Goal: Task Accomplishment & Management: Contribute content

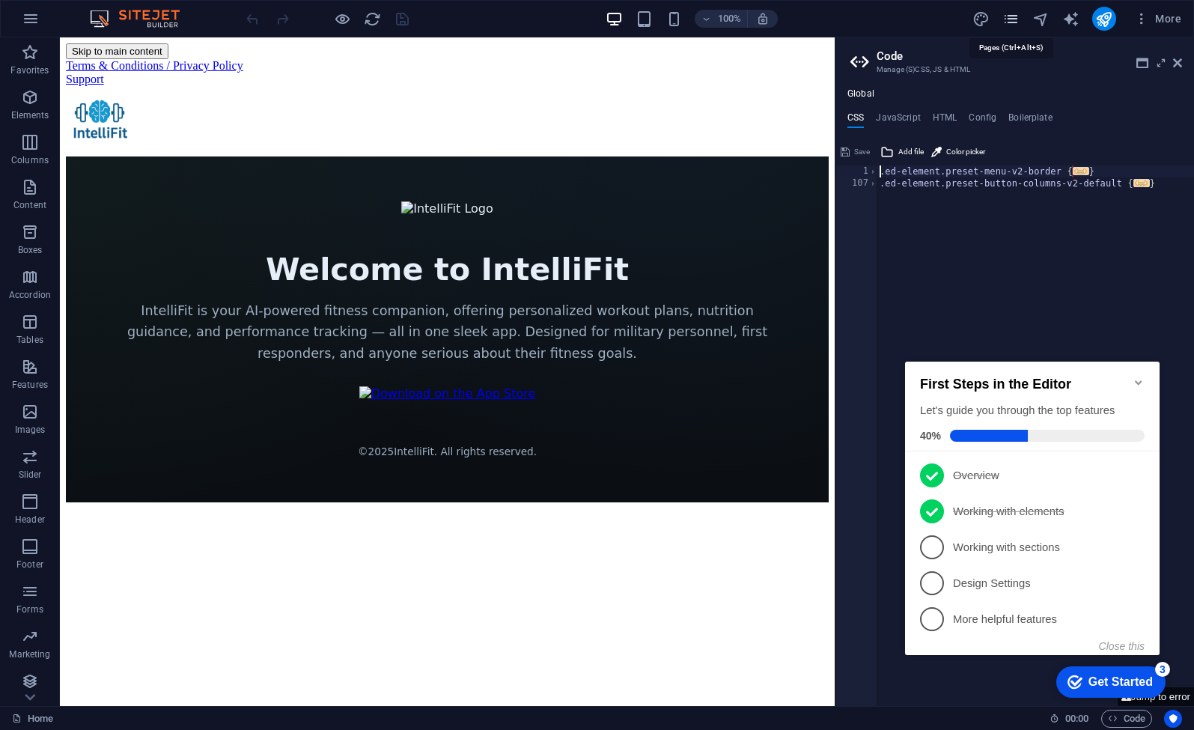
click at [1018, 25] on icon "pages" at bounding box center [1010, 18] width 17 height 17
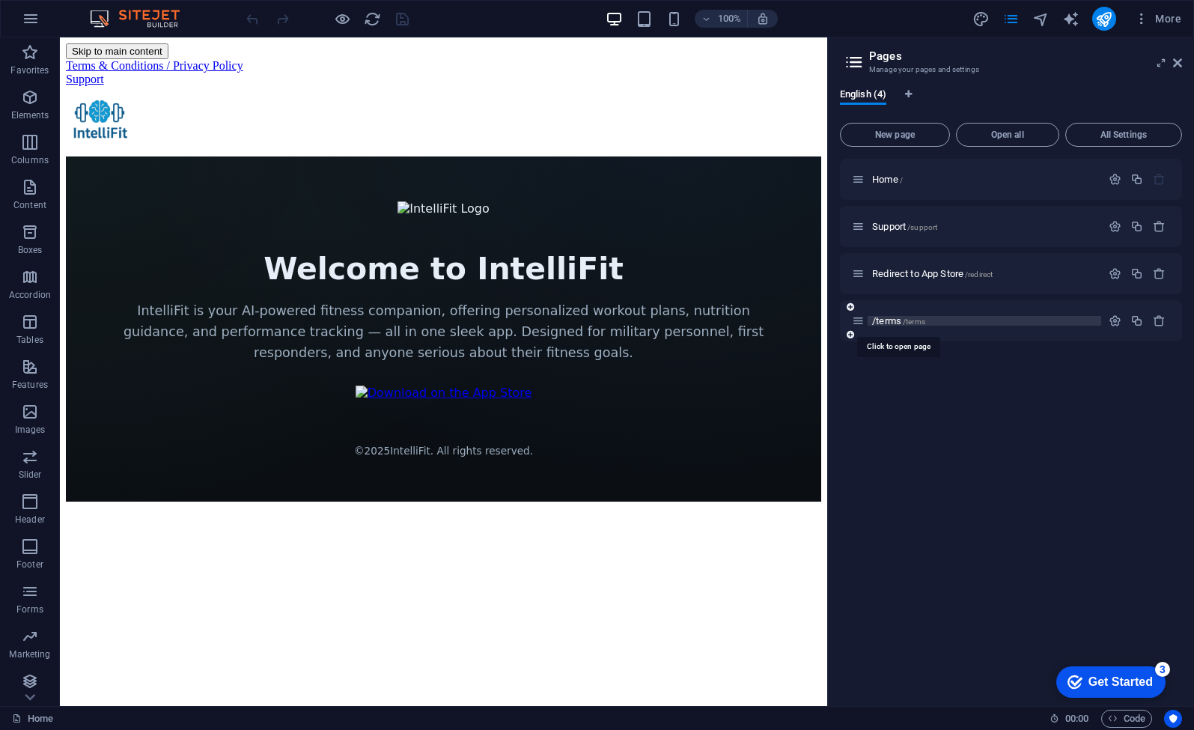
click at [915, 320] on span "/terms" at bounding box center [914, 321] width 22 height 8
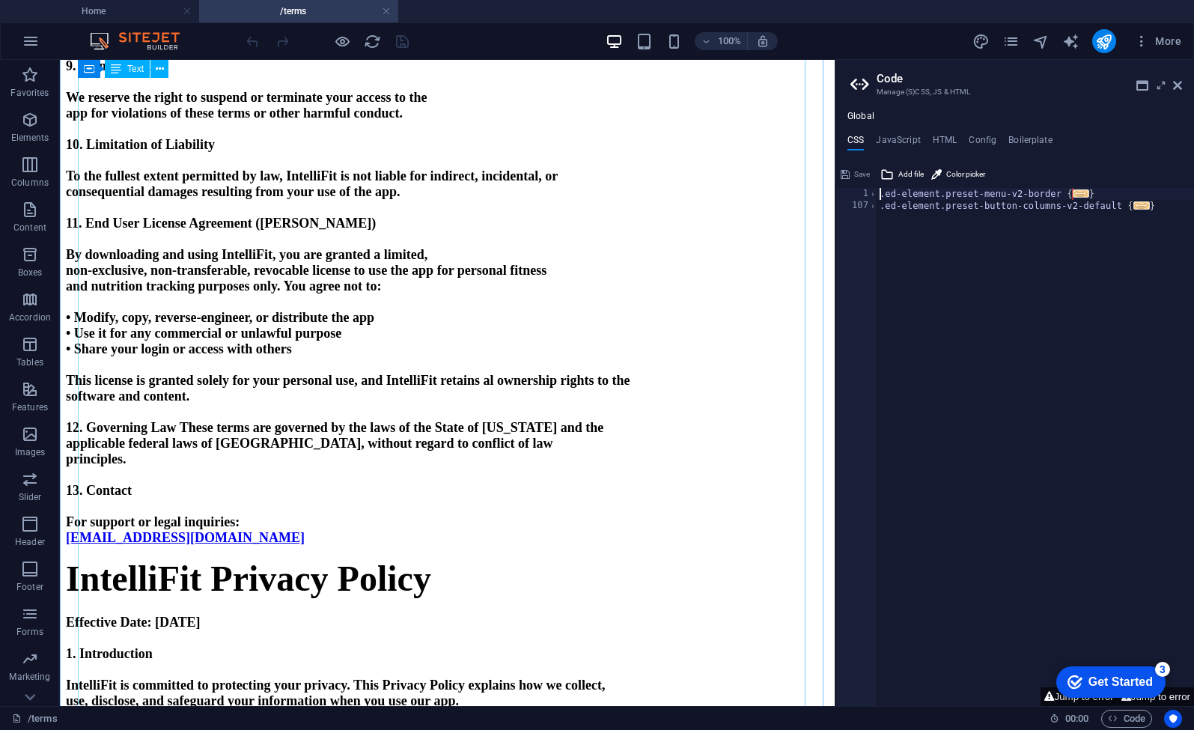
scroll to position [1175, 0]
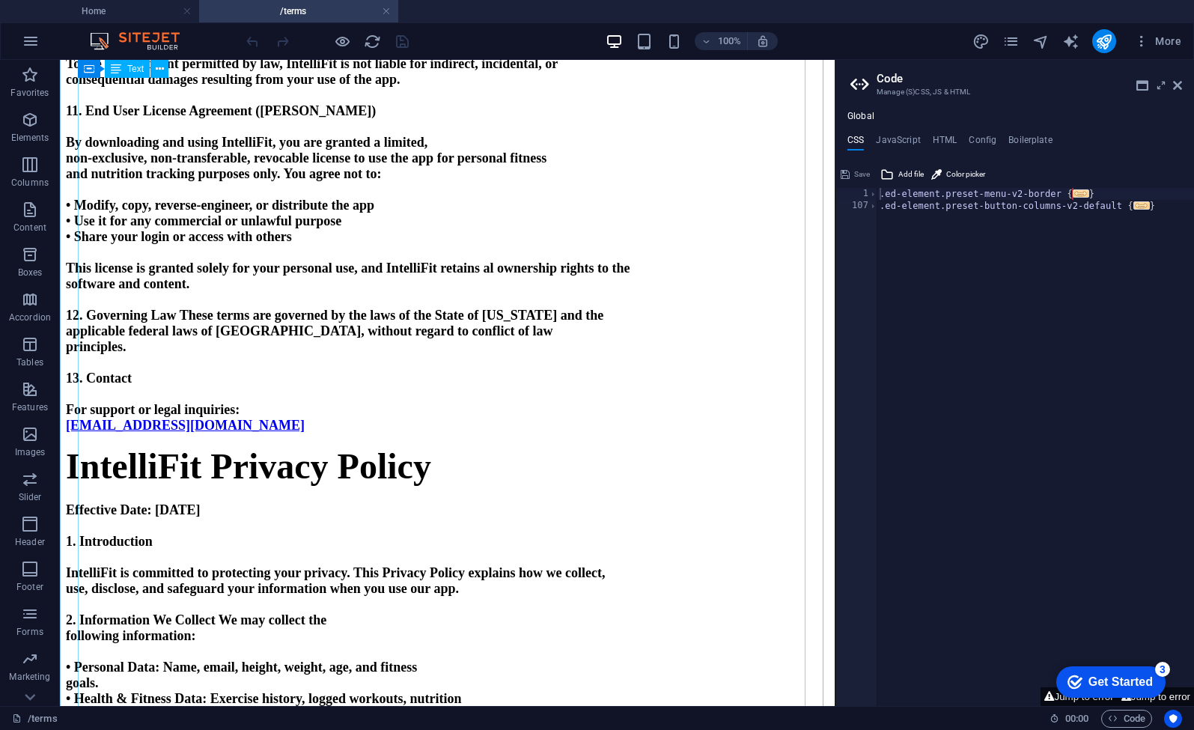
click at [203, 323] on strong "12. Governing Law These terms are governed by the laws of the State of Florida …" at bounding box center [334, 315] width 537 height 15
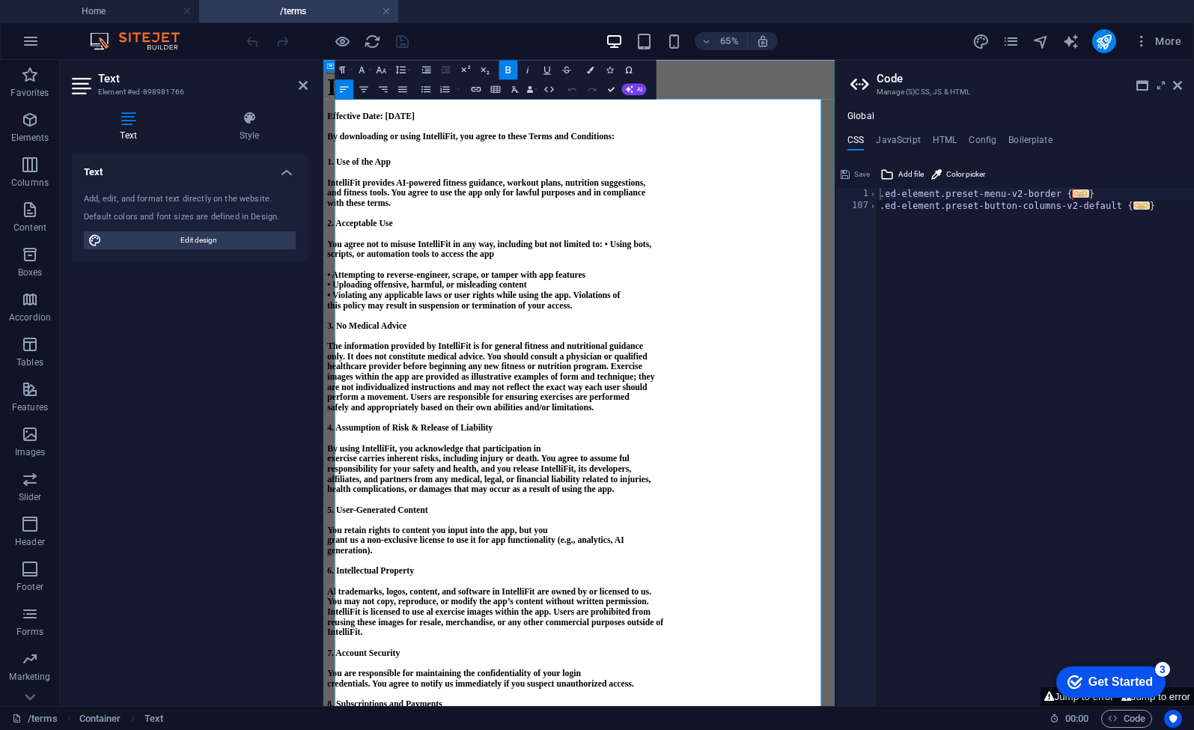
scroll to position [268, 0]
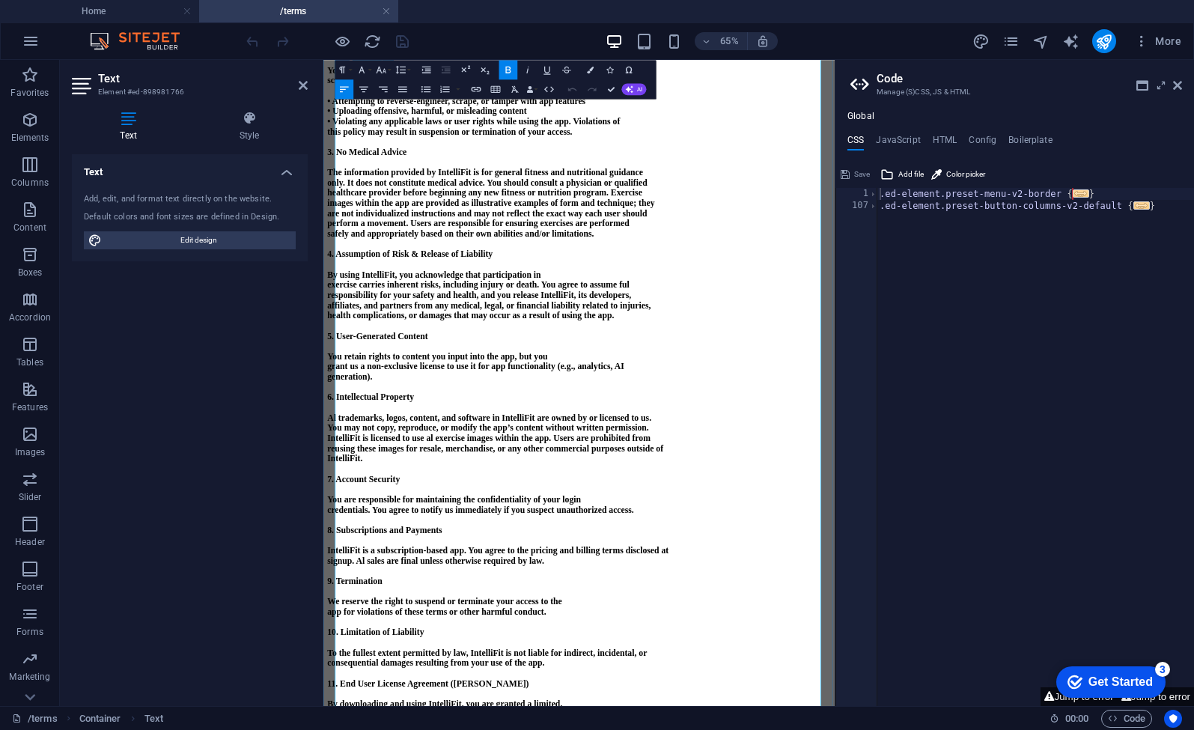
click at [445, 507] on p at bounding box center [716, 500] width 775 height 16
click at [458, 522] on strong "You retain rights to content you input into the app, but you" at bounding box center [498, 514] width 339 height 15
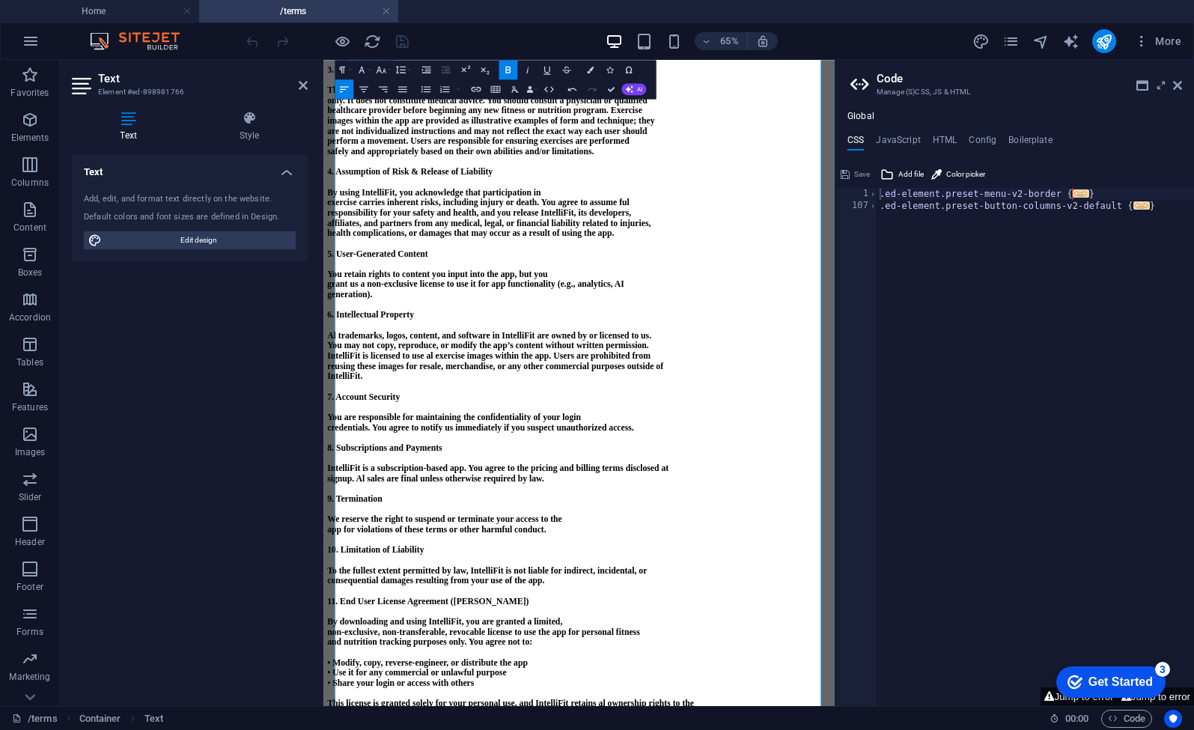
scroll to position [885, 0]
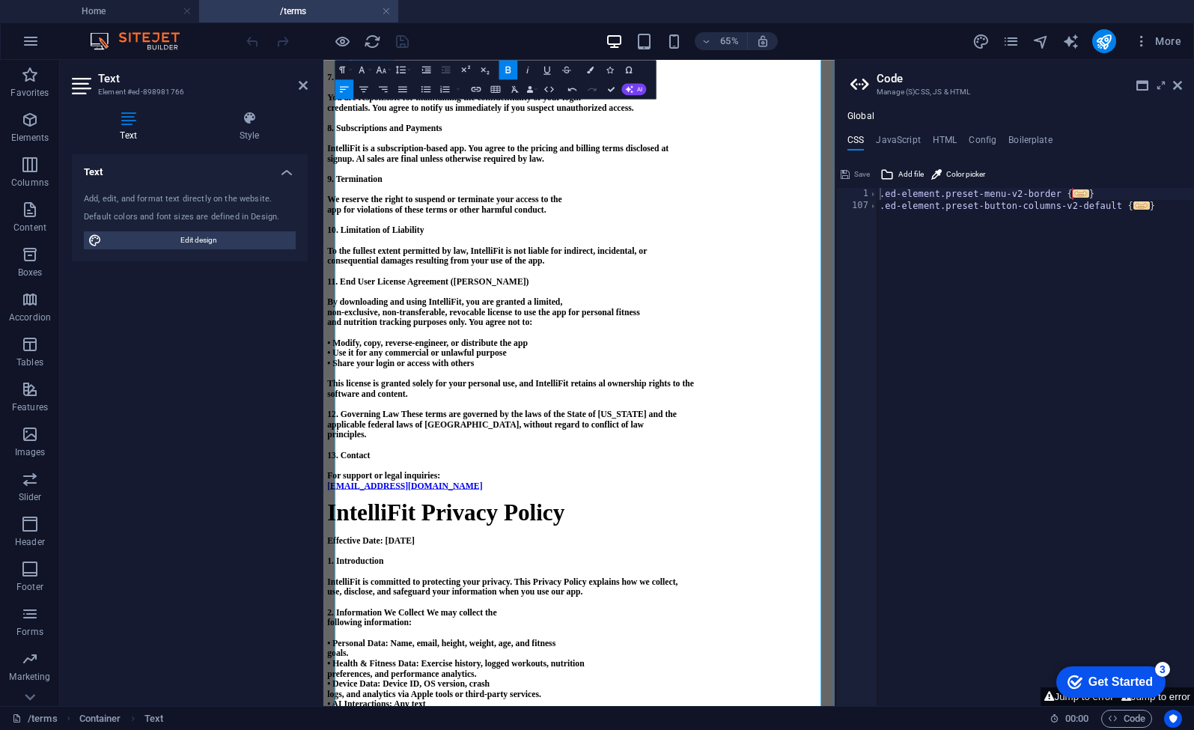
click at [462, 612] on strong "12. Governing Law These terms are governed by the laws of the State of Florida …" at bounding box center [597, 604] width 537 height 15
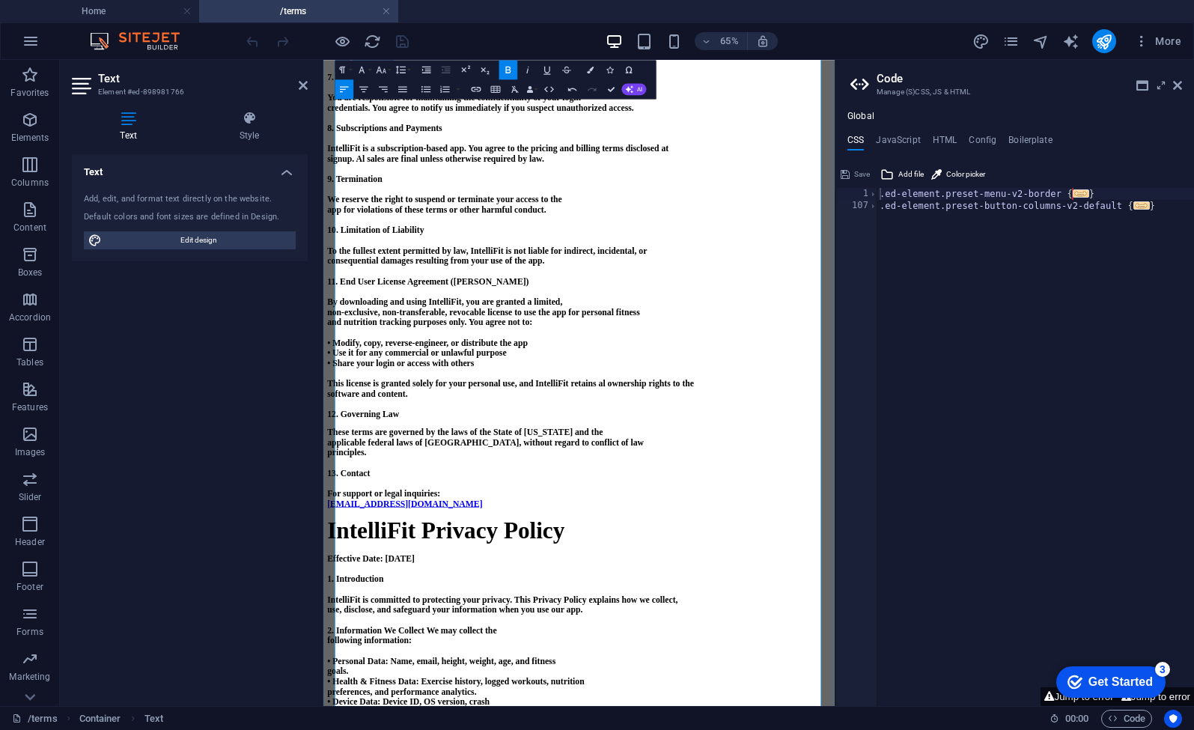
click at [512, 597] on p at bounding box center [716, 589] width 775 height 16
click at [1107, 41] on icon "publish" at bounding box center [1103, 41] width 17 height 17
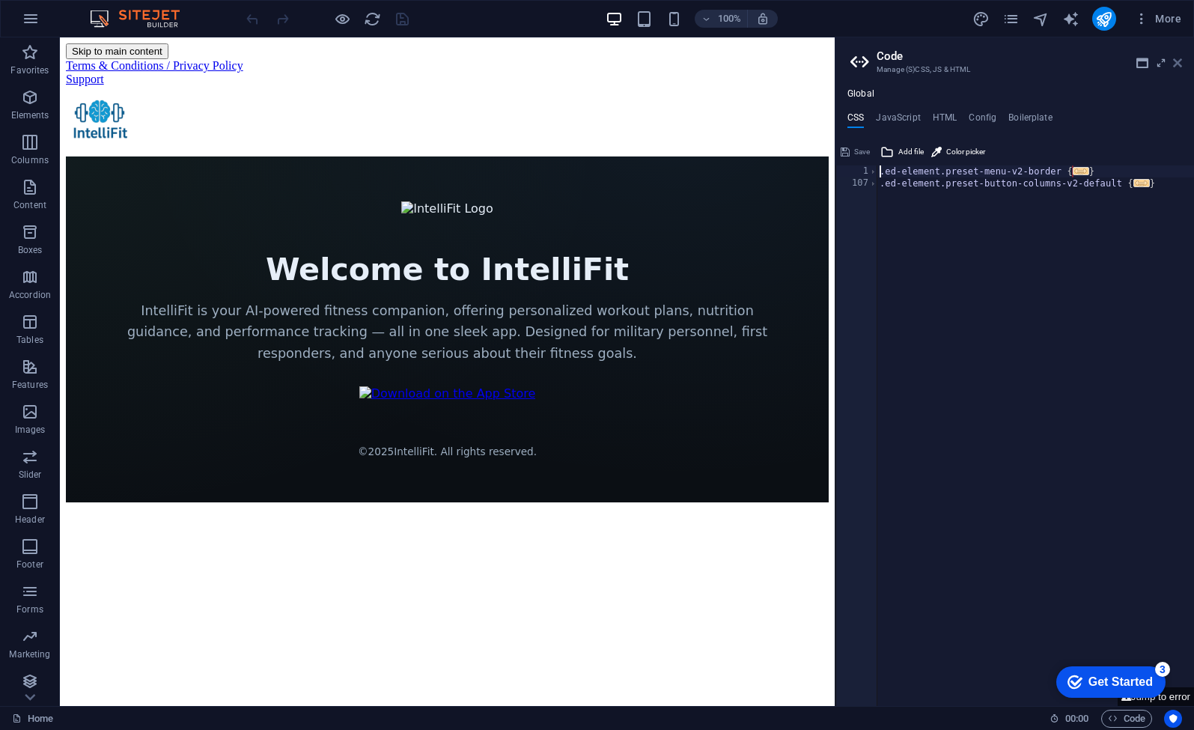
drag, startPoint x: 1180, startPoint y: 67, endPoint x: 1120, endPoint y: 29, distance: 71.2
click at [1180, 67] on icon at bounding box center [1177, 63] width 9 height 12
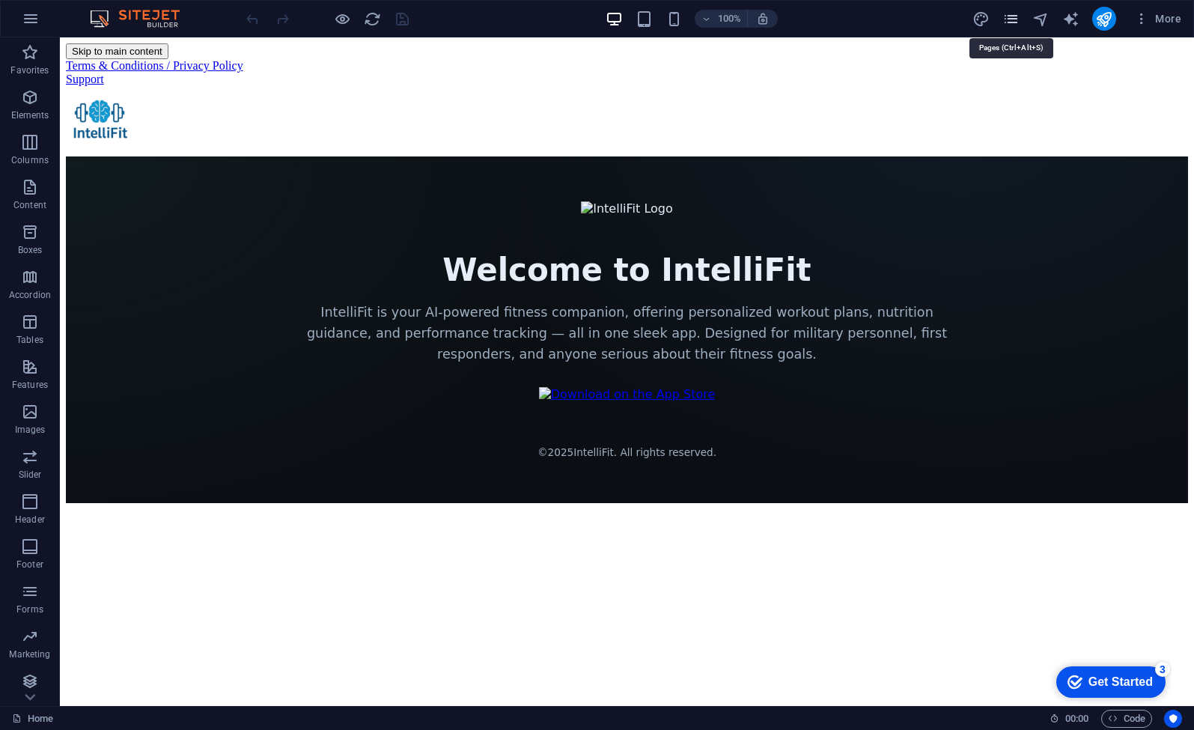
click at [1014, 23] on icon "pages" at bounding box center [1010, 18] width 17 height 17
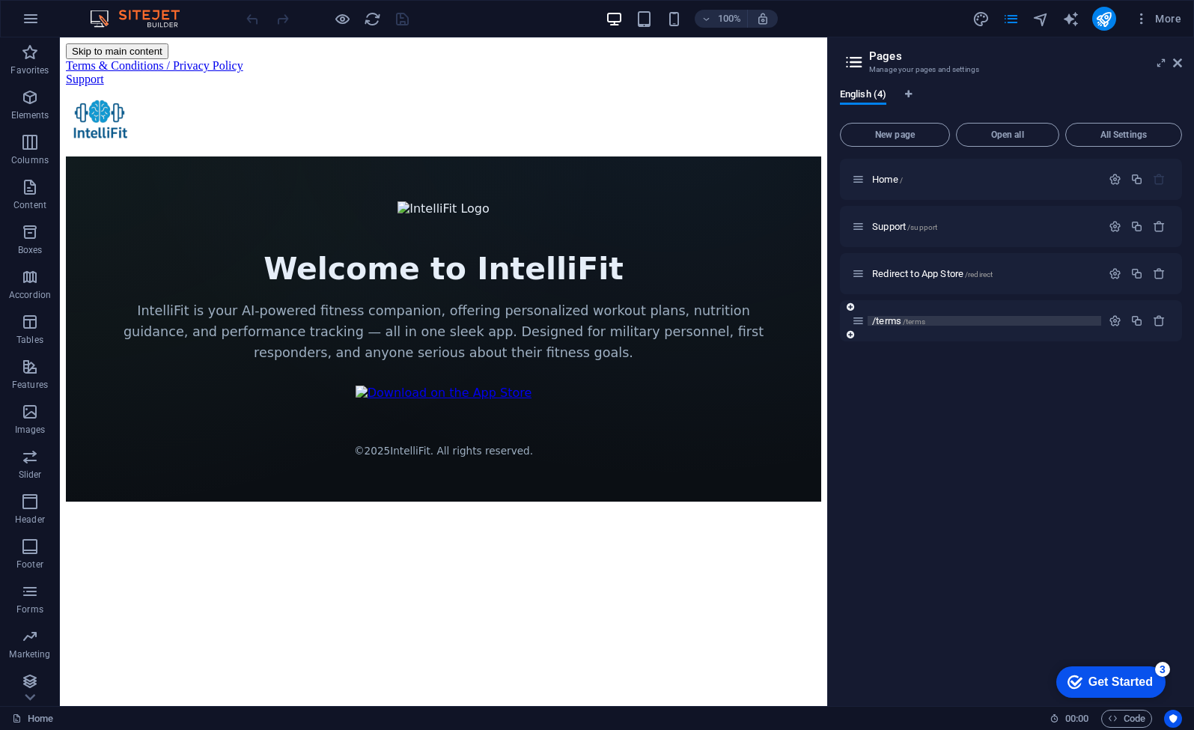
click at [900, 319] on span "/terms /terms" at bounding box center [898, 320] width 53 height 11
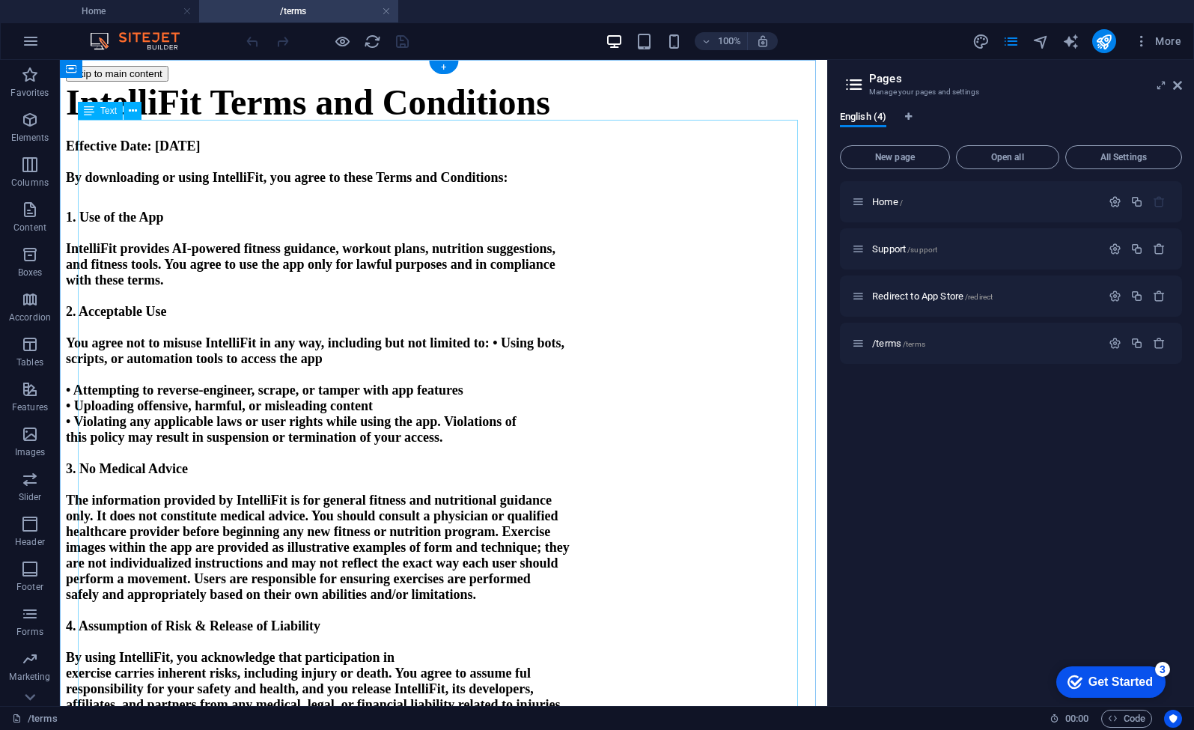
click at [278, 304] on p at bounding box center [443, 296] width 755 height 16
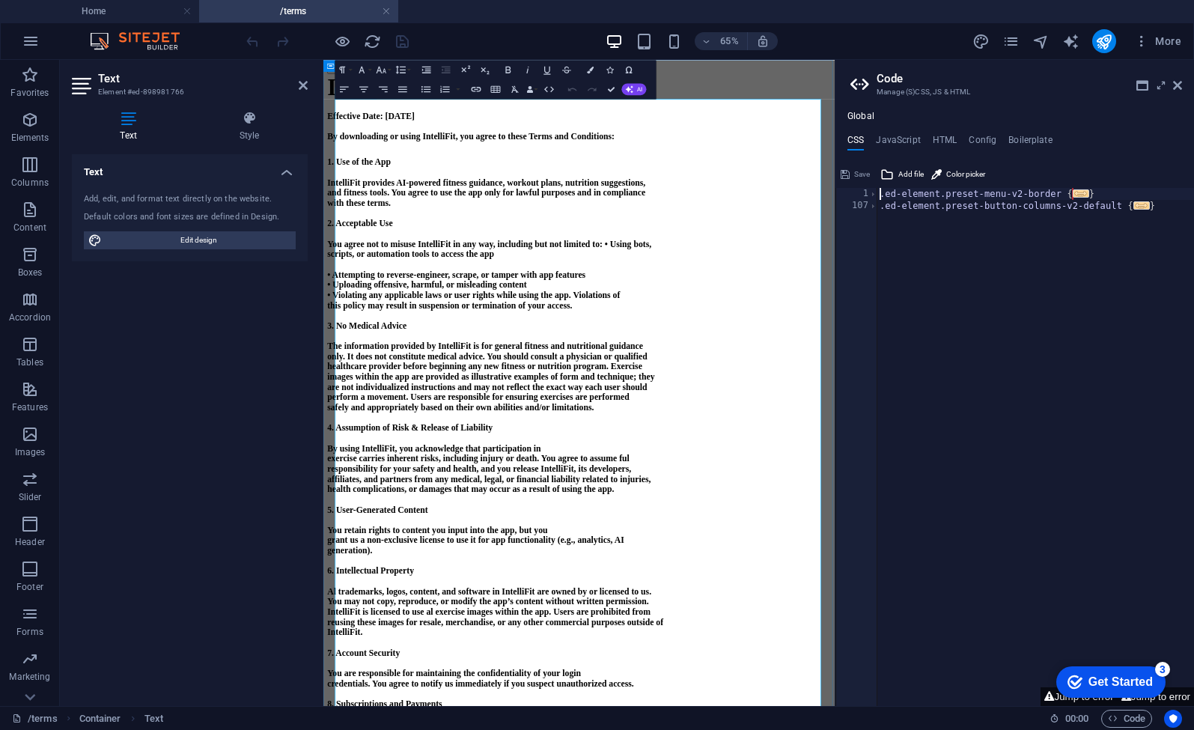
click at [509, 445] on strong "this policy may result in suspension or termination of your access." at bounding box center [517, 437] width 377 height 15
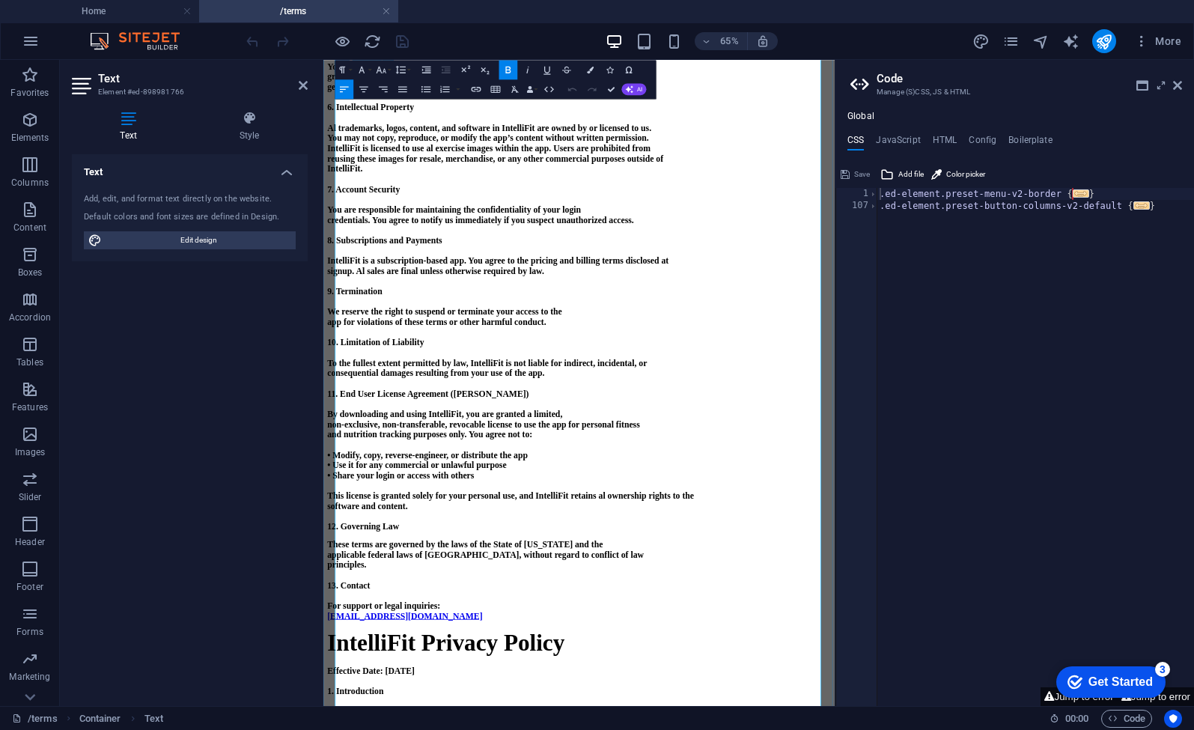
scroll to position [1014, 0]
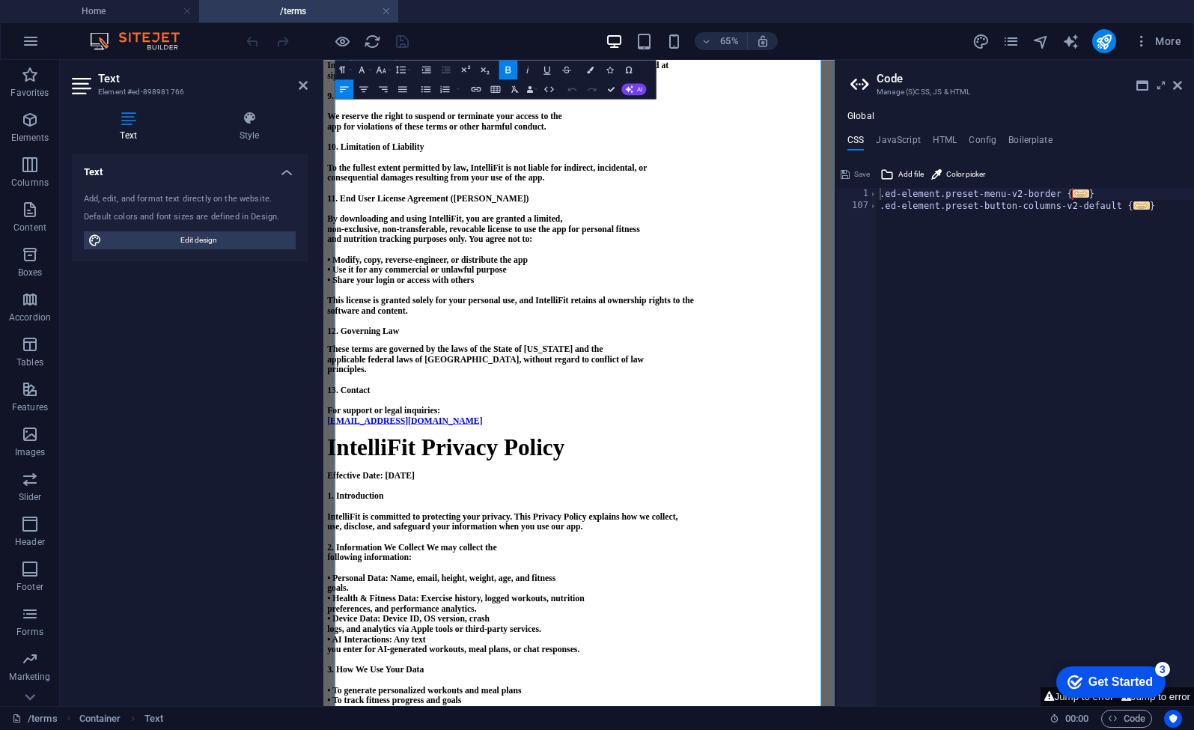
click at [558, 468] on p at bounding box center [716, 461] width 775 height 16
click at [488, 453] on p "software and content." at bounding box center [716, 445] width 775 height 16
click at [817, 436] on strong "This license is granted solely for your personal use, and IntelliFit retains al…" at bounding box center [612, 428] width 567 height 15
click at [816, 436] on strong "This license is granted solely for your personal use, and IntelliFit retains al…" at bounding box center [612, 428] width 567 height 15
click at [849, 484] on p "12. Governing Law" at bounding box center [716, 476] width 775 height 16
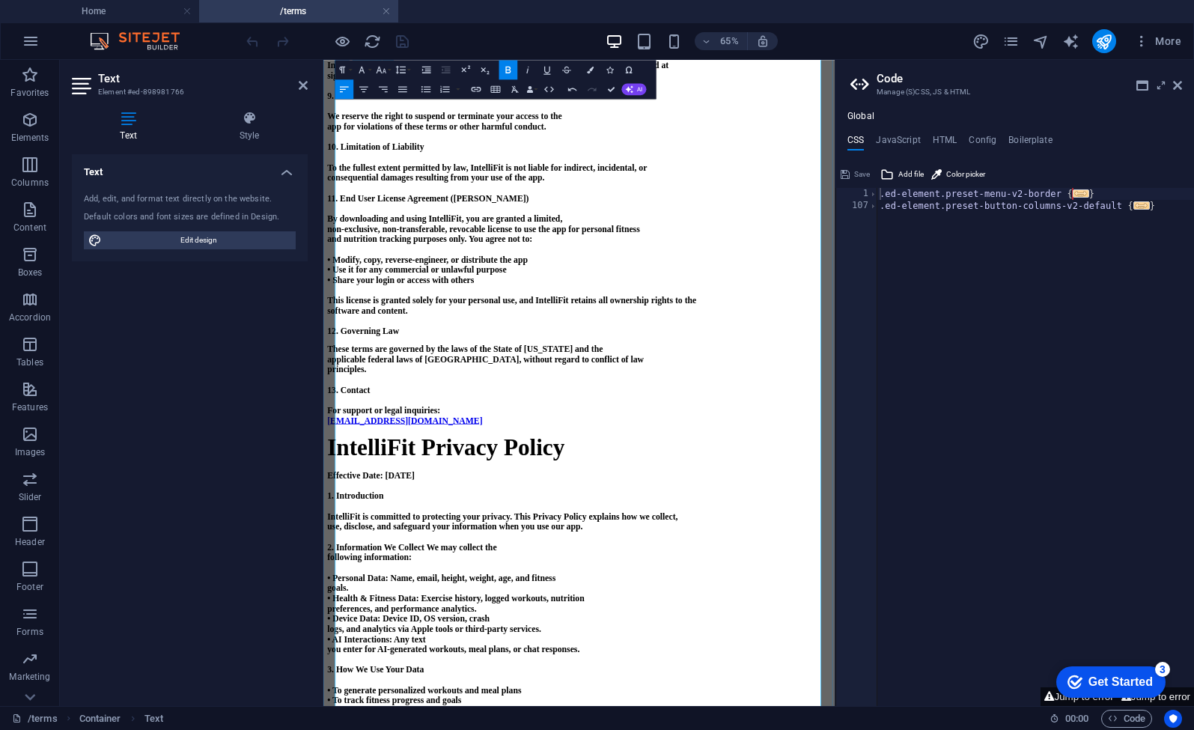
click at [828, 453] on p "software and content." at bounding box center [716, 445] width 775 height 16
copy div "LoremipSum Dolor sit Ametconsec Adipiscin Elit: Seddoe 41te, 7651 In utlaboreet…"
click at [543, 296] on p at bounding box center [716, 288] width 775 height 16
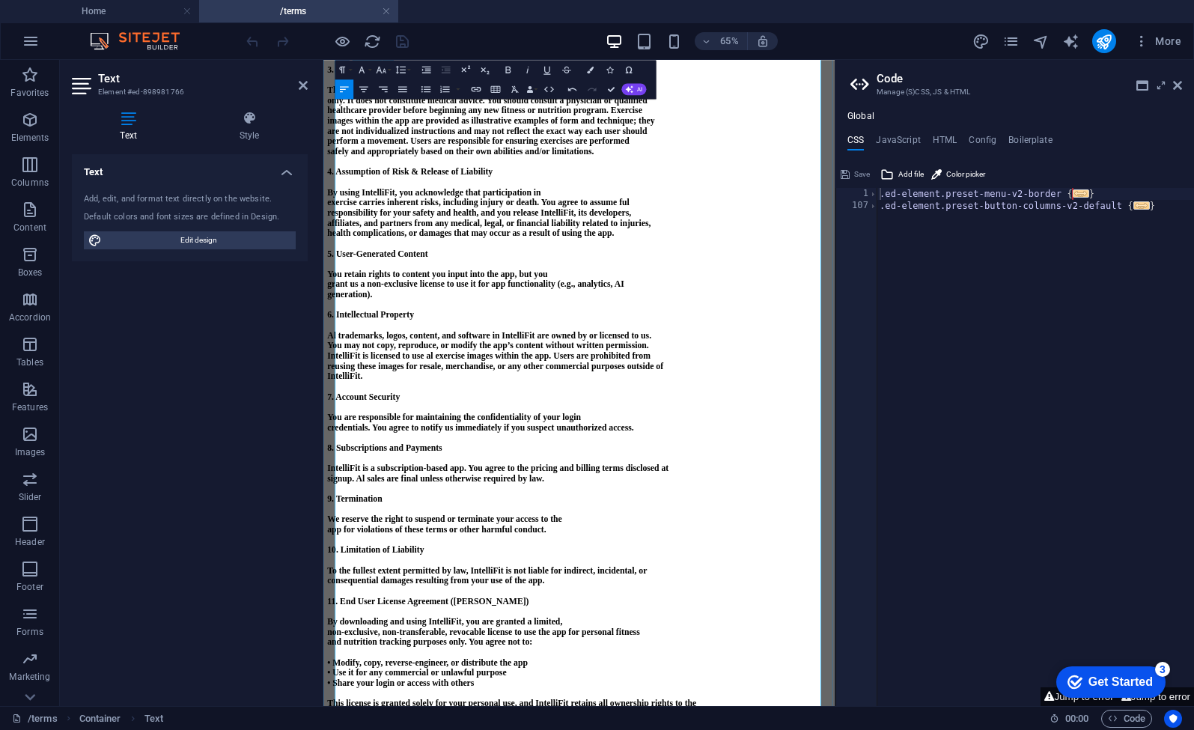
scroll to position [293, 0]
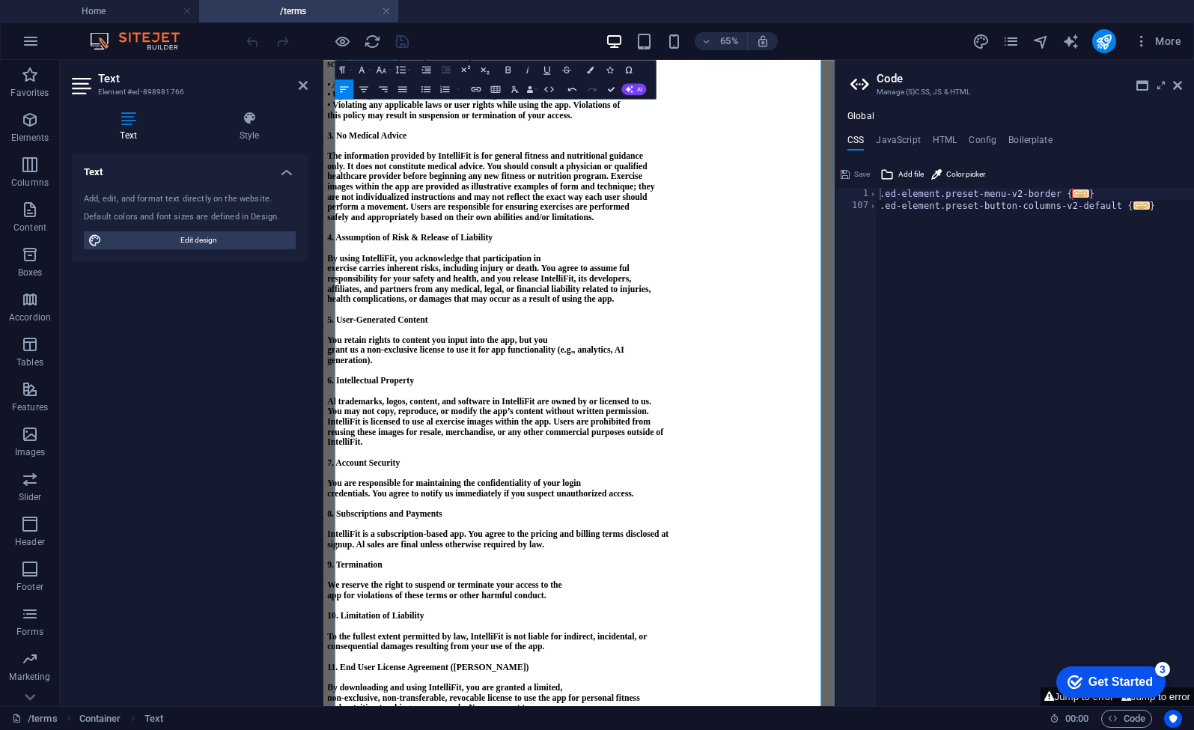
click at [544, 388] on strong "exercise carries inherent risks, including injury or death. You agree to assume…" at bounding box center [561, 380] width 465 height 15
click at [794, 388] on strong "exercise carries inherent risks, including injury or death. You agree to assume…" at bounding box center [561, 380] width 465 height 15
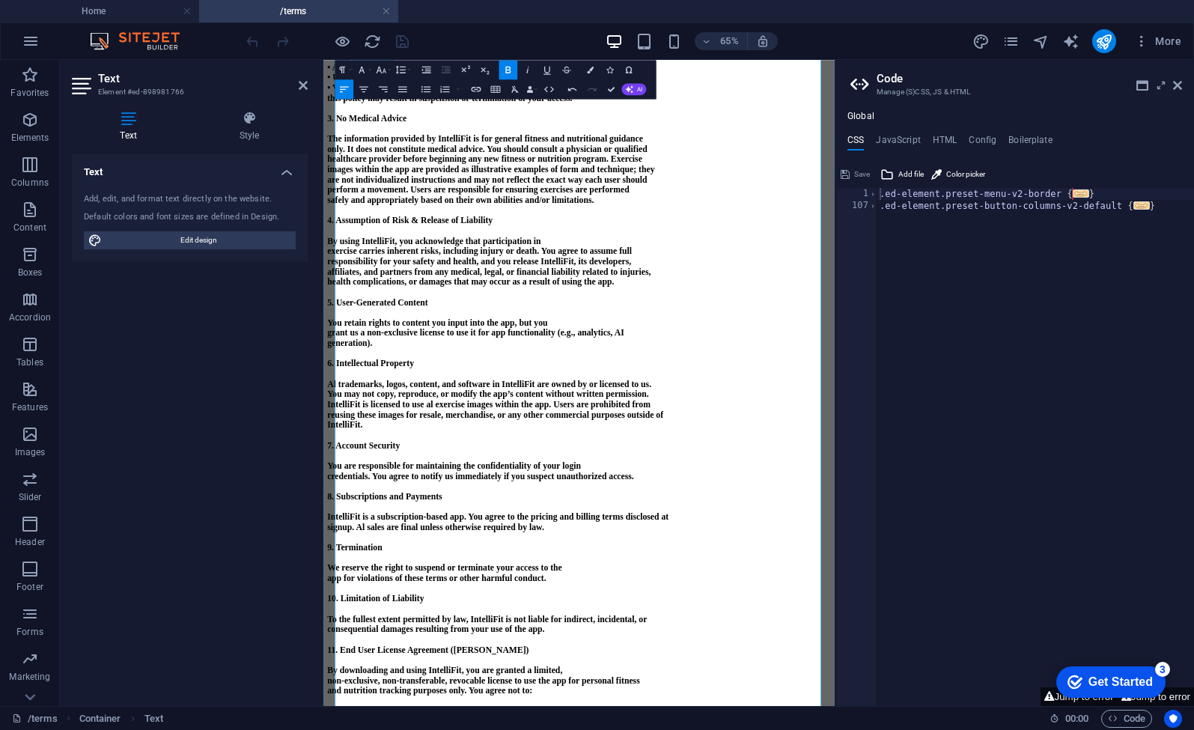
click at [355, 566] on strong "Al trademarks, logos, content, and software in IntelliFit are owned by or licen…" at bounding box center [578, 558] width 498 height 15
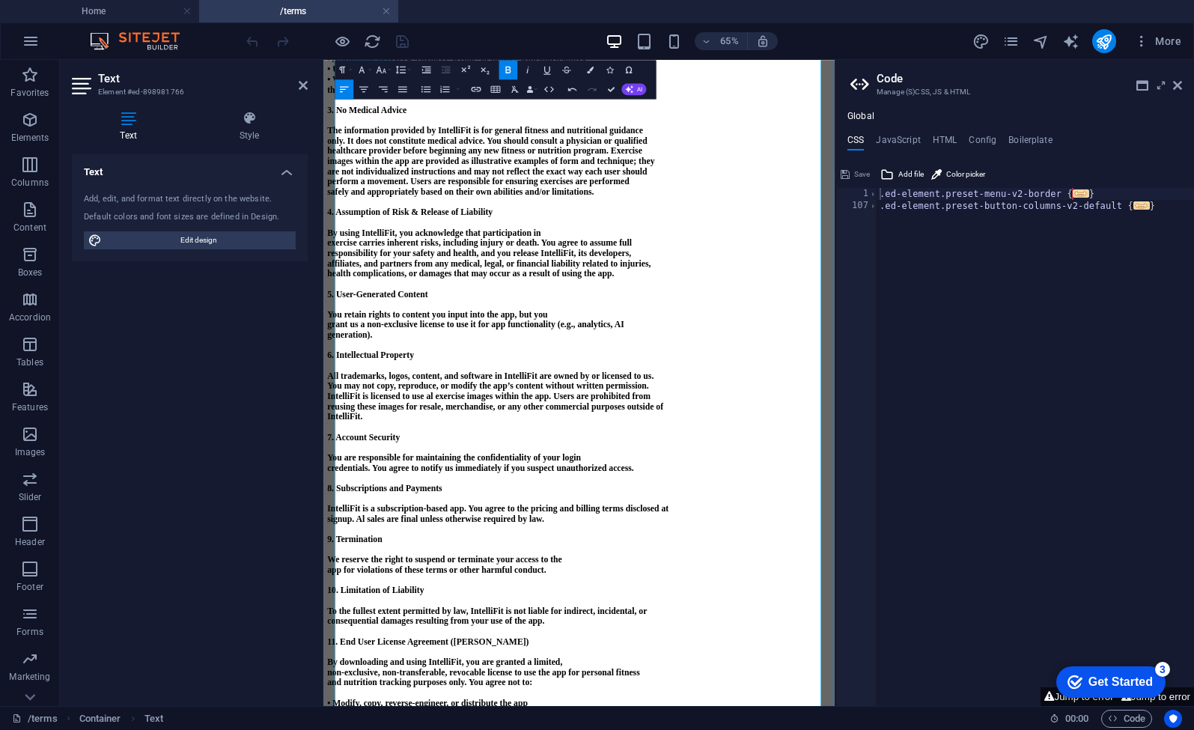
scroll to position [447, 0]
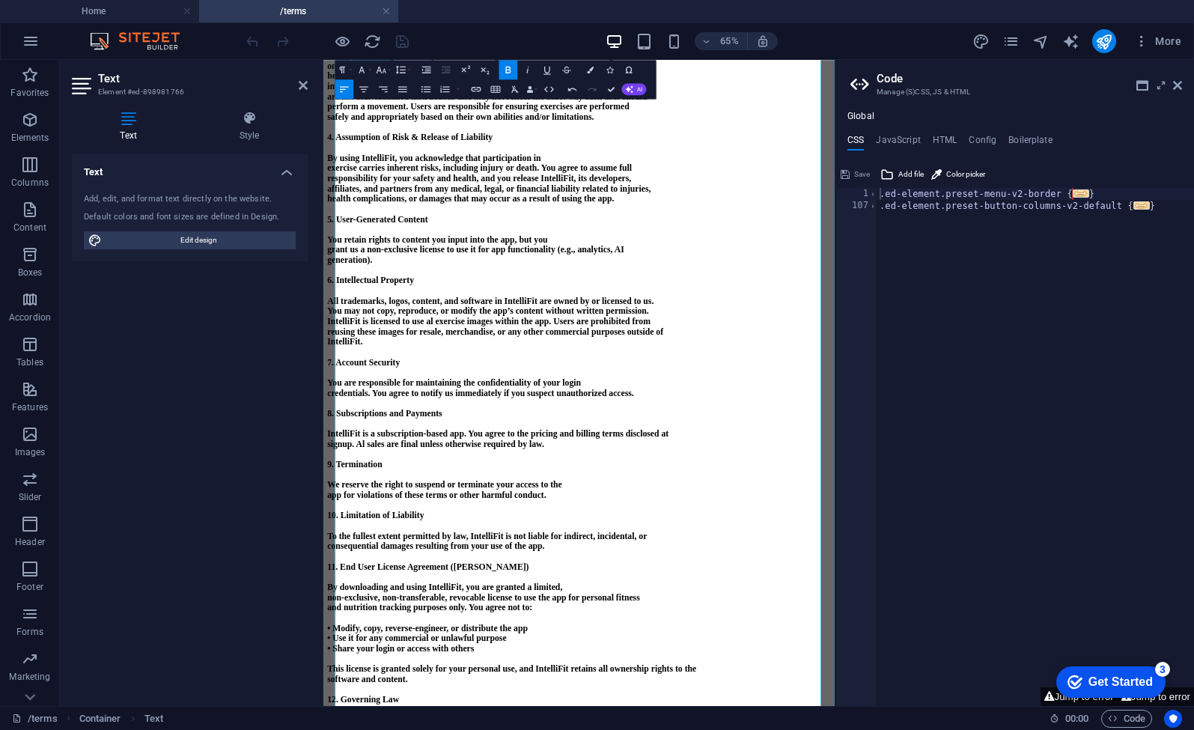
click at [406, 658] on strong "signup. Al sales are final unless otherwise required by law." at bounding box center [496, 650] width 334 height 15
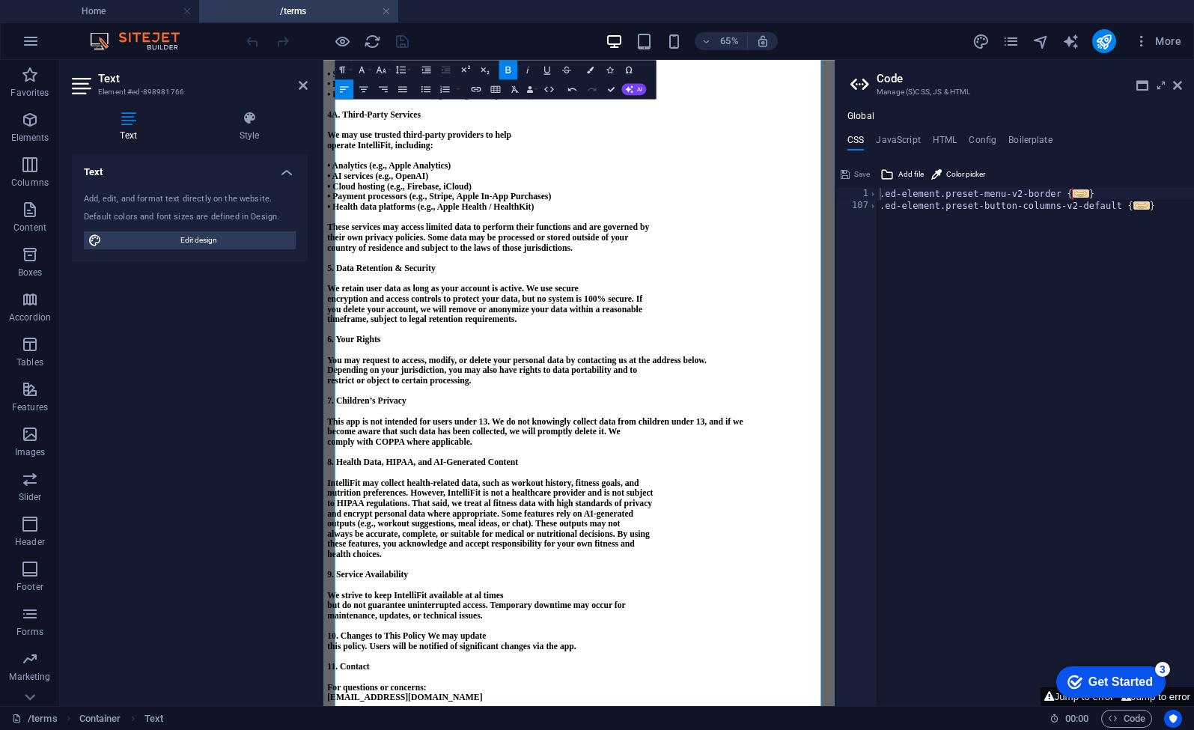
scroll to position [2401, 0]
click at [616, 729] on strong "to HIPAA regulations. That said, we treat al fitness data with high standards o…" at bounding box center [579, 740] width 500 height 15
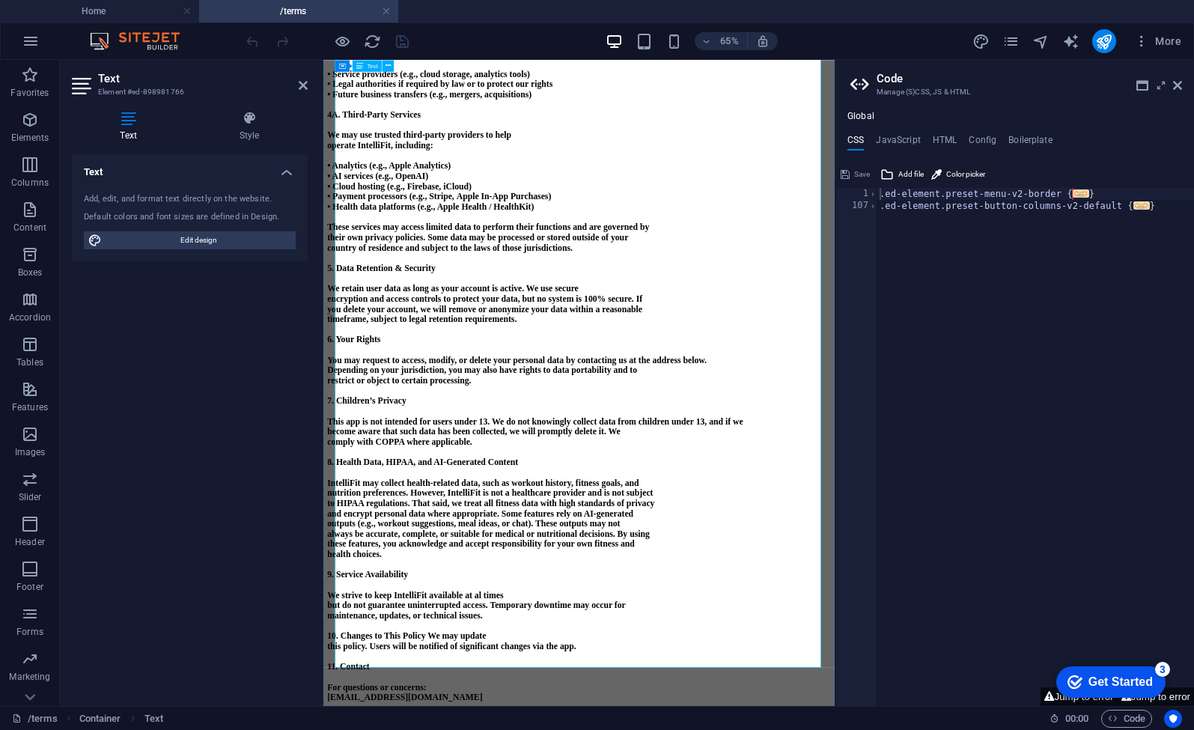
click at [1109, 35] on icon "publish" at bounding box center [1103, 41] width 17 height 17
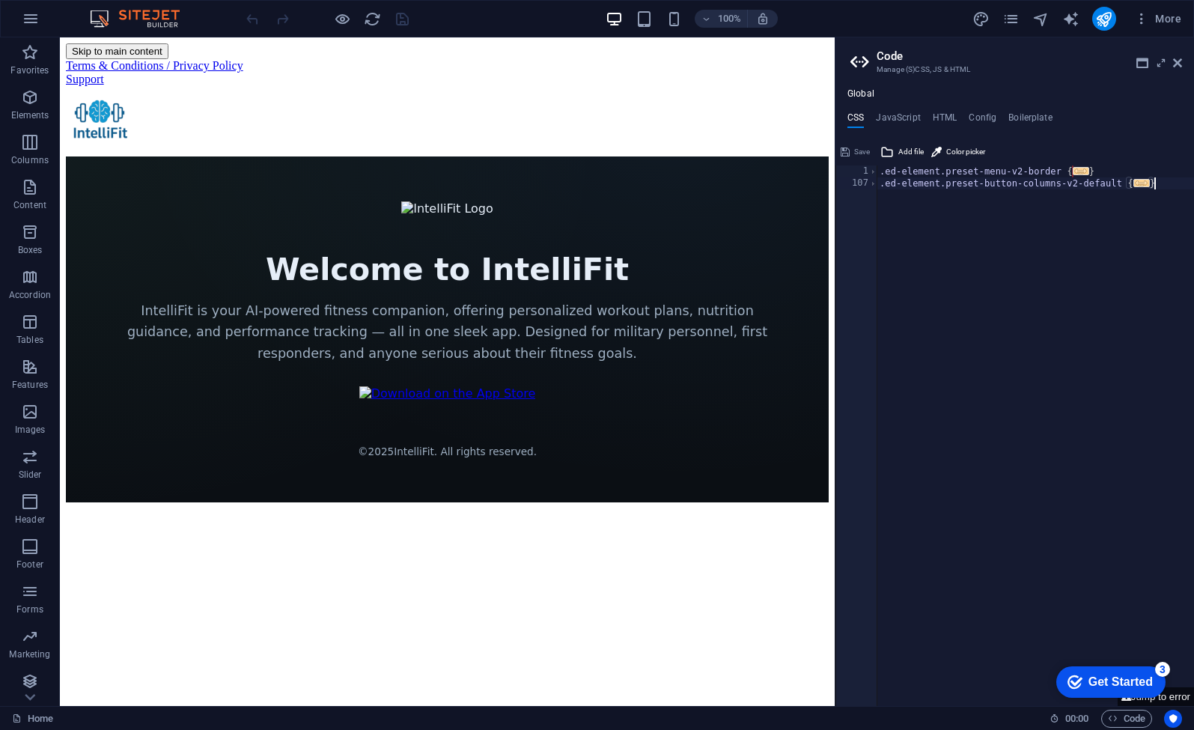
click at [1100, 198] on div ".ed-element.preset-menu-v2-border { ... } .ed-element.preset-button-columns-v2-…" at bounding box center [1034, 447] width 317 height 565
type textarea "}"
click at [1016, 19] on icon "pages" at bounding box center [1010, 18] width 17 height 17
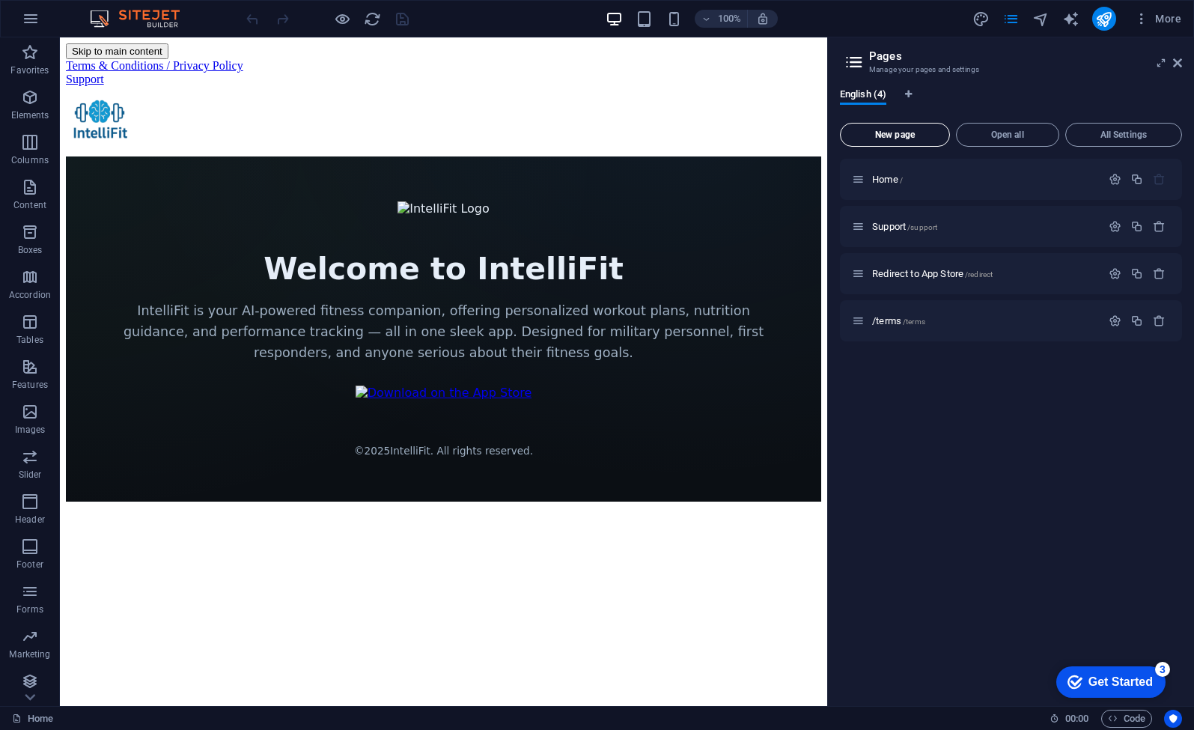
click at [917, 133] on span "New page" at bounding box center [894, 134] width 97 height 9
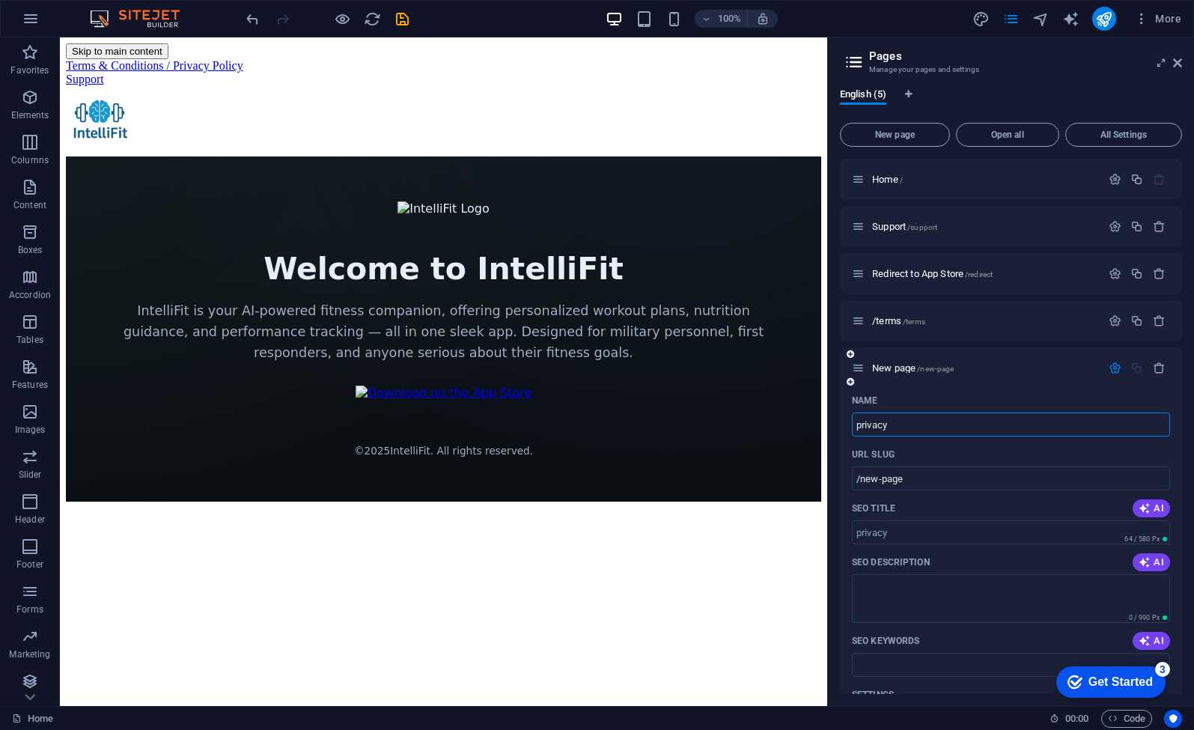
type input "privacy"
type input "/privacy"
type input "privacypolicy"
type input "/privacypolicy"
drag, startPoint x: 1030, startPoint y: 428, endPoint x: 886, endPoint y: 424, distance: 143.8
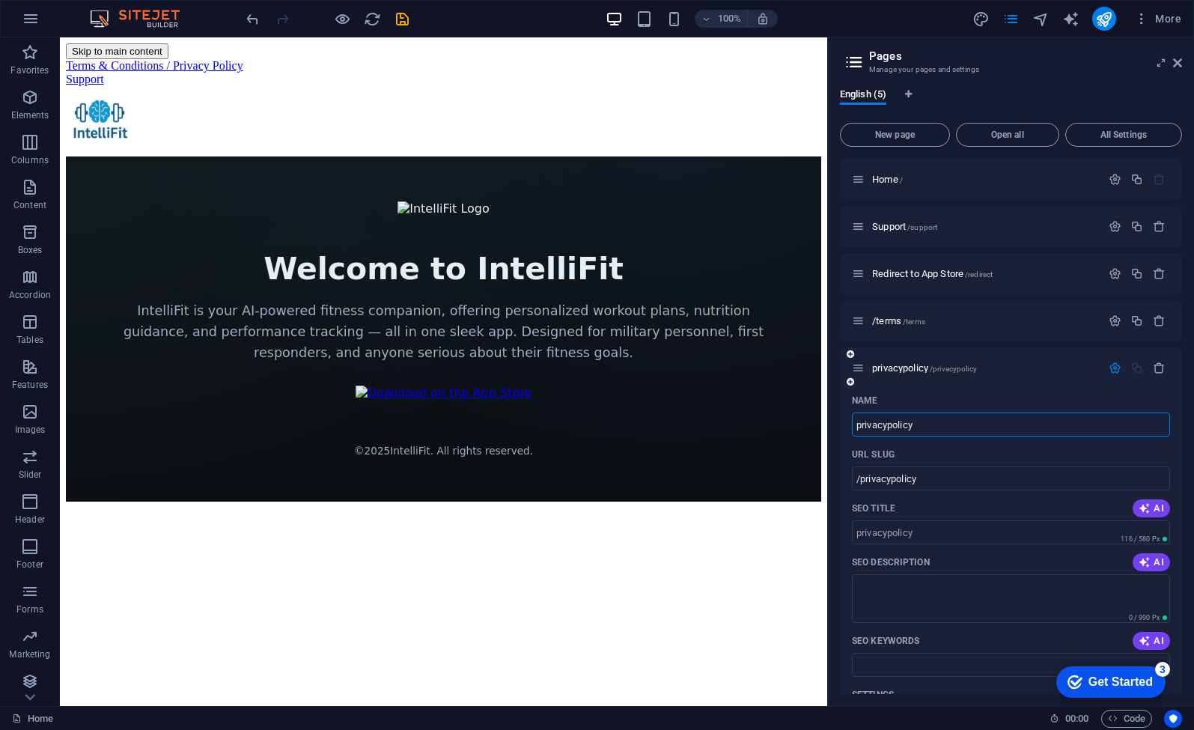
click at [886, 424] on input "privacypolicy" at bounding box center [1011, 424] width 318 height 24
type input "privacy"
type input "/privacy"
click at [980, 375] on div "privacy /privacy" at bounding box center [976, 367] width 249 height 17
click at [771, 507] on html "Skip to main content Terms & Conditions / Privacy Policy Support Welcome to Int…" at bounding box center [443, 272] width 767 height 470
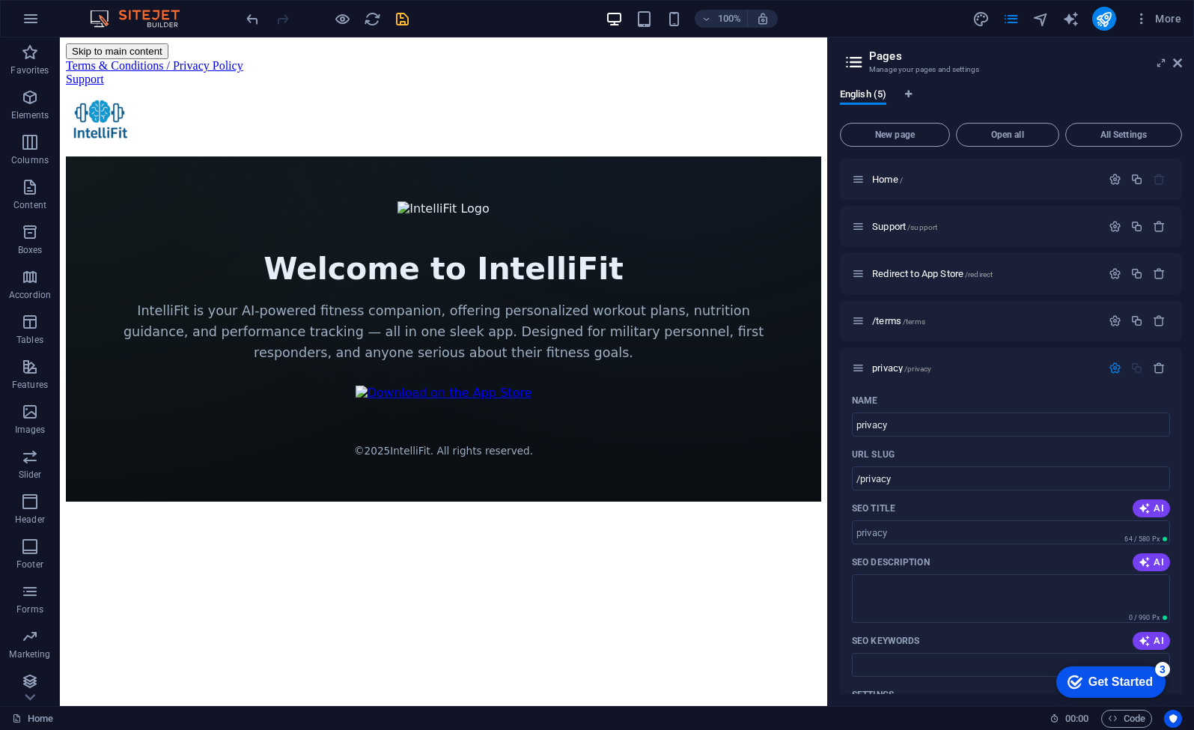
click at [403, 23] on icon "save" at bounding box center [402, 18] width 17 height 17
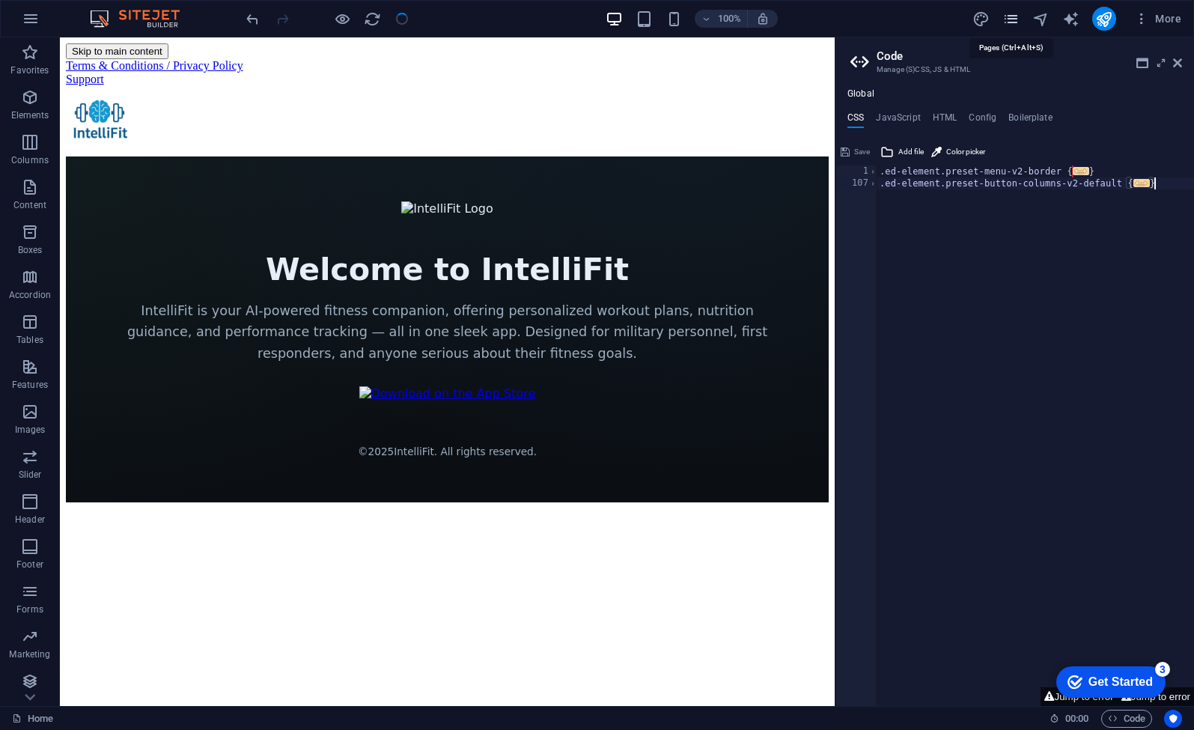
click at [1007, 13] on icon "pages" at bounding box center [1010, 18] width 17 height 17
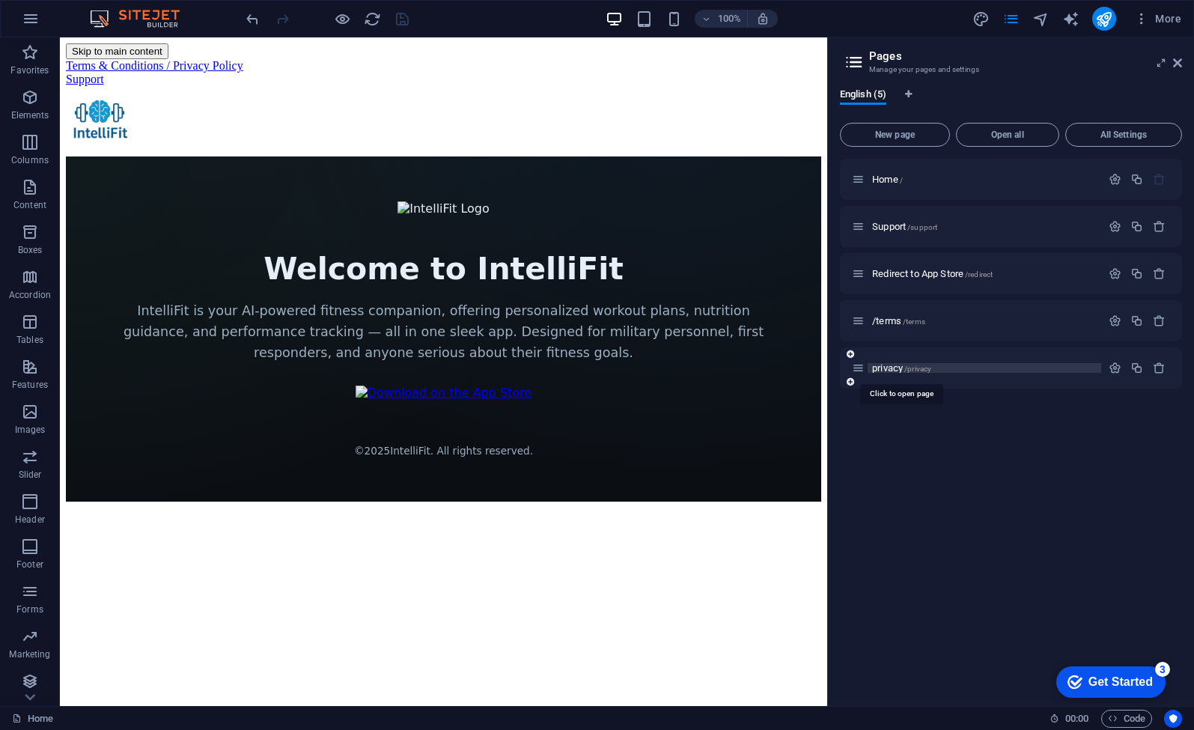
click at [898, 368] on span "privacy /privacy" at bounding box center [901, 367] width 59 height 11
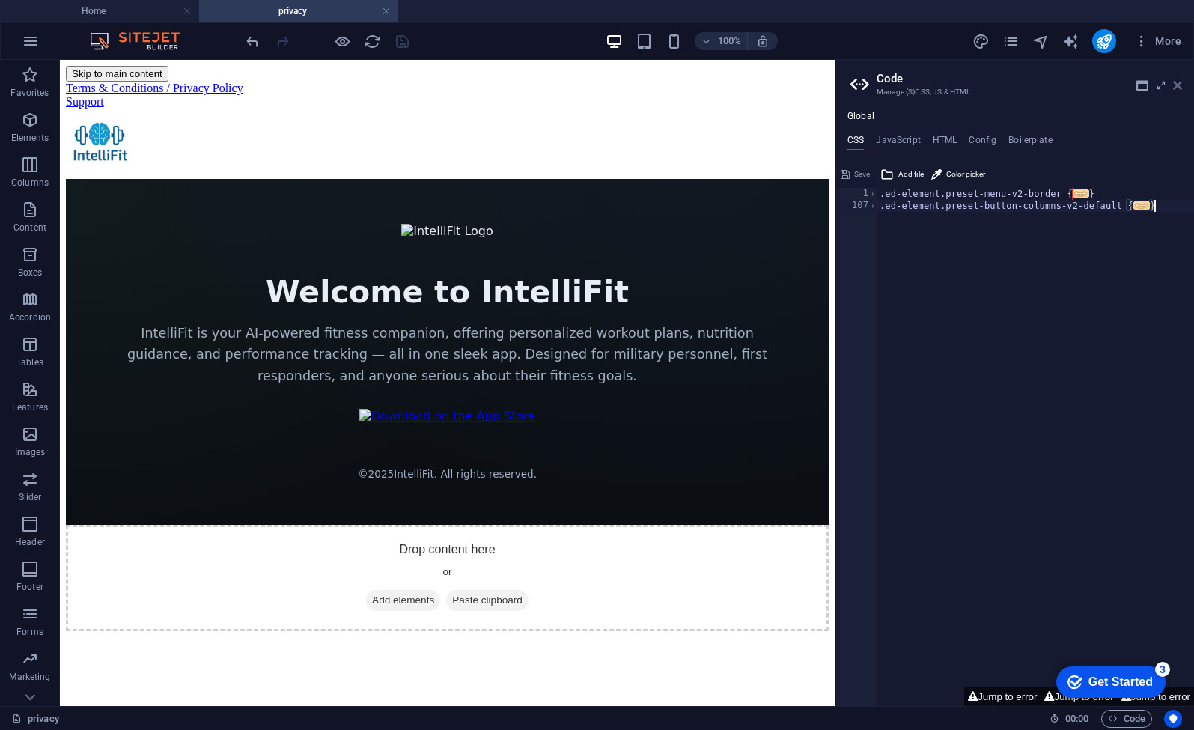
click at [1180, 88] on icon at bounding box center [1177, 85] width 9 height 12
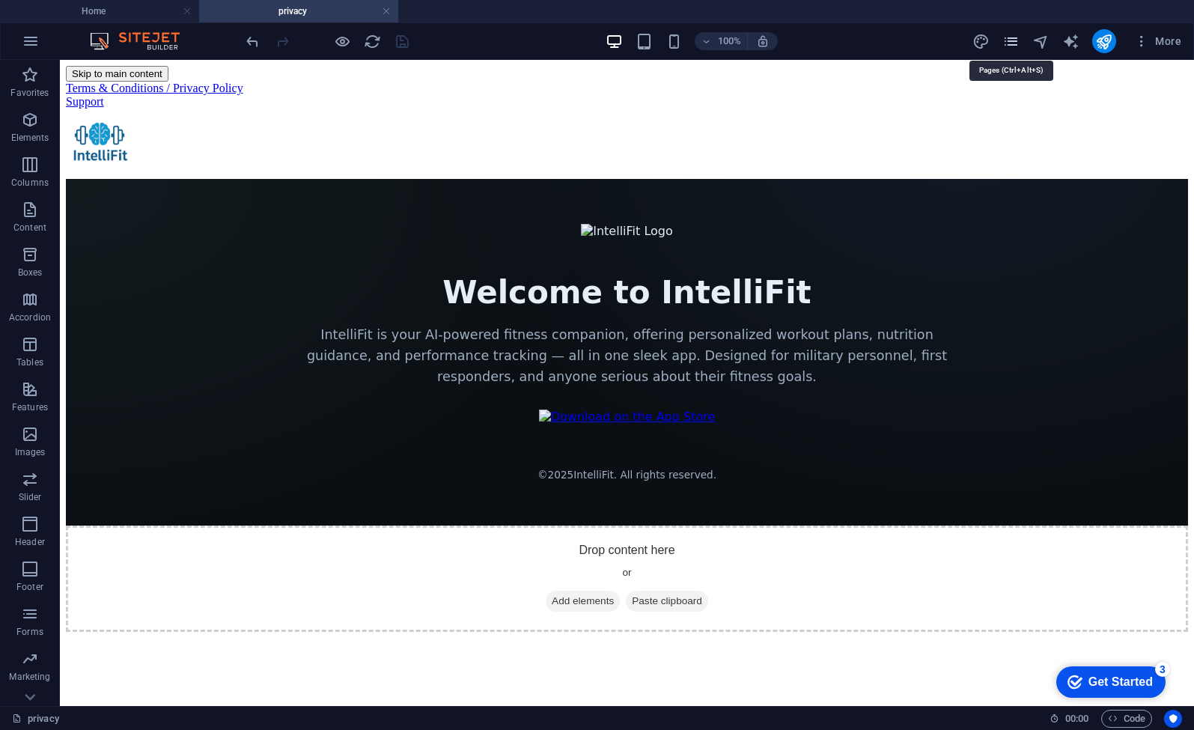
click at [1011, 48] on icon "pages" at bounding box center [1010, 41] width 17 height 17
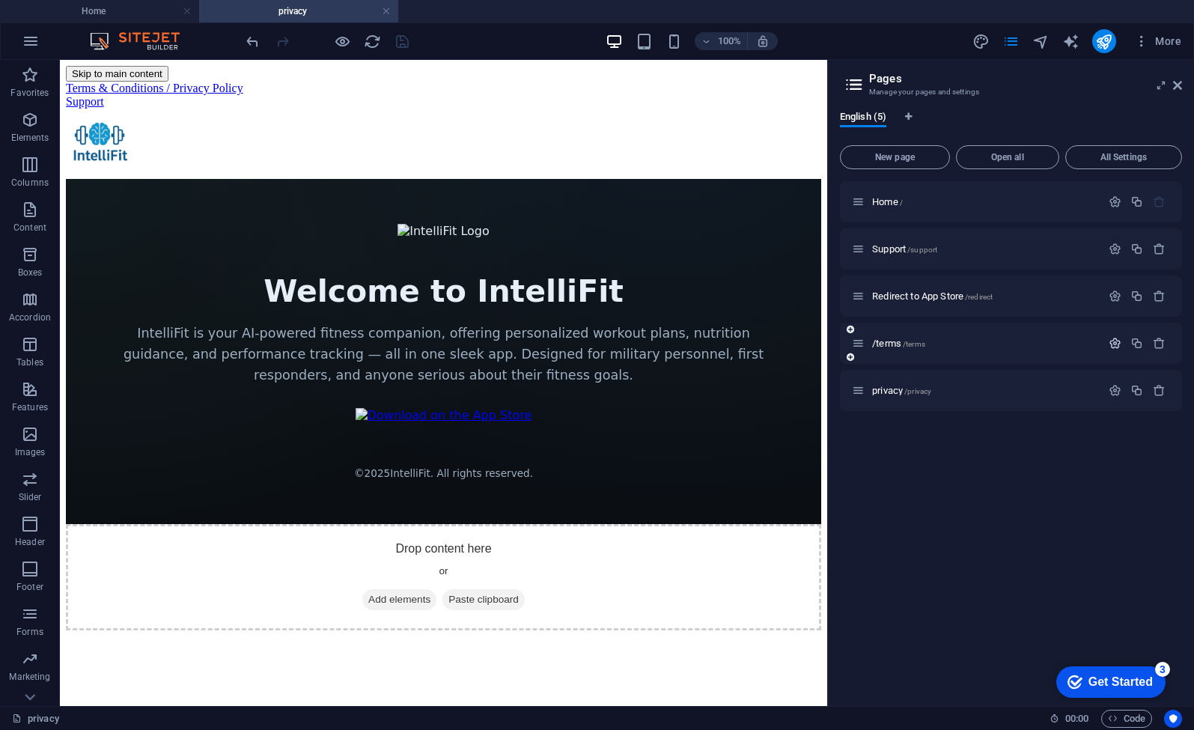
click at [1112, 343] on icon "button" at bounding box center [1114, 343] width 13 height 13
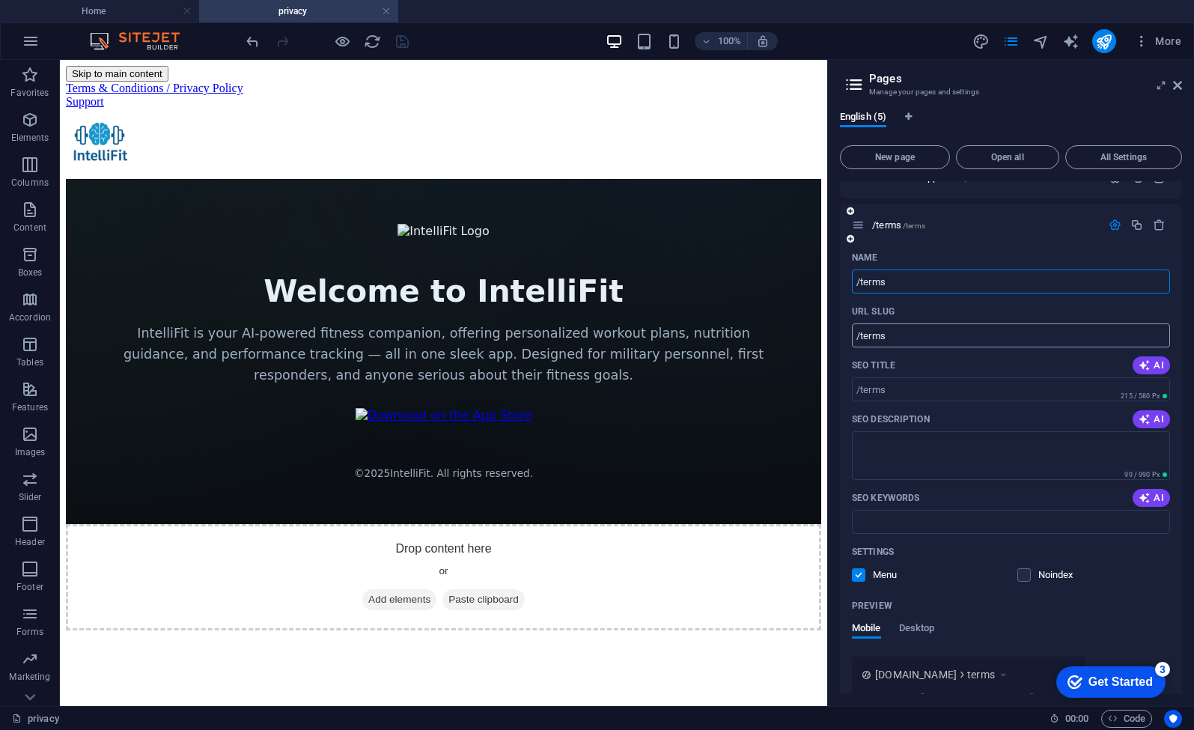
scroll to position [92, 0]
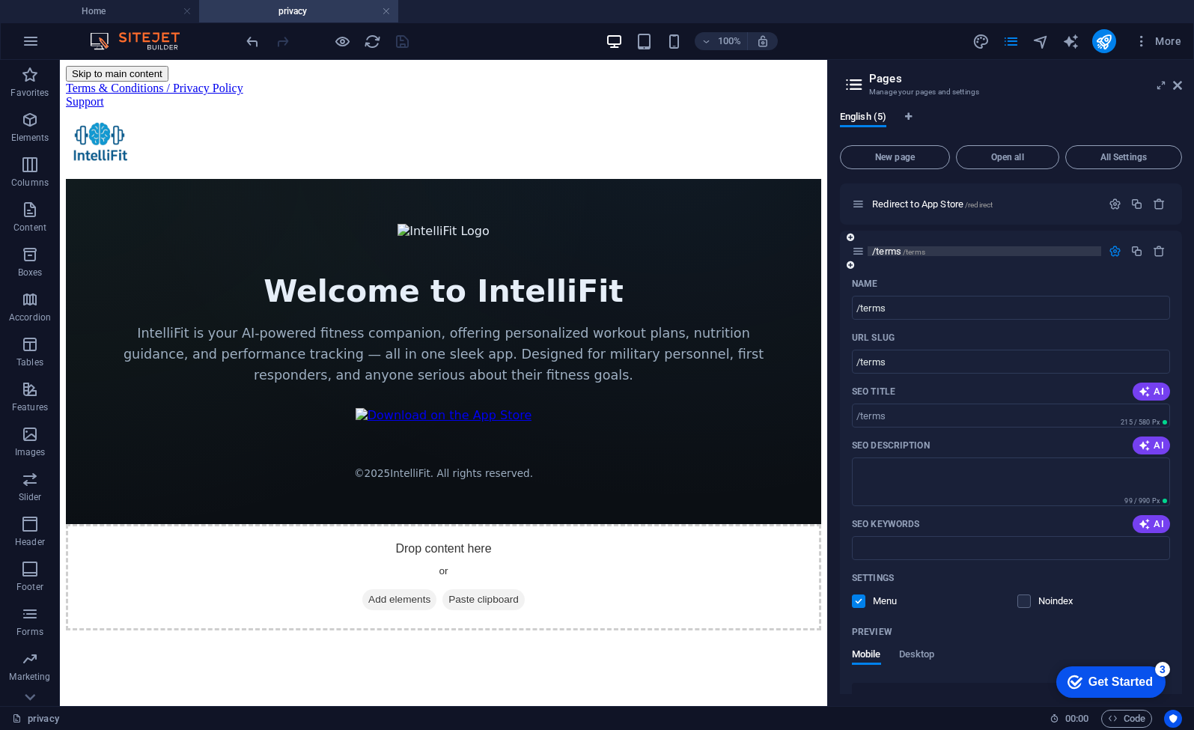
click at [897, 252] on span "/terms /terms" at bounding box center [898, 250] width 53 height 11
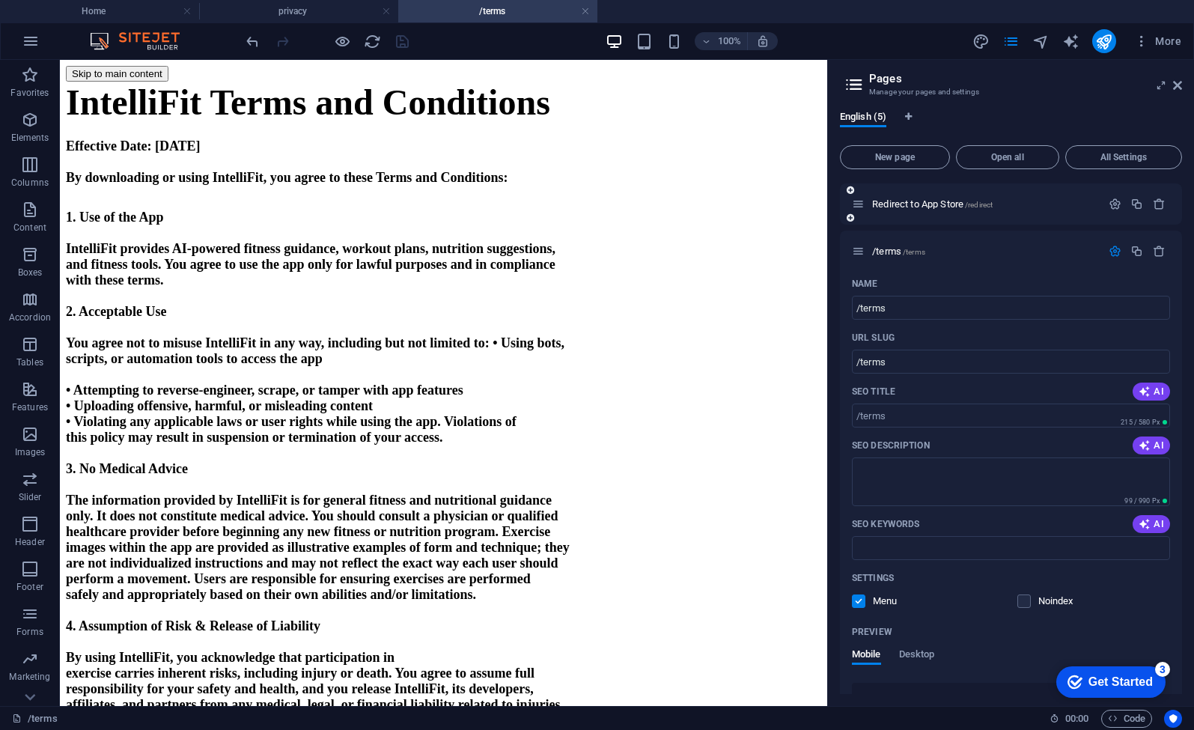
scroll to position [0, 0]
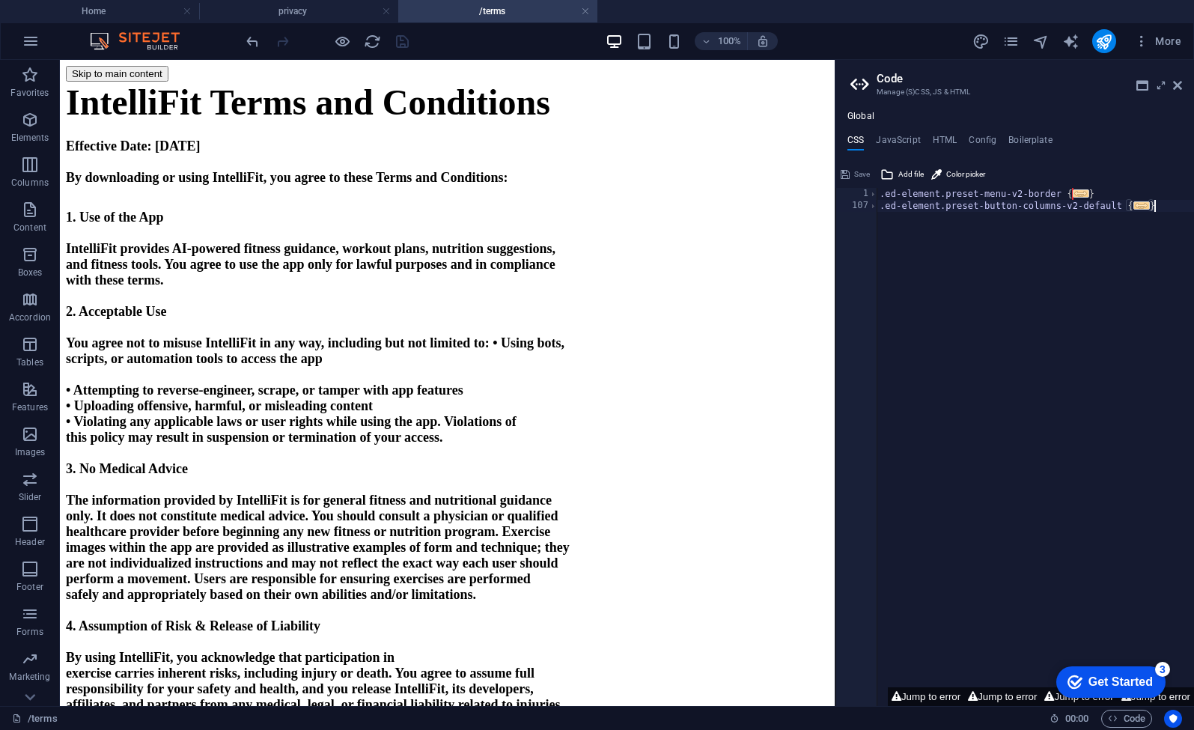
click at [1179, 94] on header "Code Manage (S)CSS, JS & HTML" at bounding box center [1016, 79] width 332 height 39
click at [1180, 85] on icon at bounding box center [1177, 85] width 9 height 12
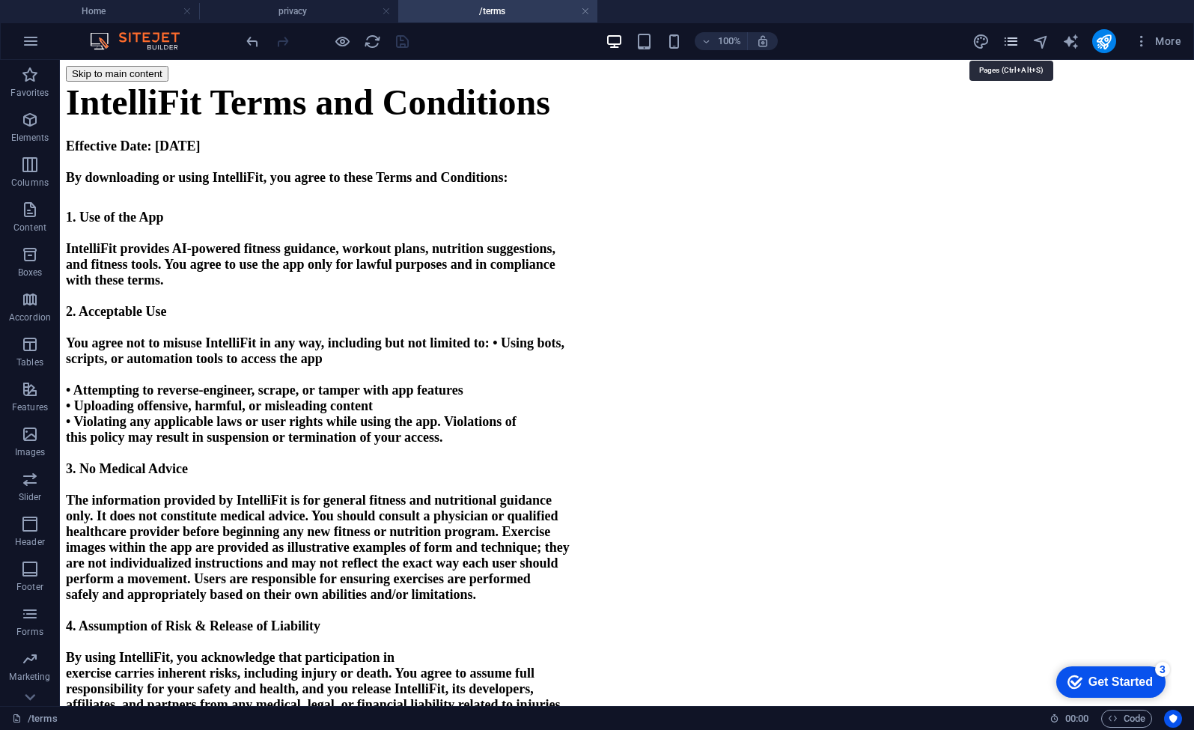
click at [1013, 44] on icon "pages" at bounding box center [1010, 41] width 17 height 17
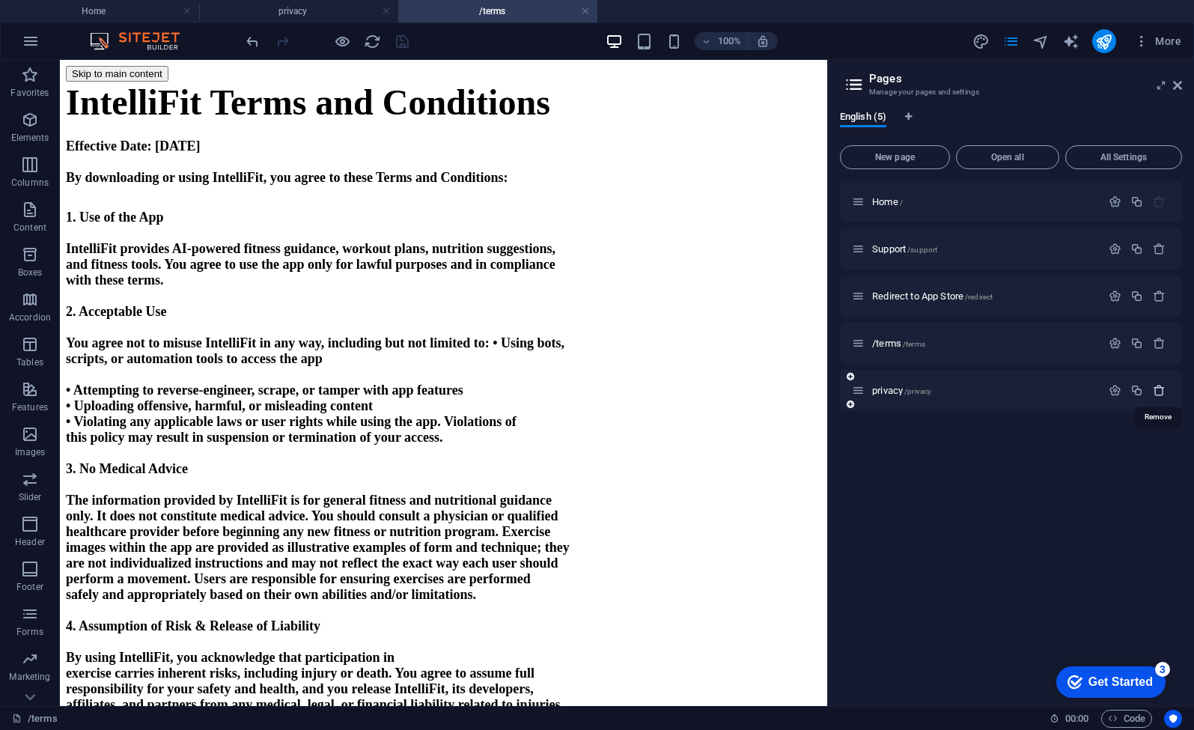
click at [1158, 393] on icon "button" at bounding box center [1158, 390] width 13 height 13
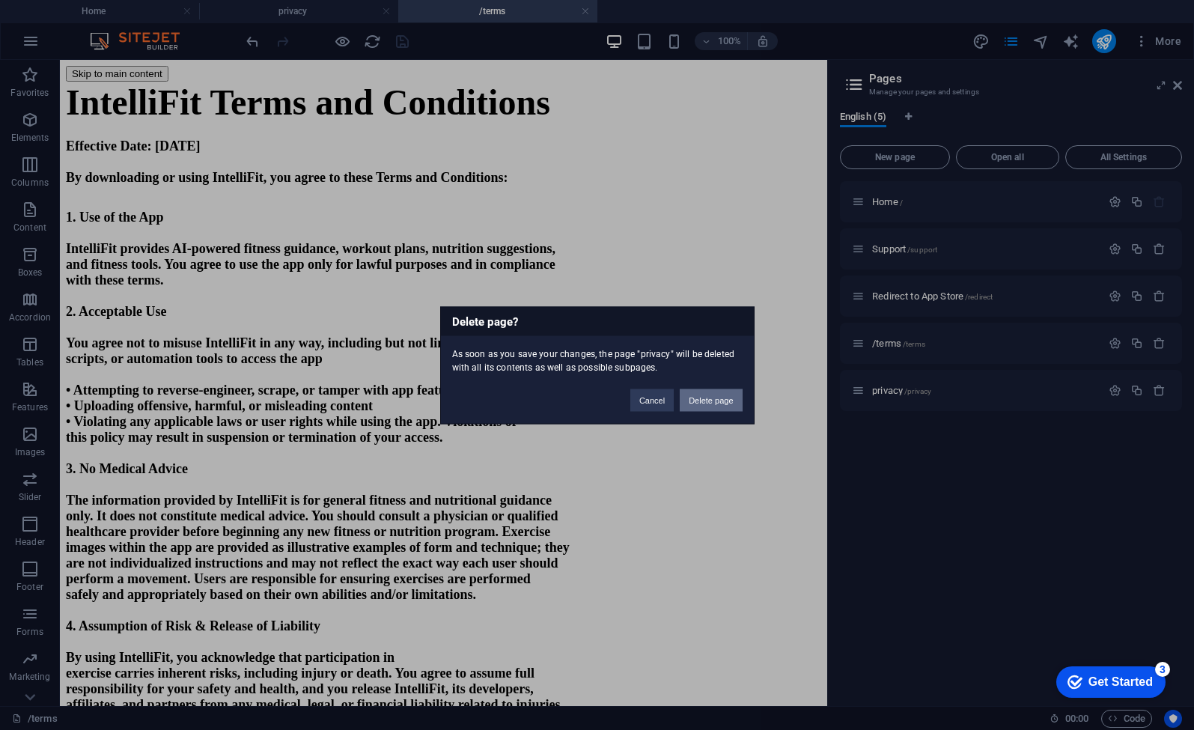
click at [713, 400] on button "Delete page" at bounding box center [710, 399] width 62 height 22
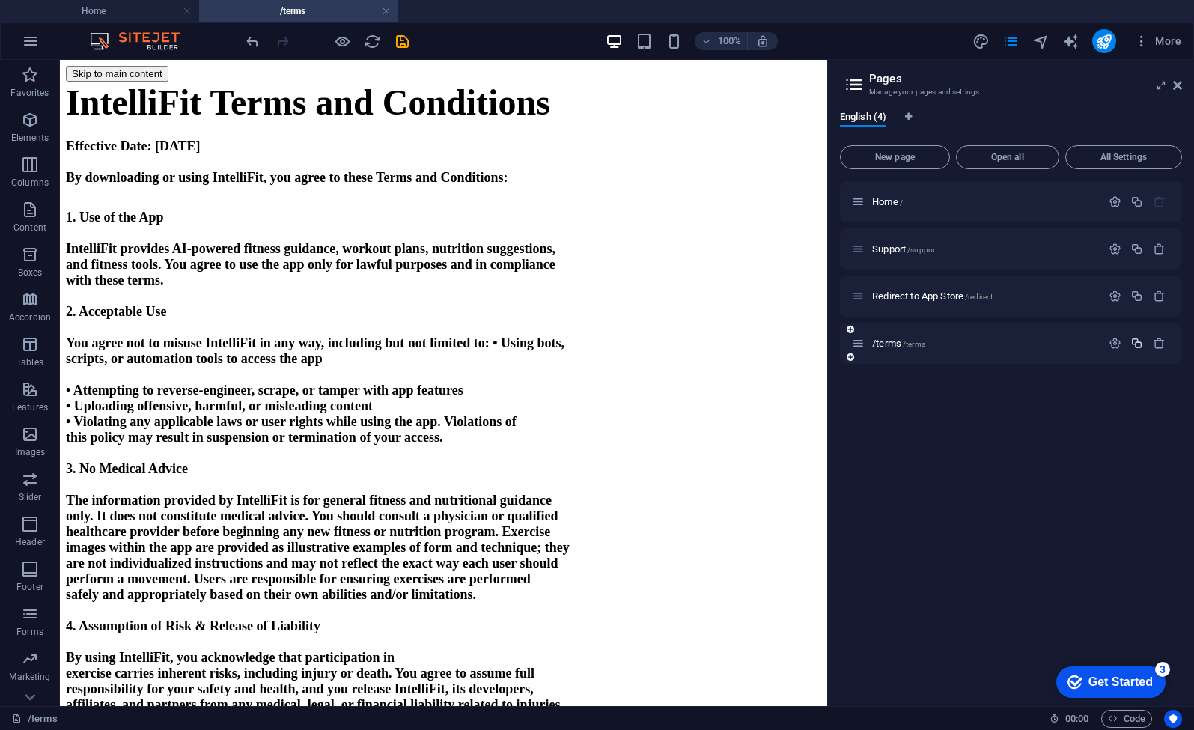
click at [1136, 343] on icon "button" at bounding box center [1136, 343] width 13 height 13
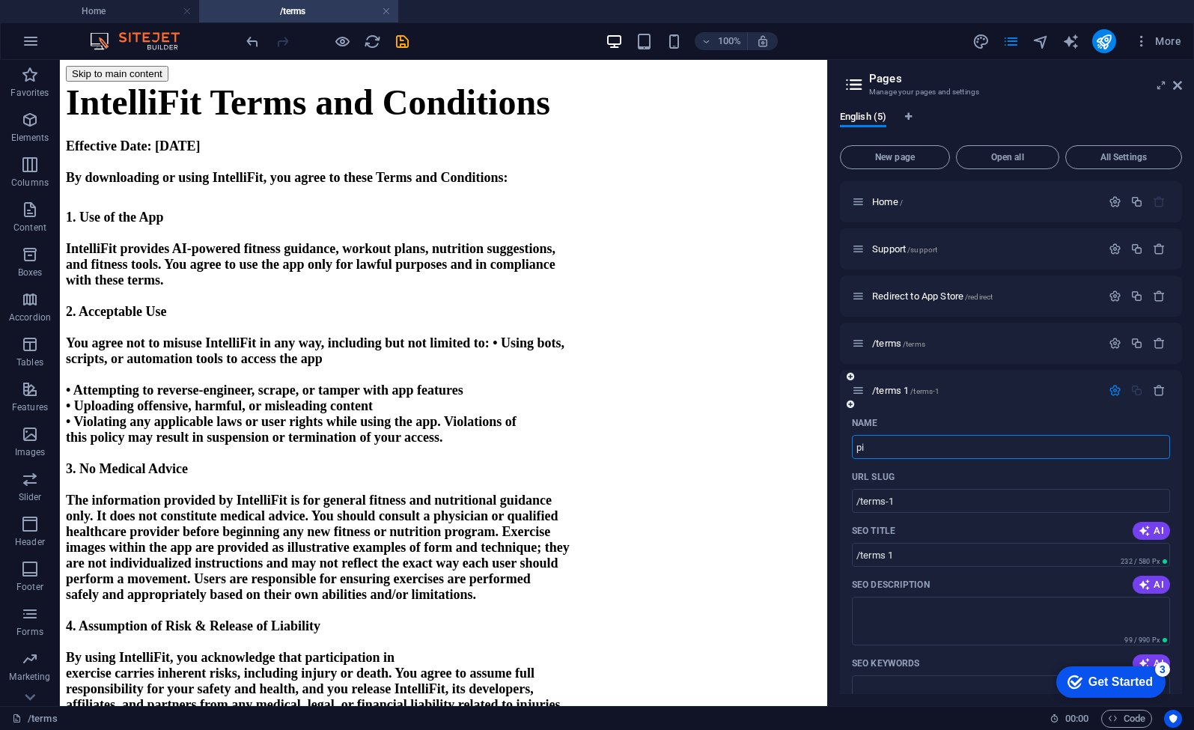
type input "p"
type input "/"
type input "/privacy"
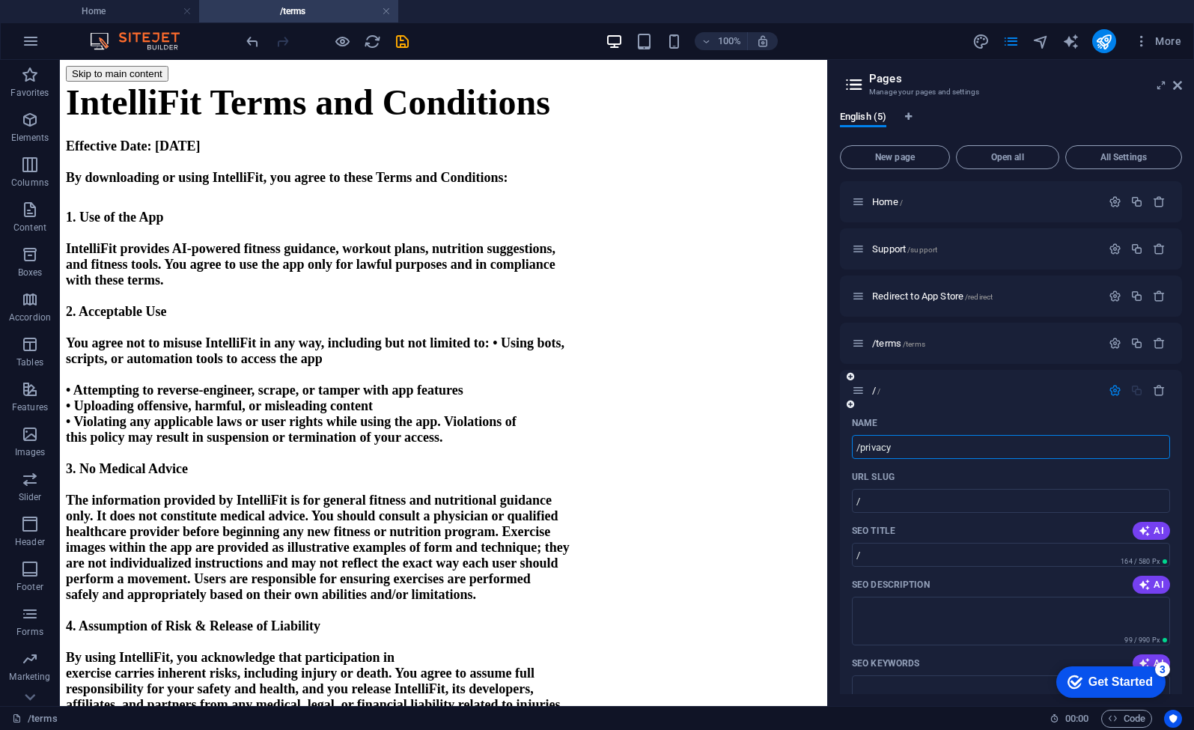
type input "/privacy"
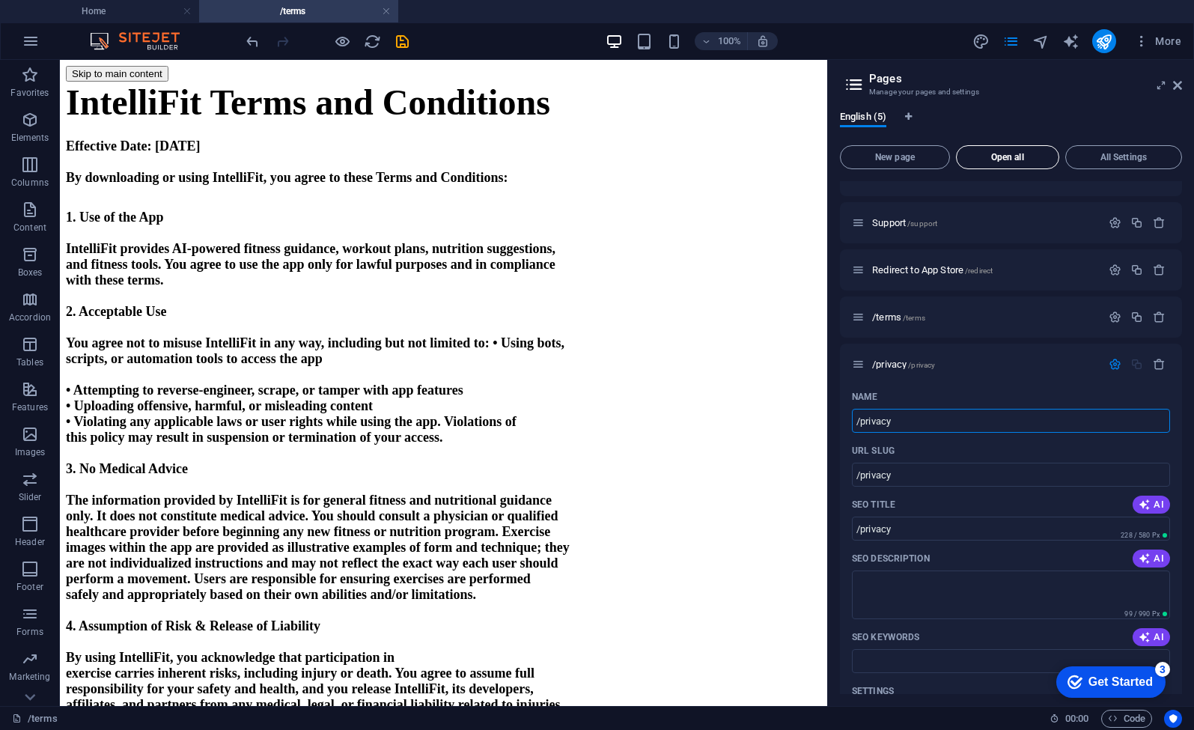
click at [1033, 158] on span "Open all" at bounding box center [1007, 157] width 90 height 9
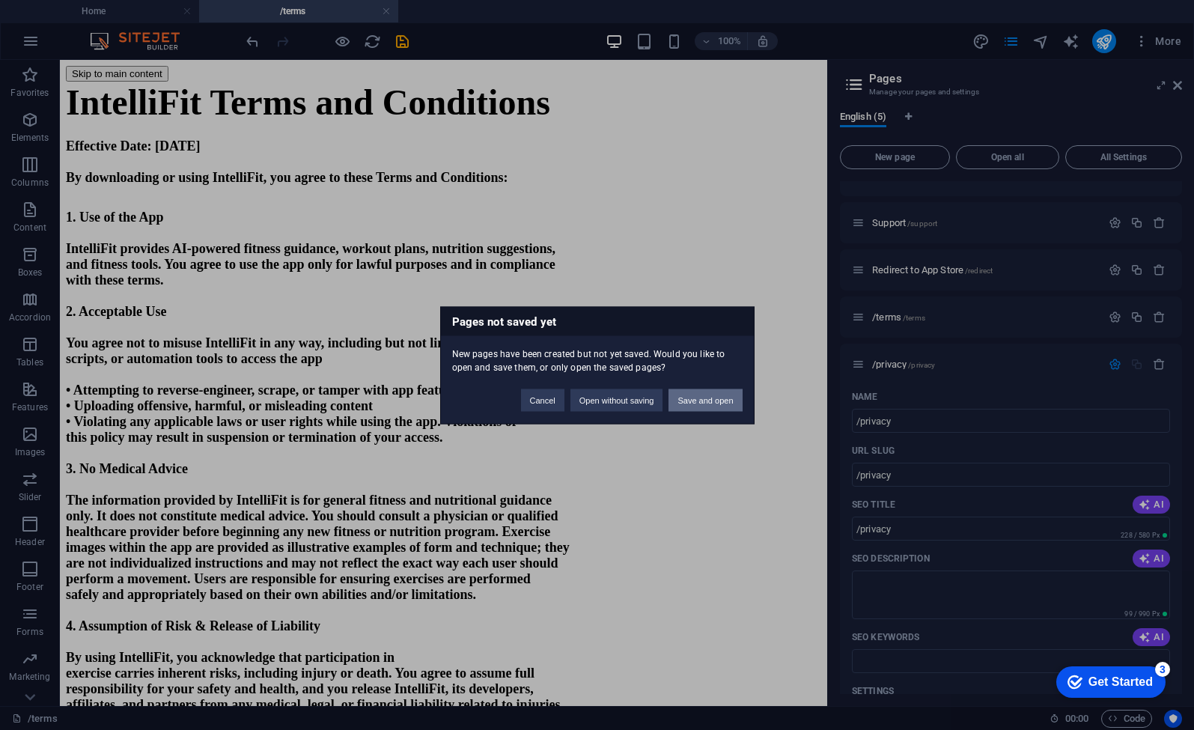
click at [714, 403] on button "Save and open" at bounding box center [704, 399] width 73 height 22
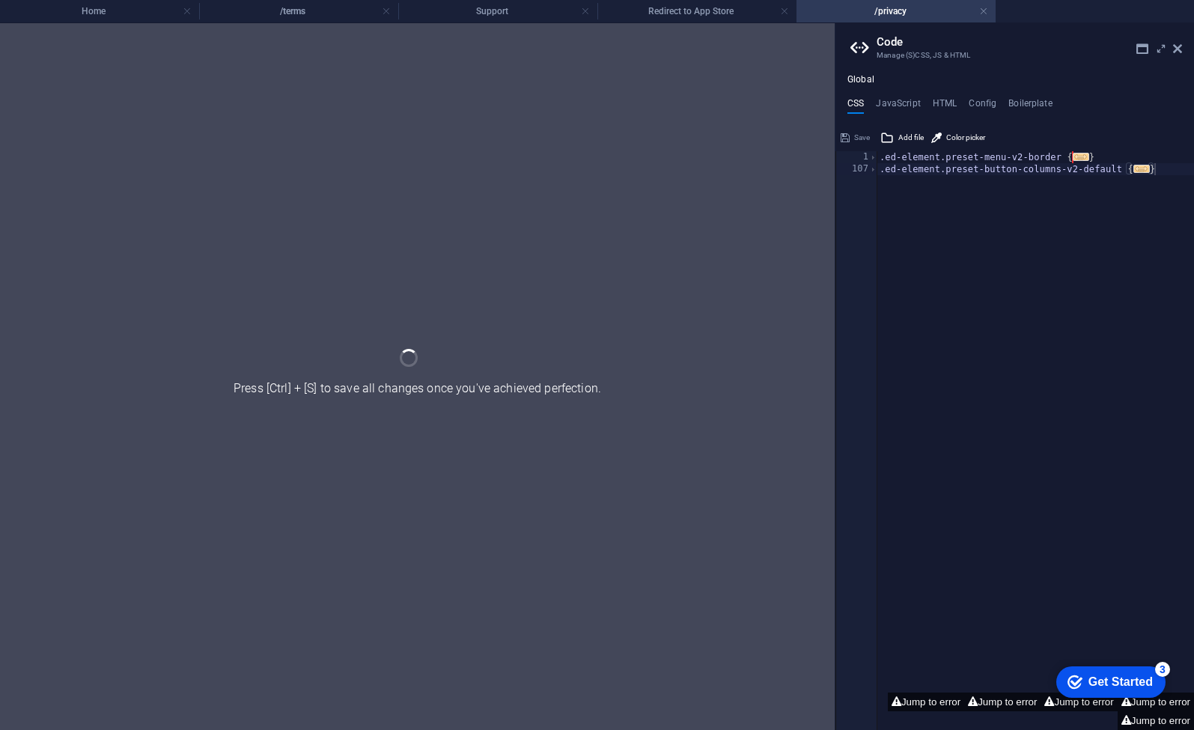
click at [402, 43] on div at bounding box center [417, 376] width 834 height 706
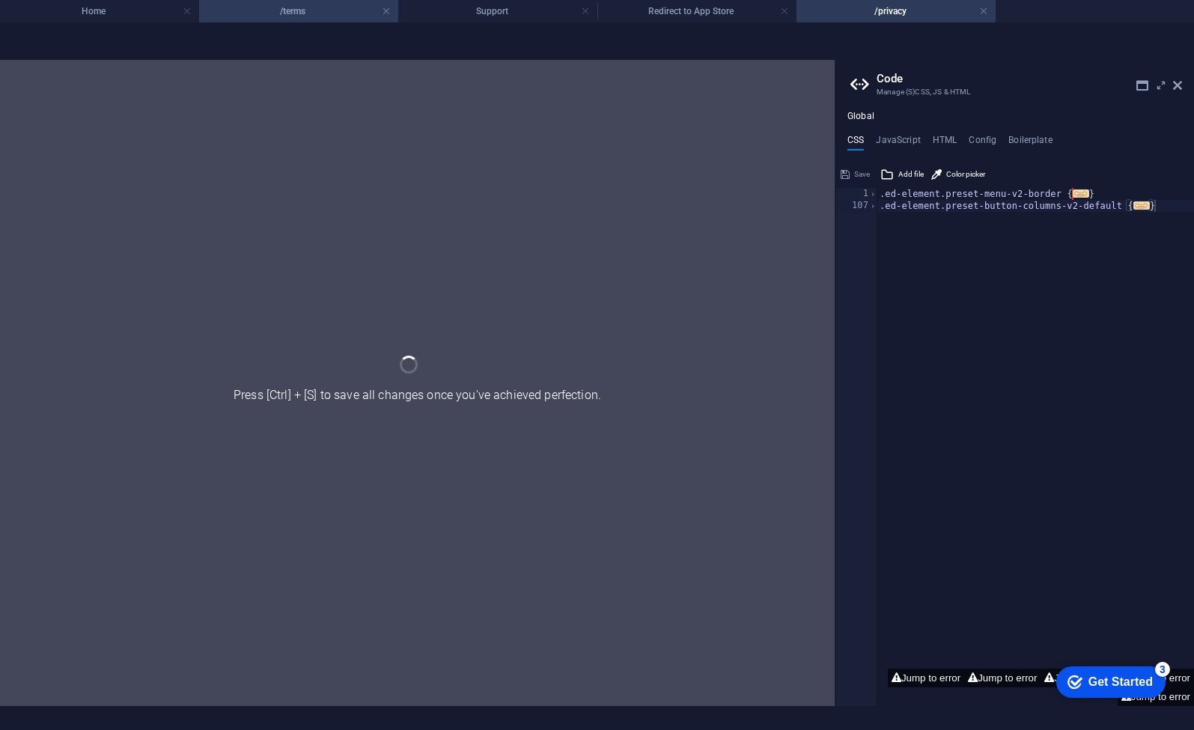
scroll to position [0, 0]
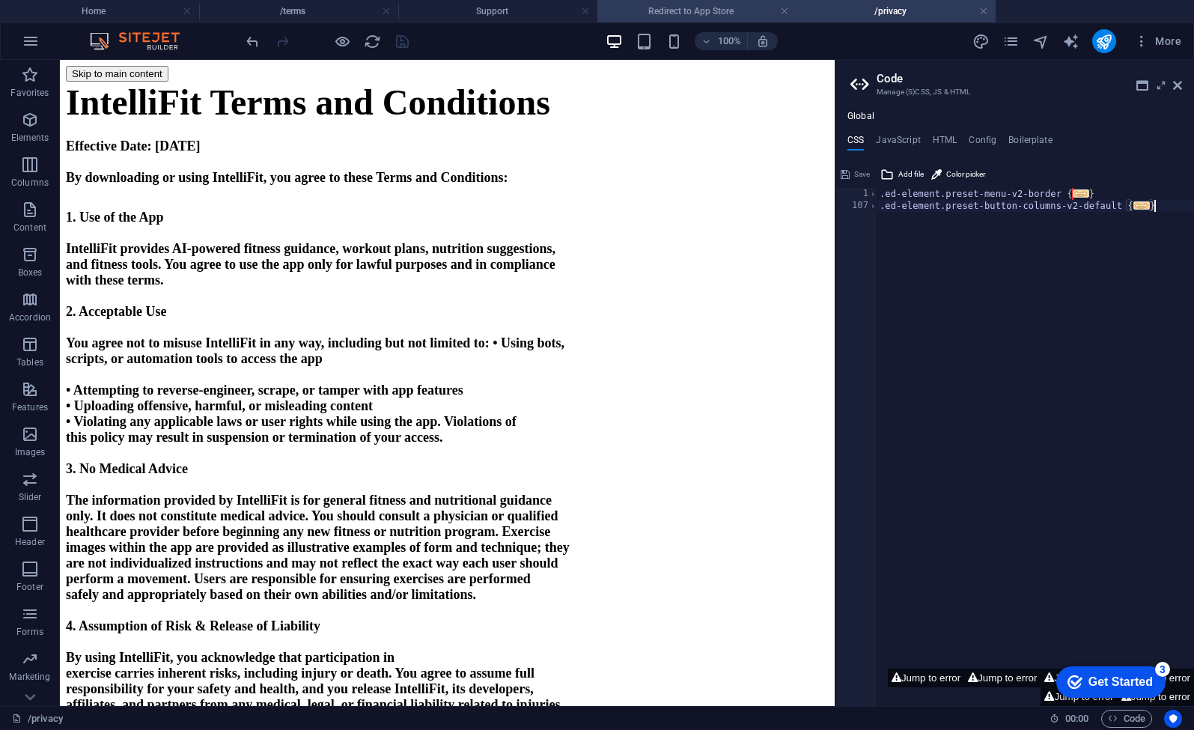
click at [698, 16] on h4 "Redirect to App Store" at bounding box center [696, 11] width 199 height 16
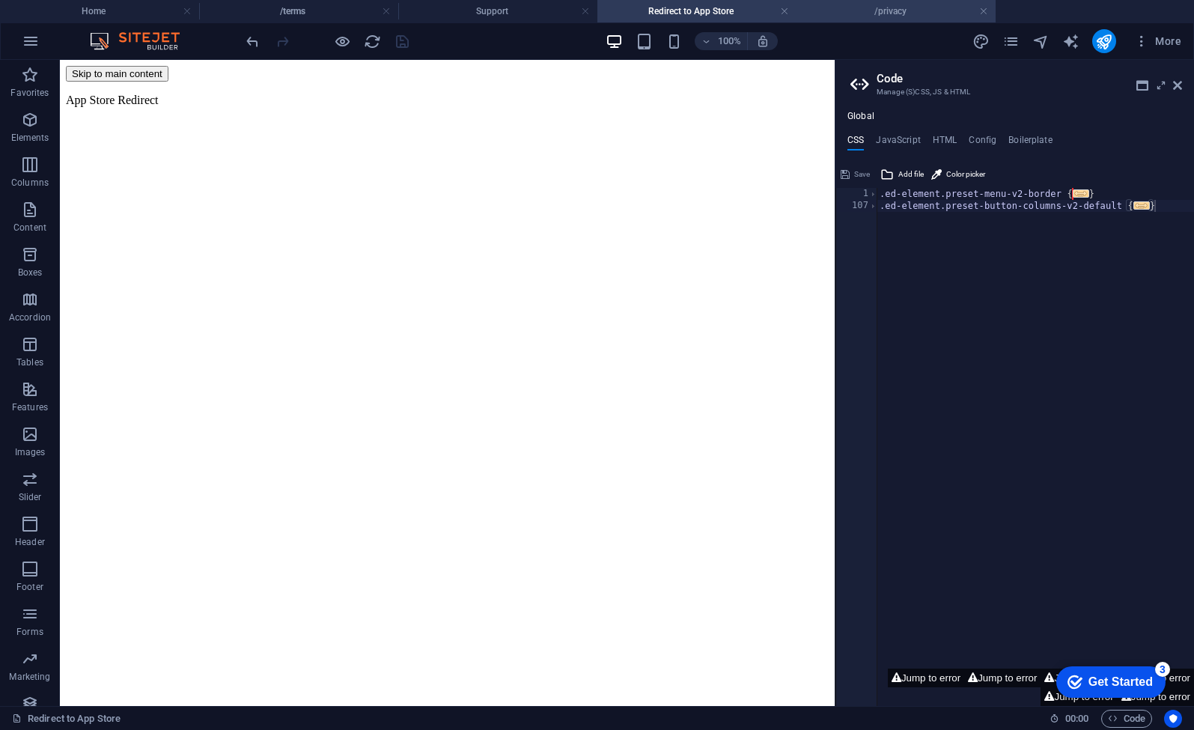
click at [896, 14] on h4 "/privacy" at bounding box center [895, 11] width 199 height 16
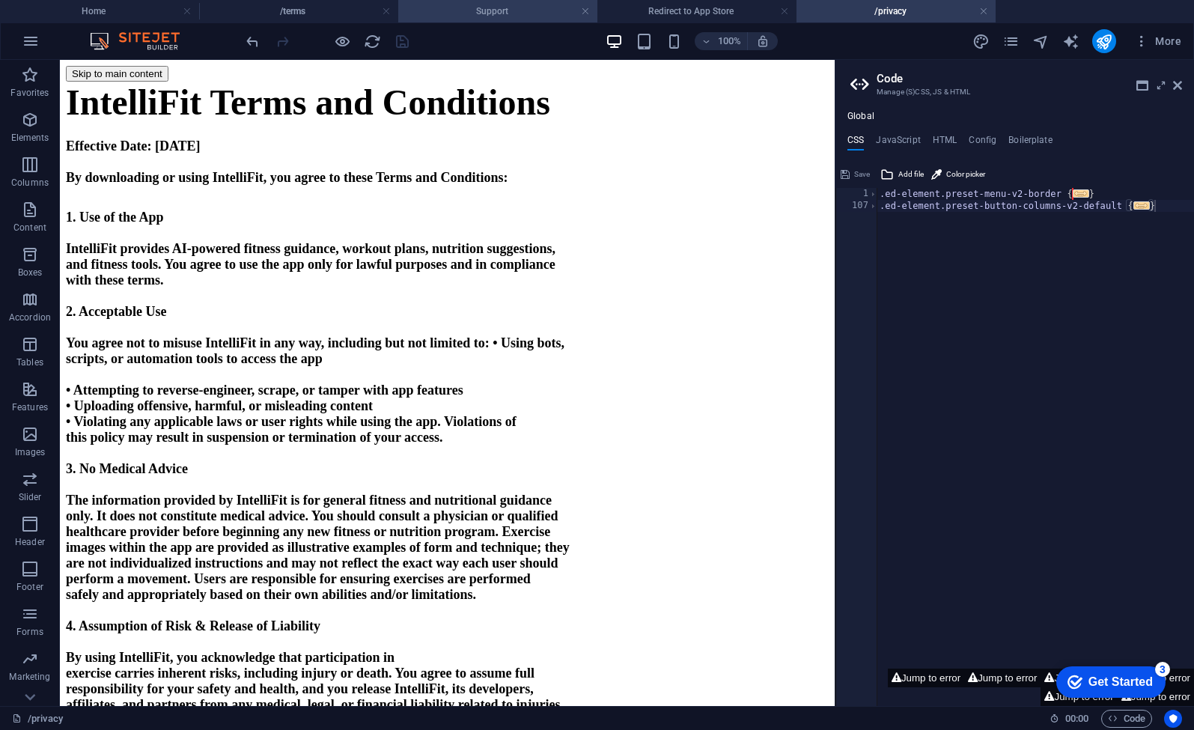
click at [508, 18] on h4 "Support" at bounding box center [497, 11] width 199 height 16
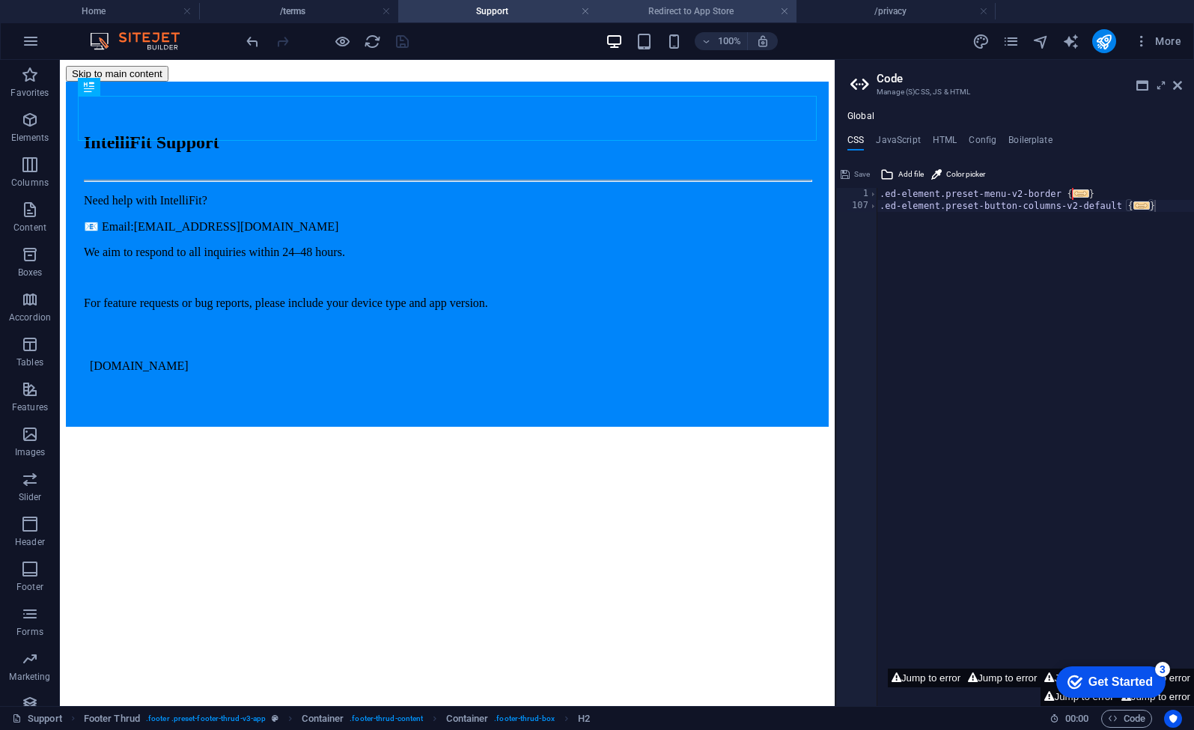
click at [715, 13] on h4 "Redirect to App Store" at bounding box center [696, 11] width 199 height 16
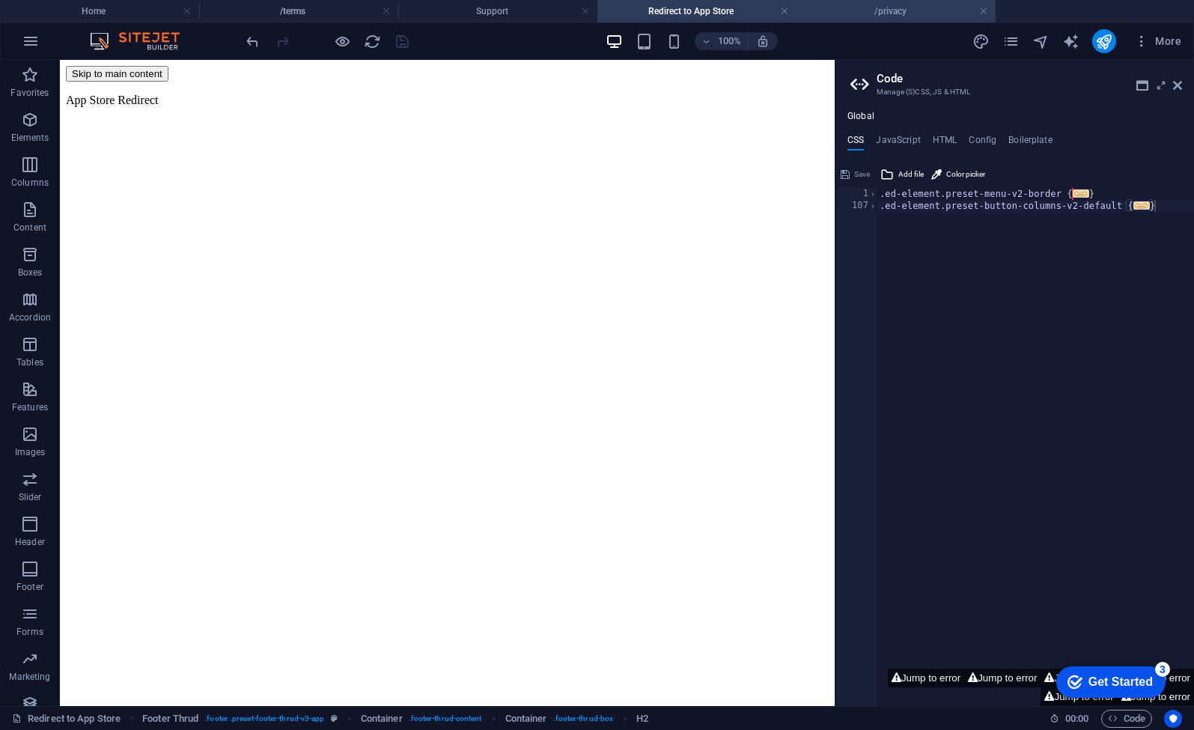
click at [874, 11] on h4 "/privacy" at bounding box center [895, 11] width 199 height 16
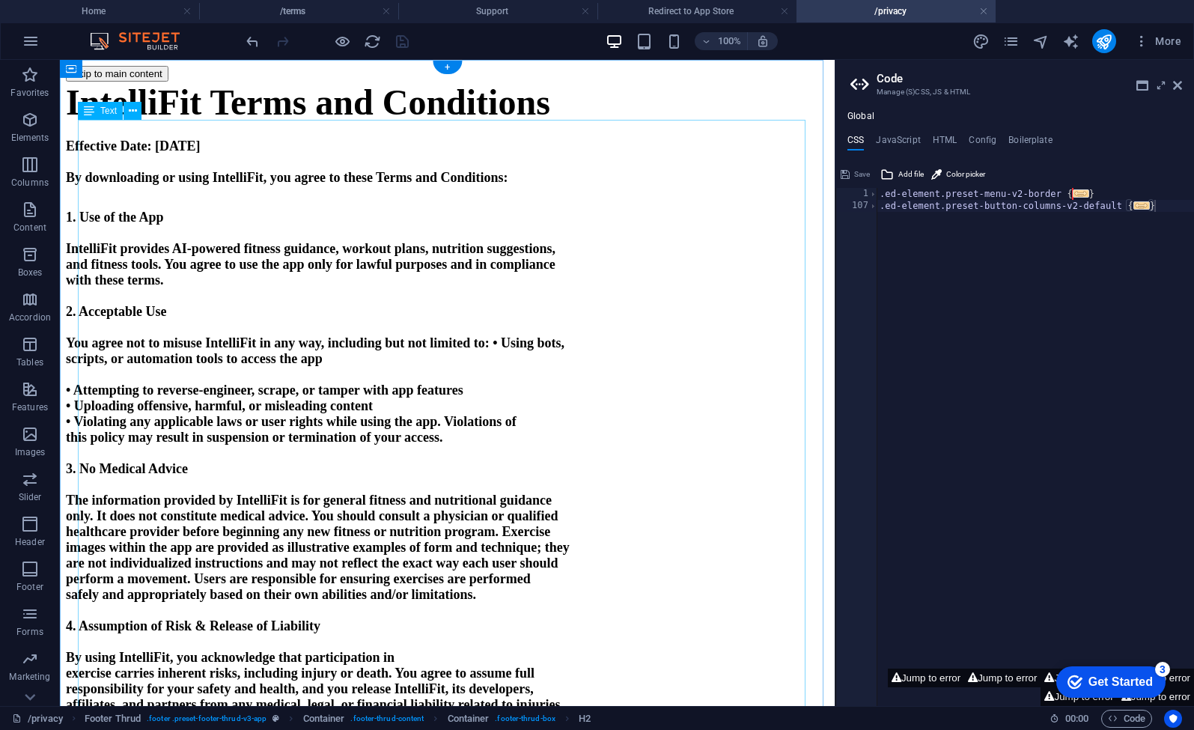
click at [364, 185] on strong "By downloading or using IntelliFit, you agree to these Terms and Conditions:" at bounding box center [287, 177] width 442 height 15
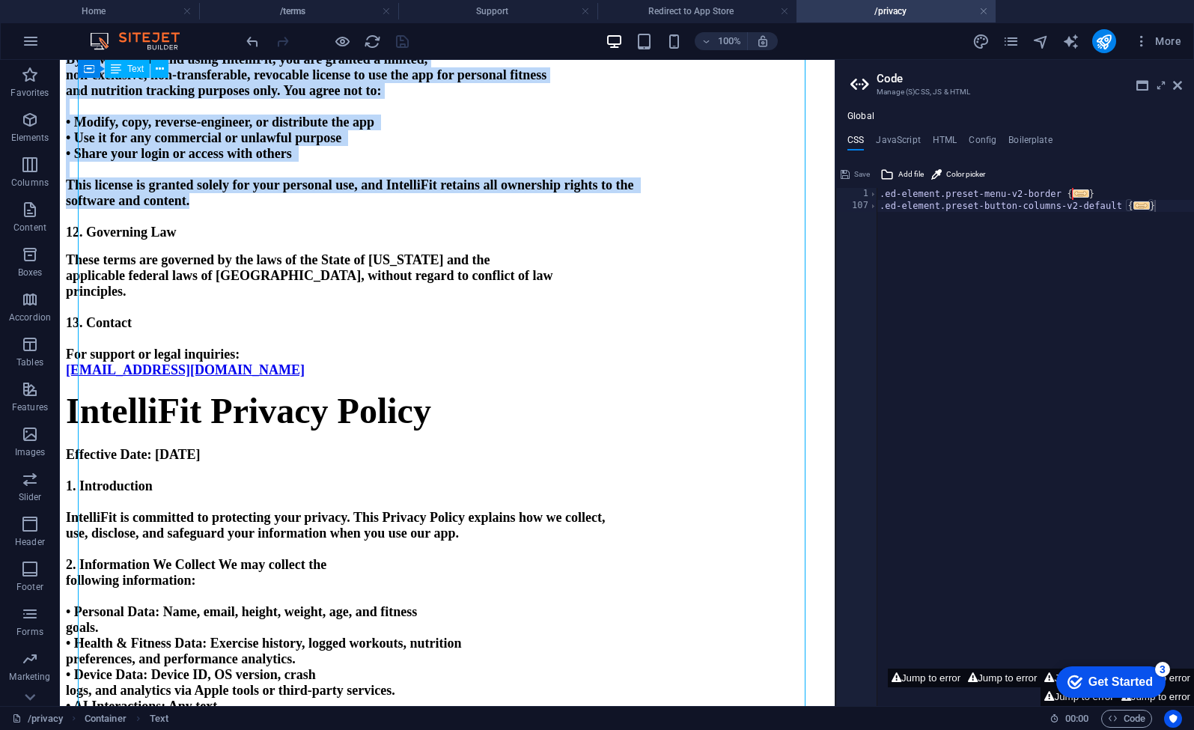
scroll to position [1518, 0]
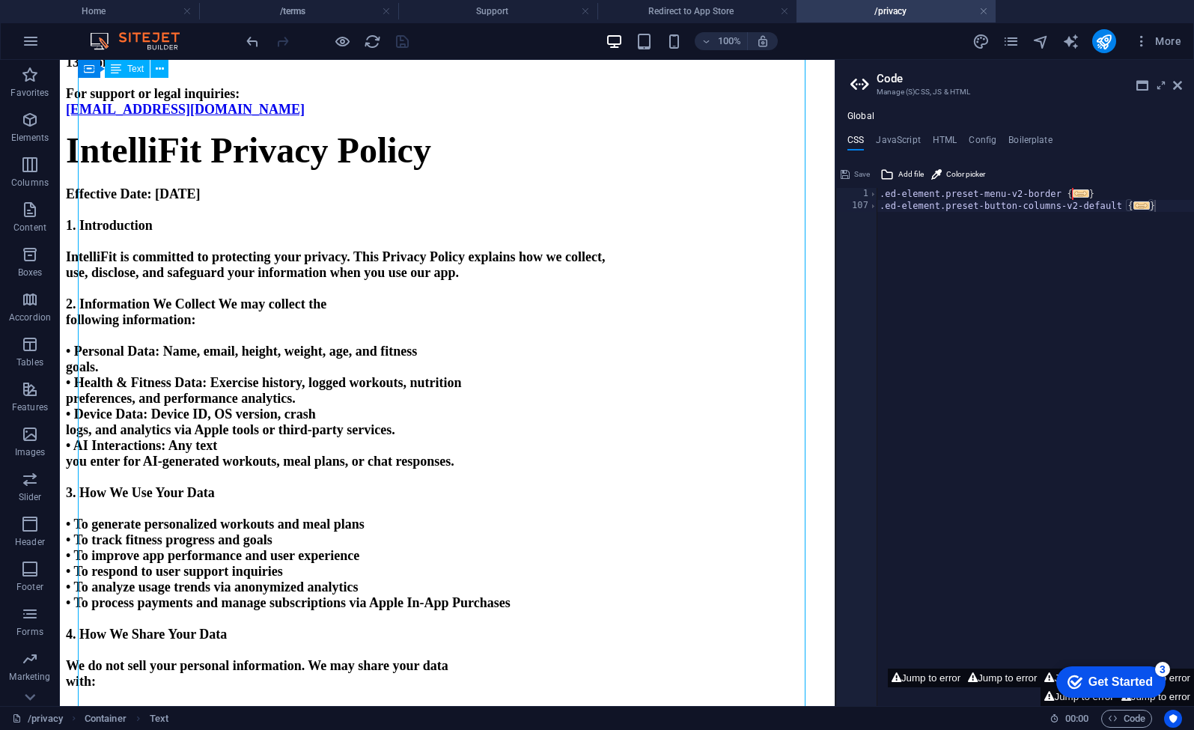
drag, startPoint x: 81, startPoint y: 150, endPoint x: 379, endPoint y: 266, distance: 319.9
click at [379, 266] on div "IntelliFit Terms and Conditions Effective Date: August 29th, 2025 By downloadin…" at bounding box center [447, 121] width 763 height 3116
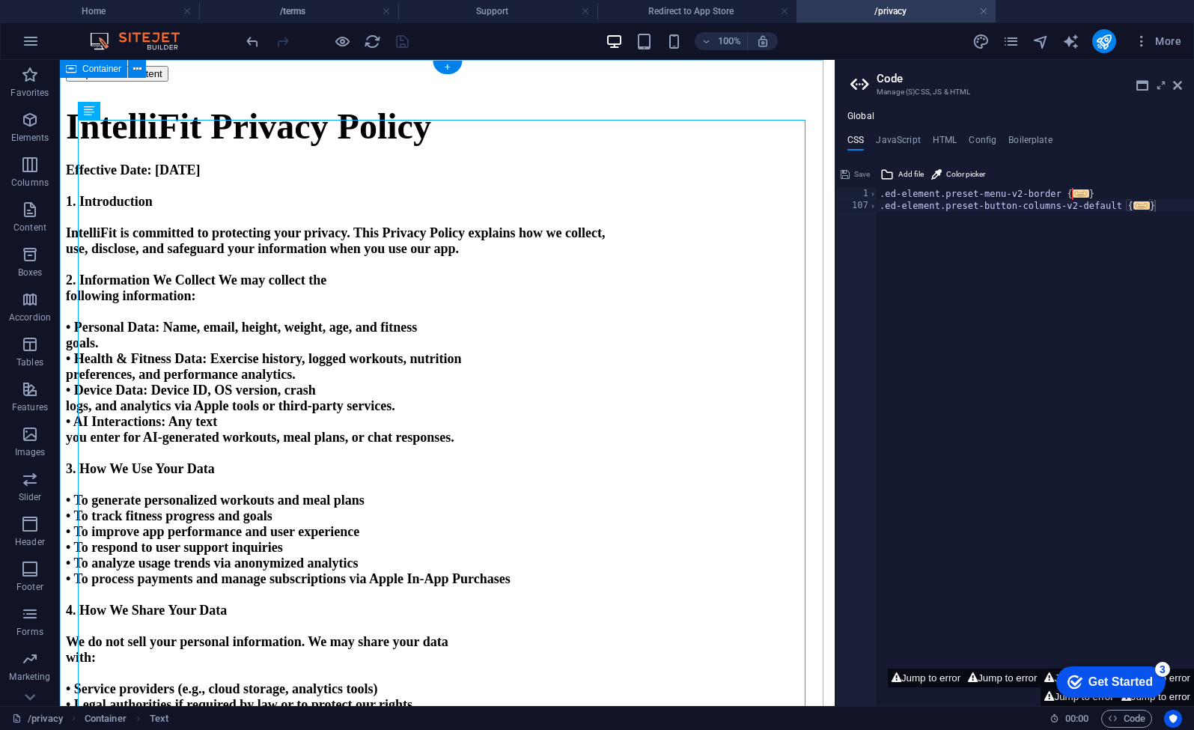
click at [82, 146] on span "IntelliFit Privacy Policy" at bounding box center [248, 126] width 365 height 40
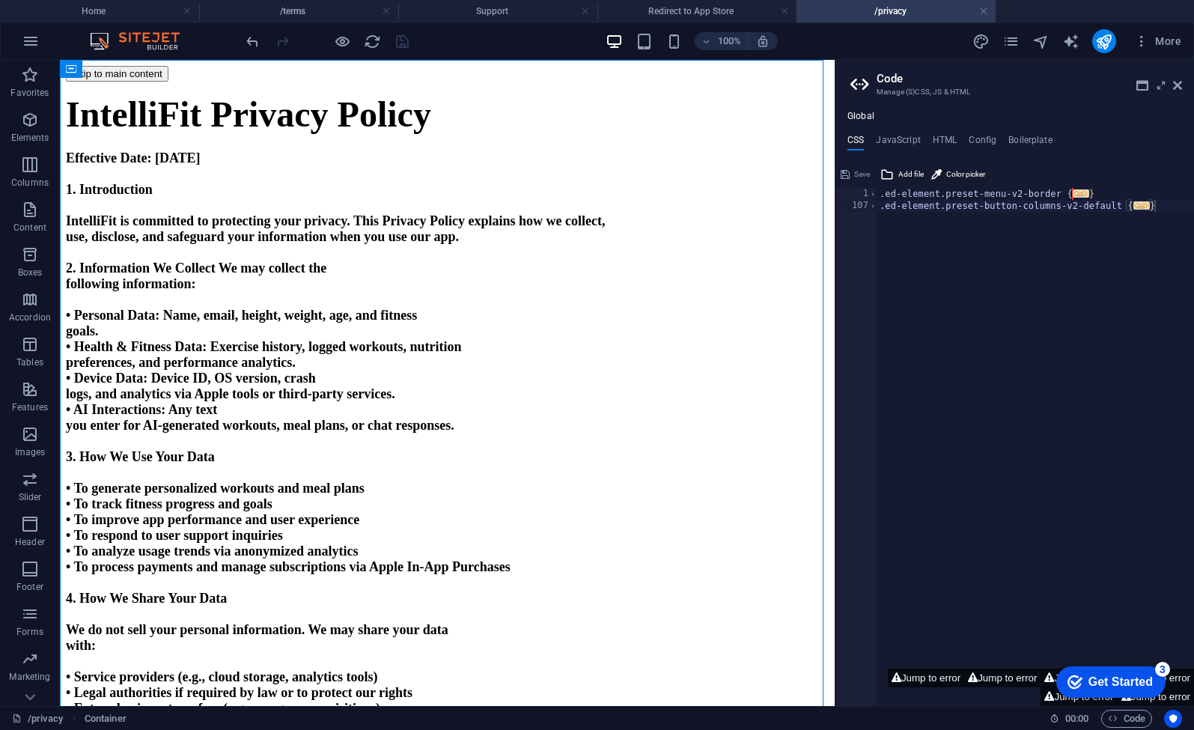
click at [1182, 88] on aside "Code Manage (S)CSS, JS & HTML Global CSS JavaScript HTML Config Boilerplate } 1…" at bounding box center [1013, 383] width 359 height 646
click at [1179, 88] on icon at bounding box center [1177, 85] width 9 height 12
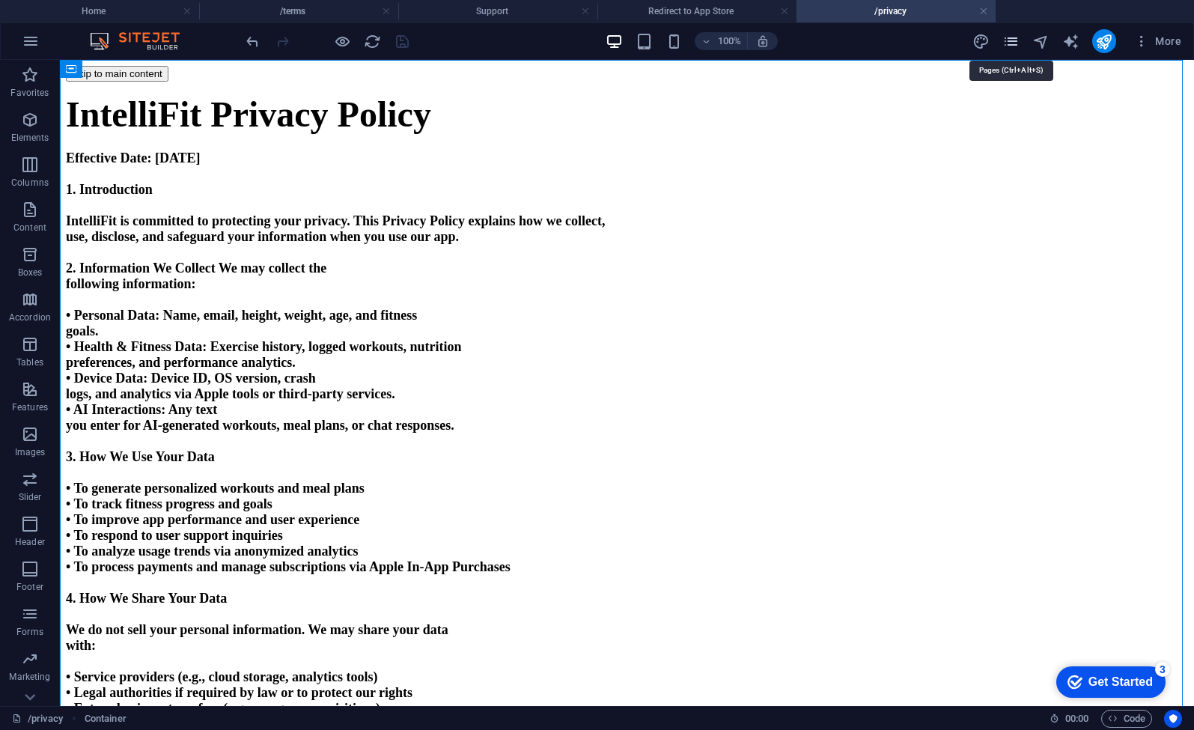
click at [1013, 49] on icon "pages" at bounding box center [1010, 41] width 17 height 17
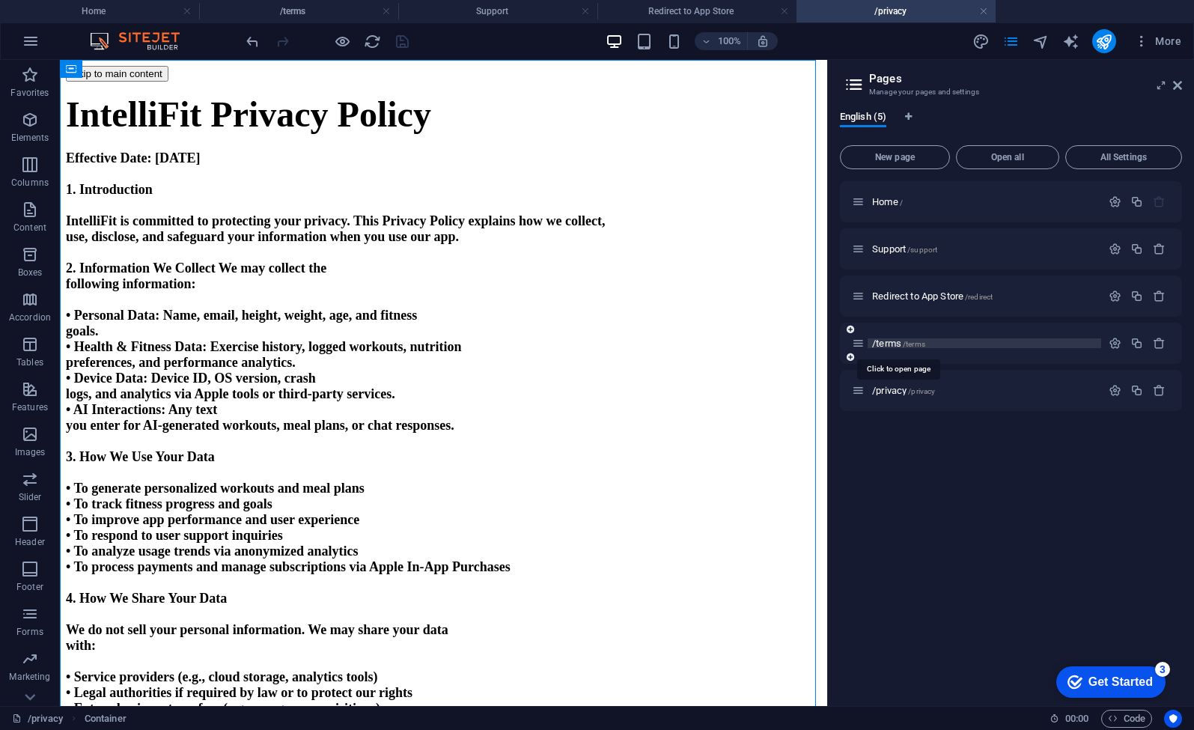
click at [902, 343] on span "/terms /terms" at bounding box center [898, 343] width 53 height 11
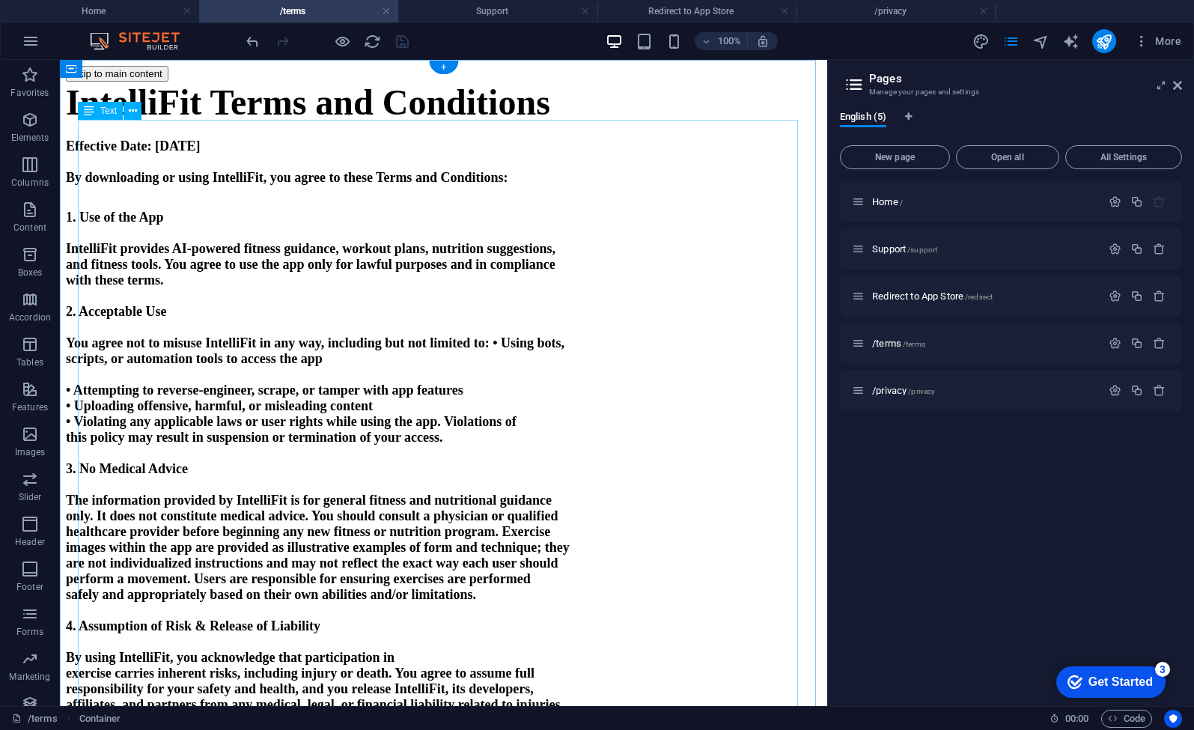
click at [250, 137] on p at bounding box center [443, 130] width 755 height 14
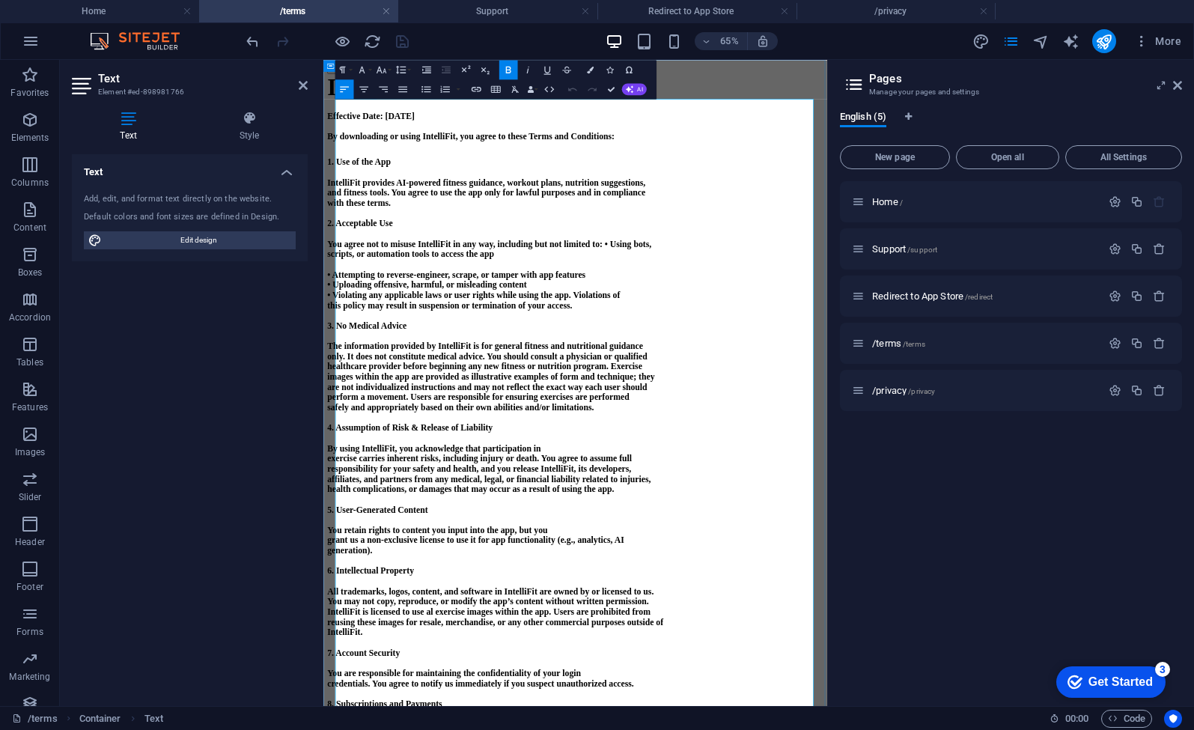
click at [559, 256] on strong "IntelliFit provides AI-powered fitness guidance, workout plans, nutrition sugge…" at bounding box center [573, 248] width 489 height 15
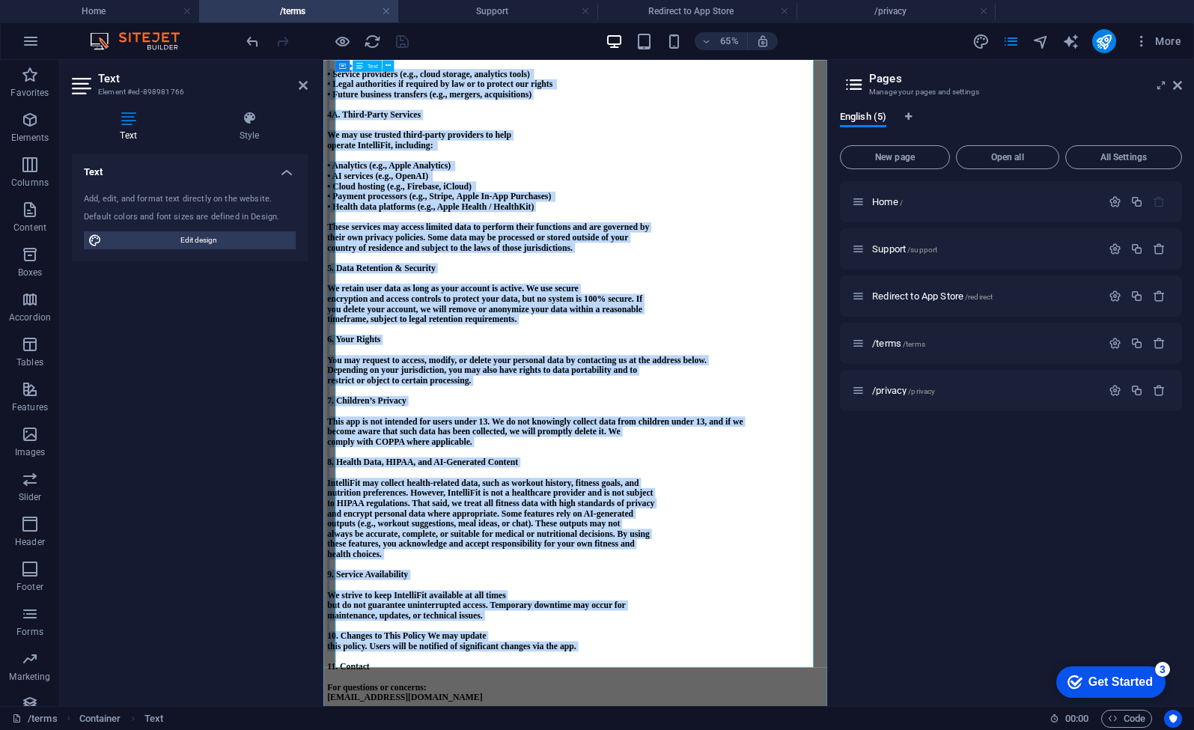
scroll to position [2485, 0]
drag, startPoint x: 343, startPoint y: 340, endPoint x: 746, endPoint y: 994, distance: 768.4
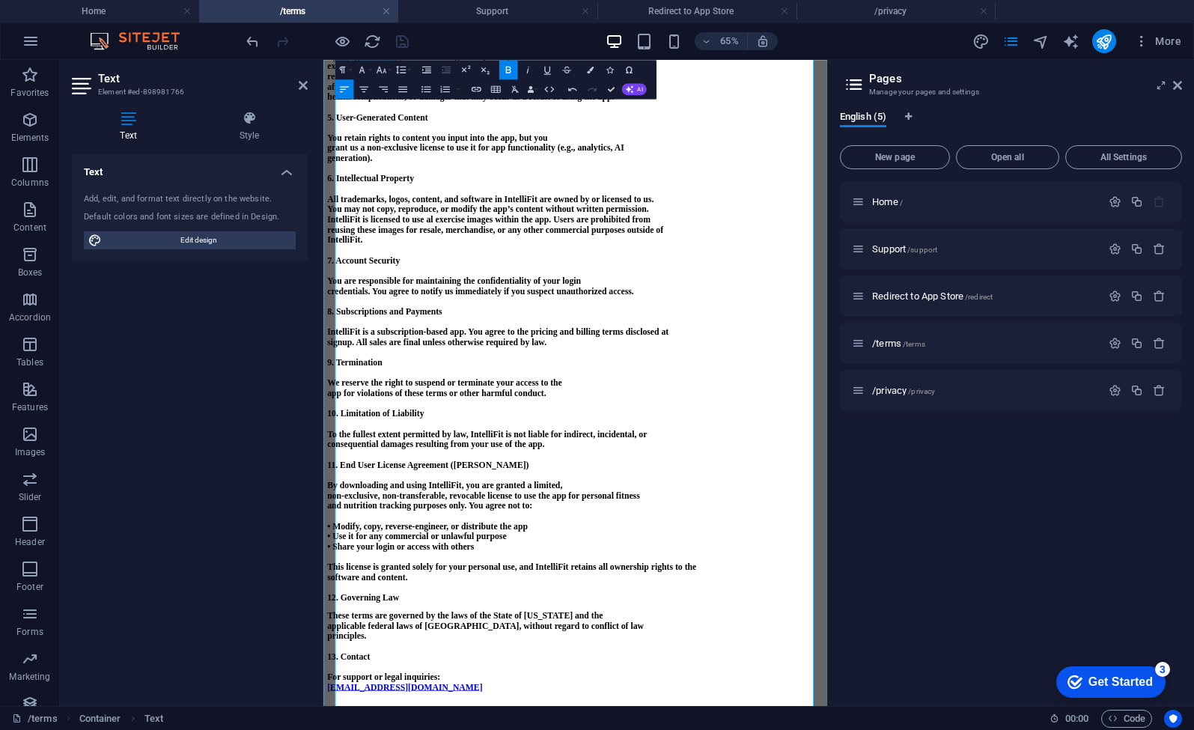
scroll to position [816, 0]
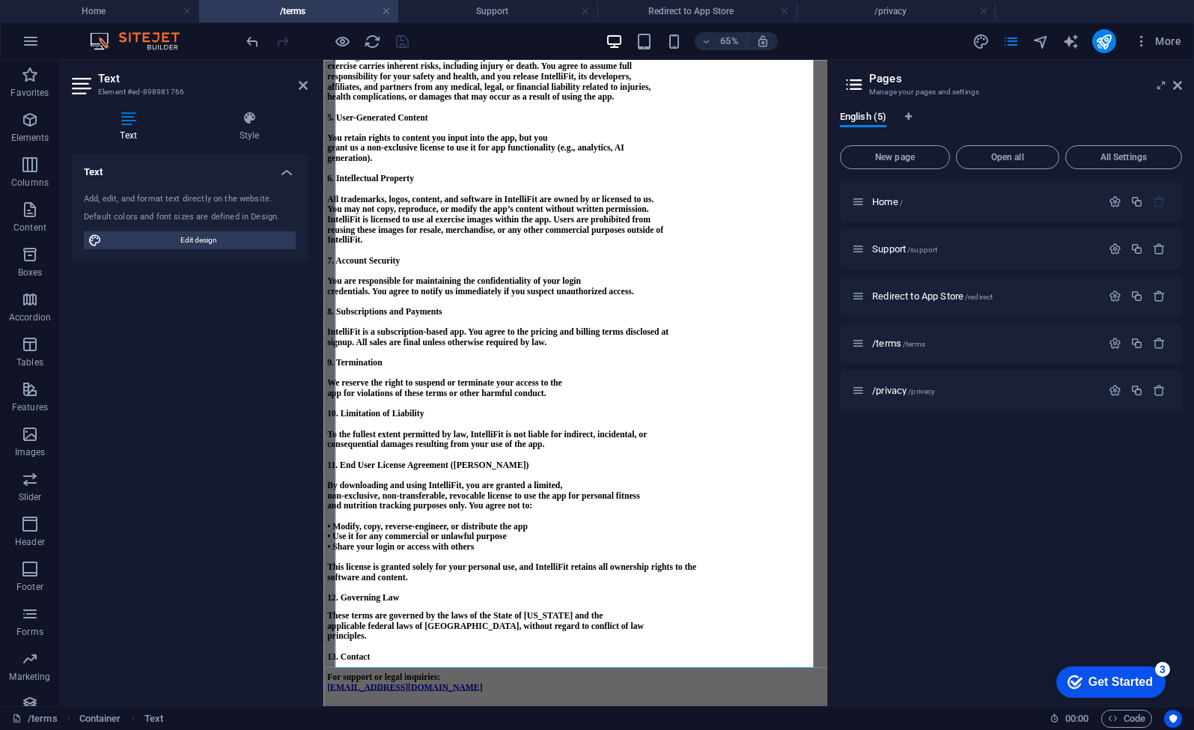
click at [528, 281] on strong "You may not copy, reproduce, or modify the app’s content without written permis…" at bounding box center [576, 288] width 495 height 15
click at [894, 385] on span "/privacy /privacy" at bounding box center [903, 390] width 63 height 11
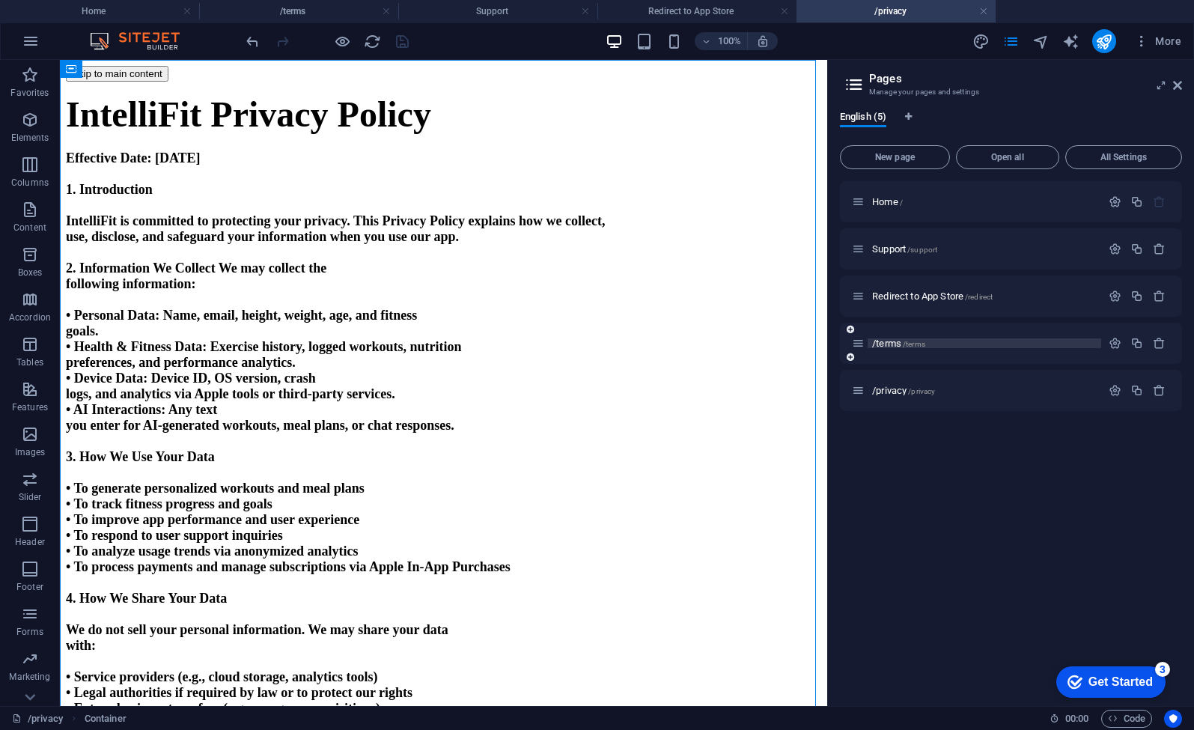
click at [900, 346] on span "/terms /terms" at bounding box center [898, 343] width 53 height 11
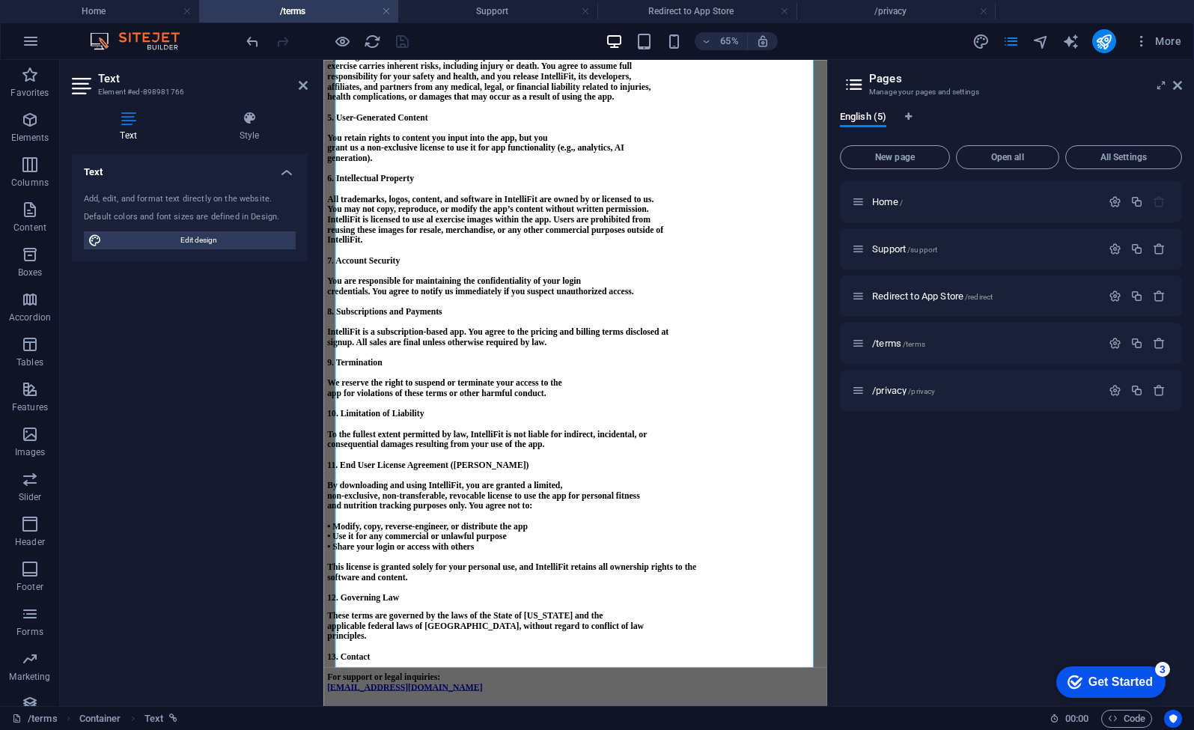
click at [308, 88] on aside "Text Element #ed-898981766 Text Style Text Add, edit, and format text directly …" at bounding box center [191, 383] width 263 height 646
click at [305, 87] on icon at bounding box center [303, 85] width 9 height 12
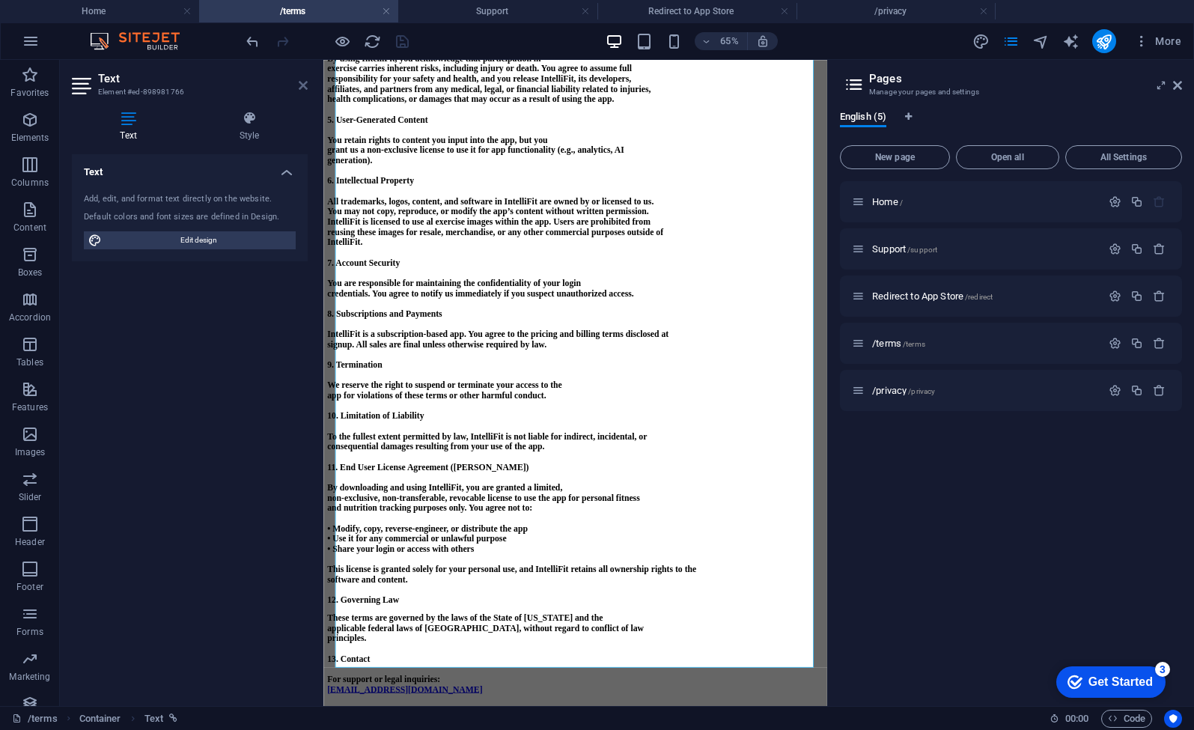
scroll to position [810, 0]
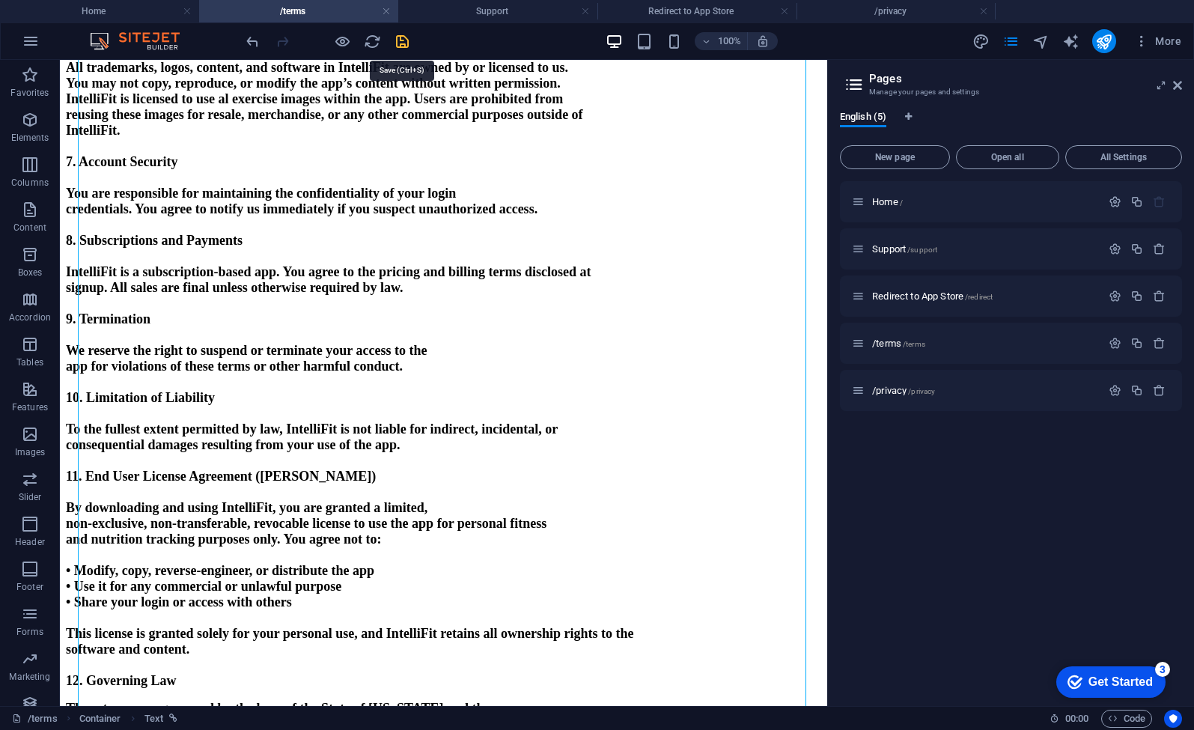
drag, startPoint x: 403, startPoint y: 46, endPoint x: 358, endPoint y: 33, distance: 46.2
click at [403, 46] on icon "save" at bounding box center [402, 41] width 17 height 17
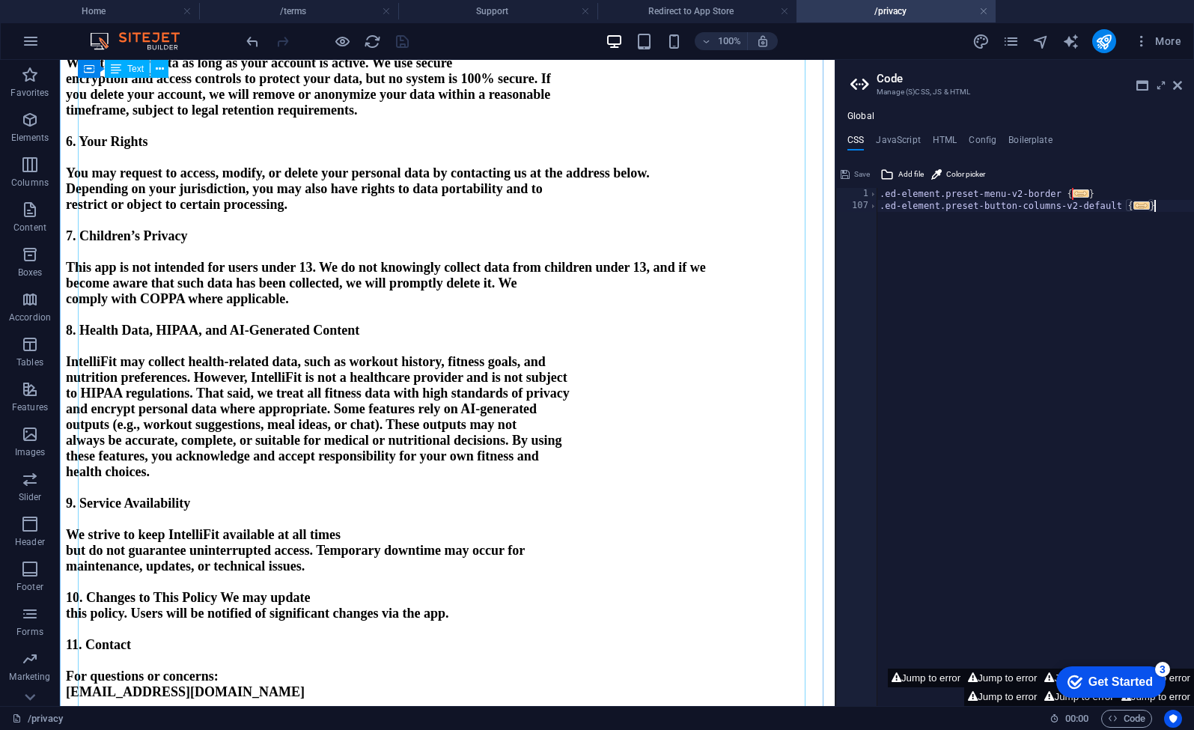
scroll to position [0, 0]
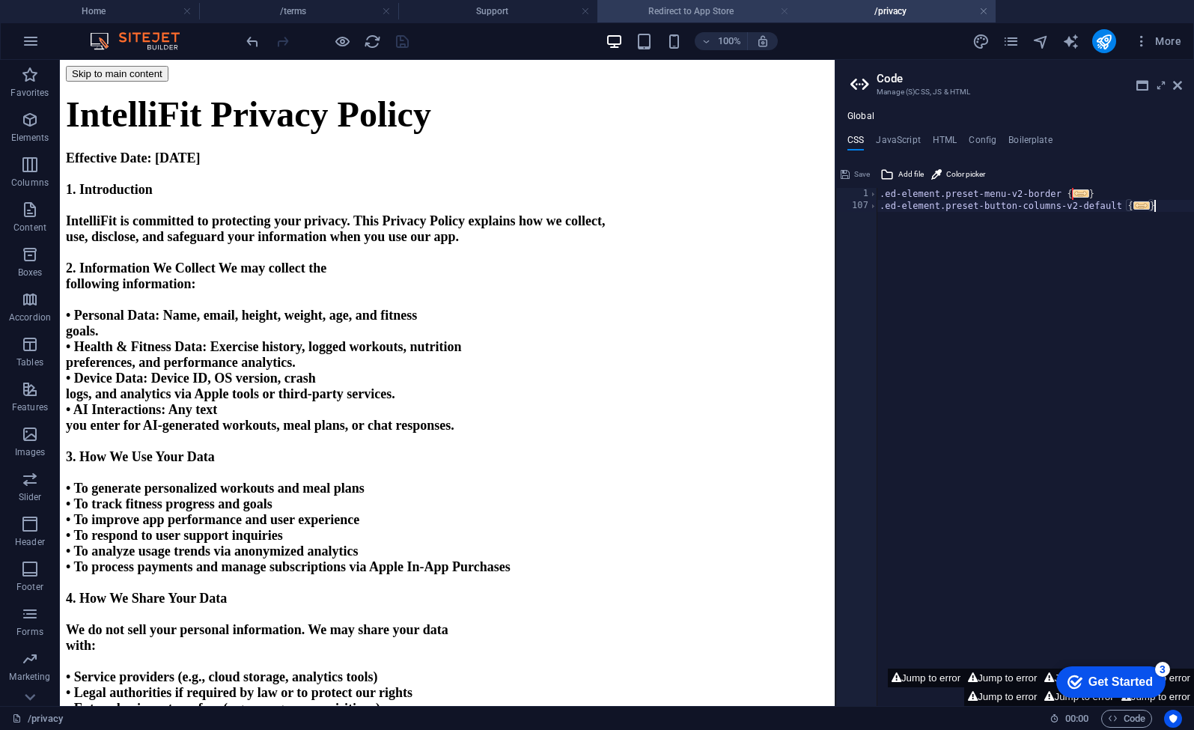
click at [784, 11] on link at bounding box center [784, 11] width 9 height 14
click at [308, 13] on h4 "/terms" at bounding box center [298, 11] width 199 height 16
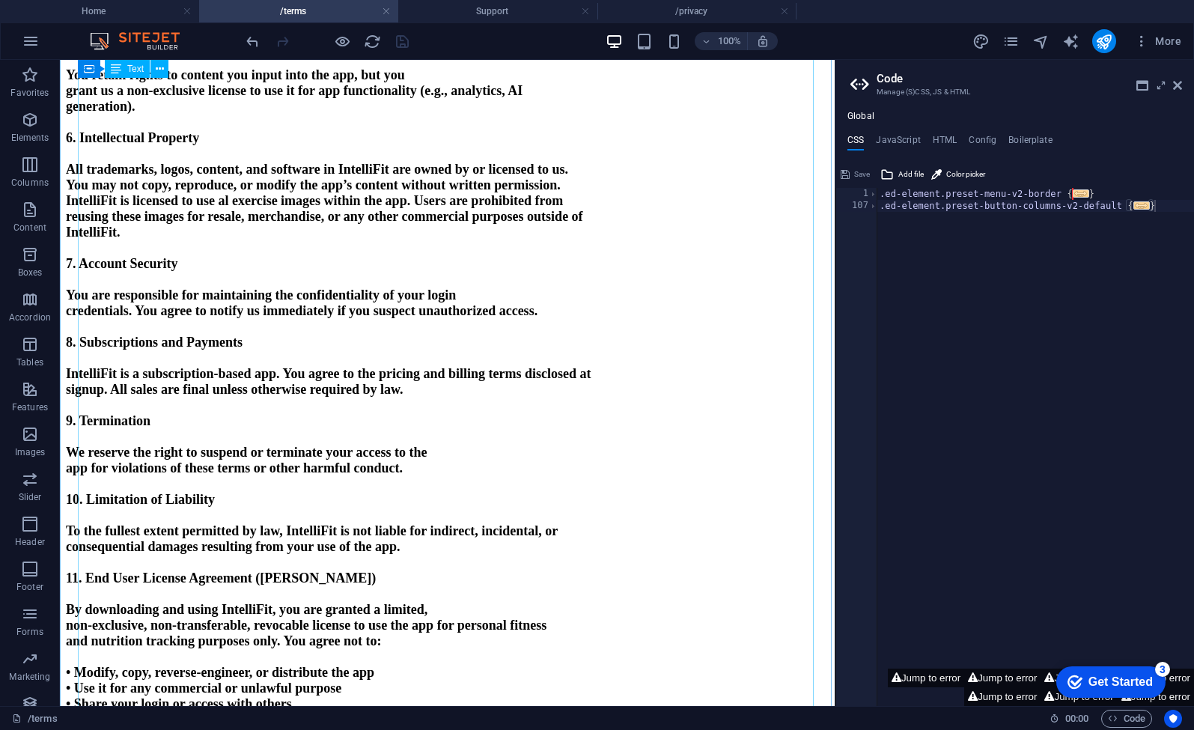
scroll to position [1158, 0]
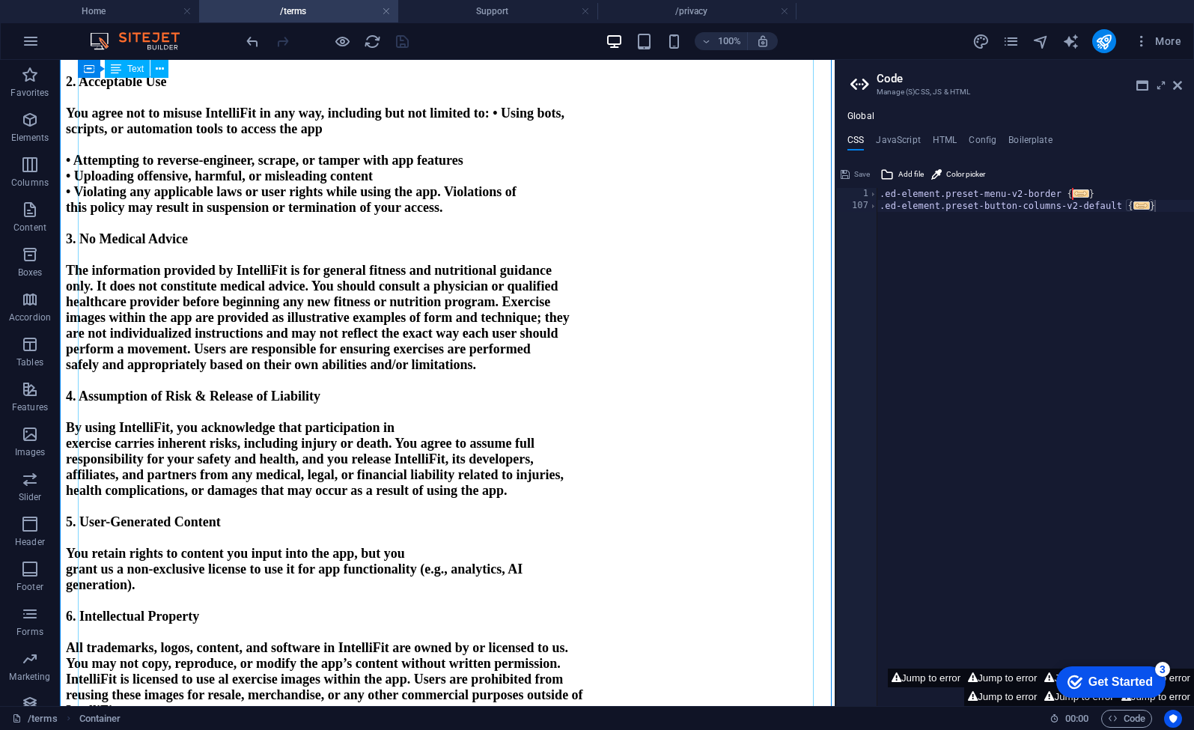
scroll to position [0, 0]
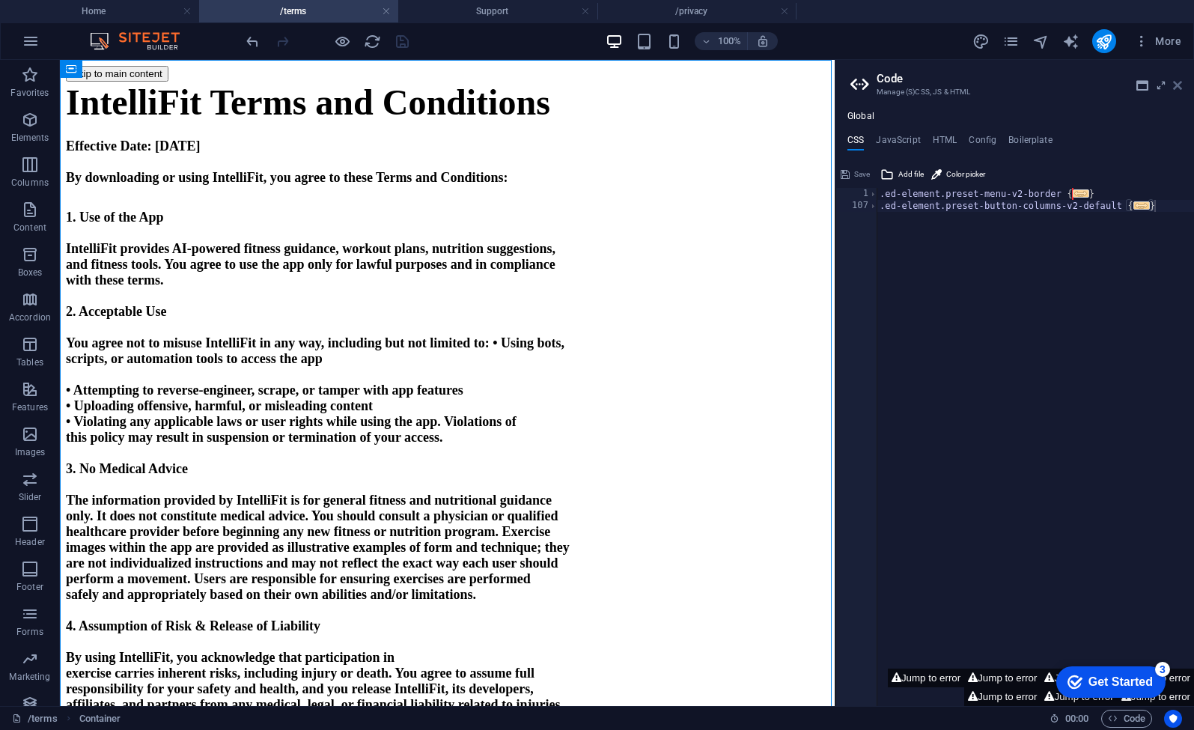
click at [1179, 88] on icon at bounding box center [1177, 85] width 9 height 12
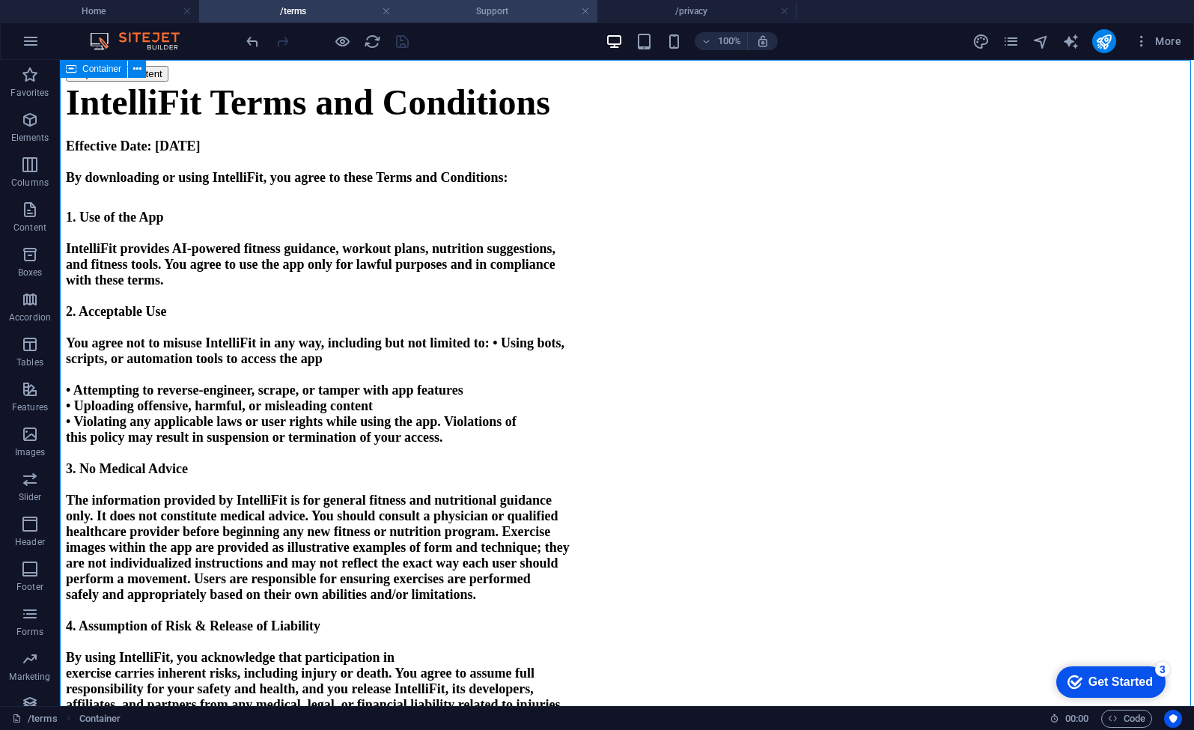
click at [488, 19] on li "Support" at bounding box center [497, 11] width 199 height 22
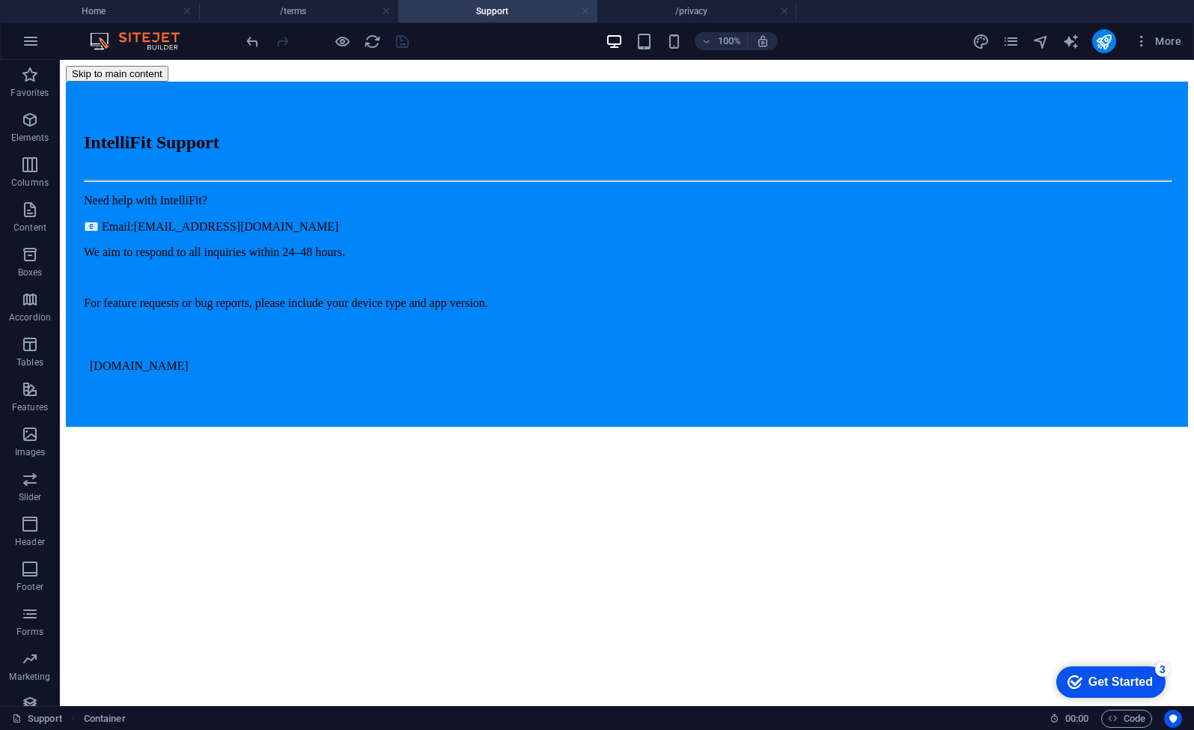
click at [584, 14] on link at bounding box center [585, 11] width 9 height 14
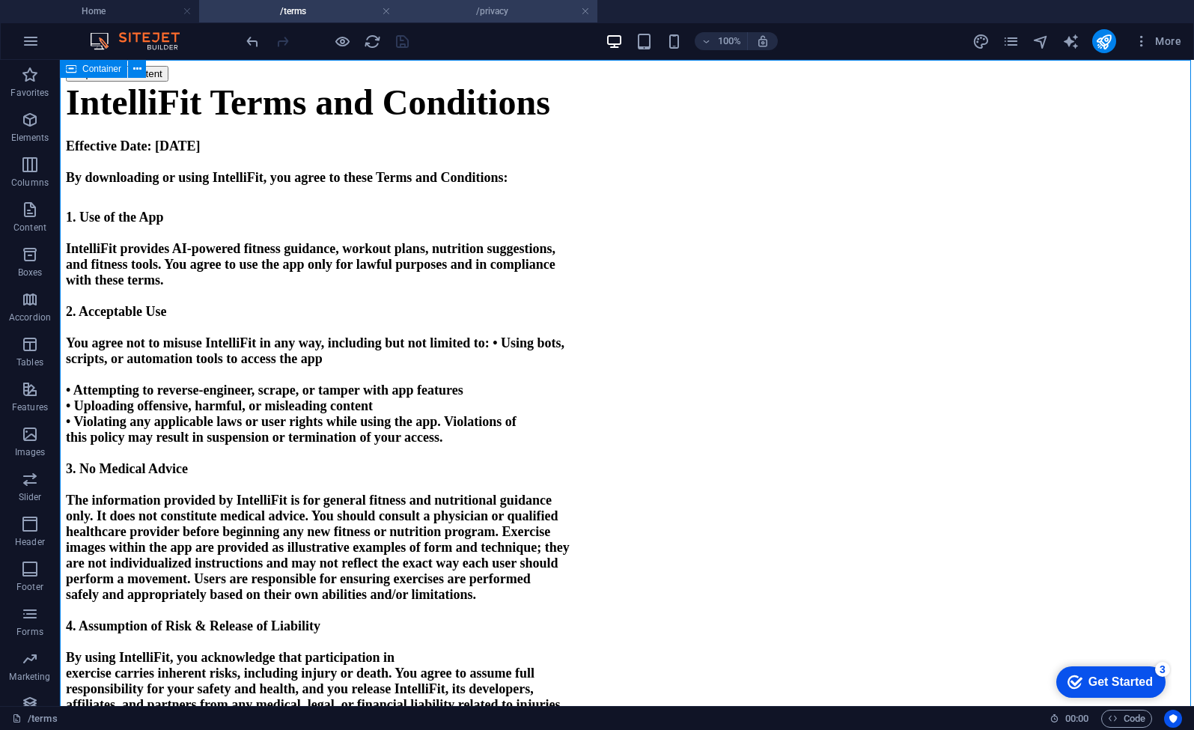
click at [497, 11] on h4 "/privacy" at bounding box center [497, 11] width 199 height 16
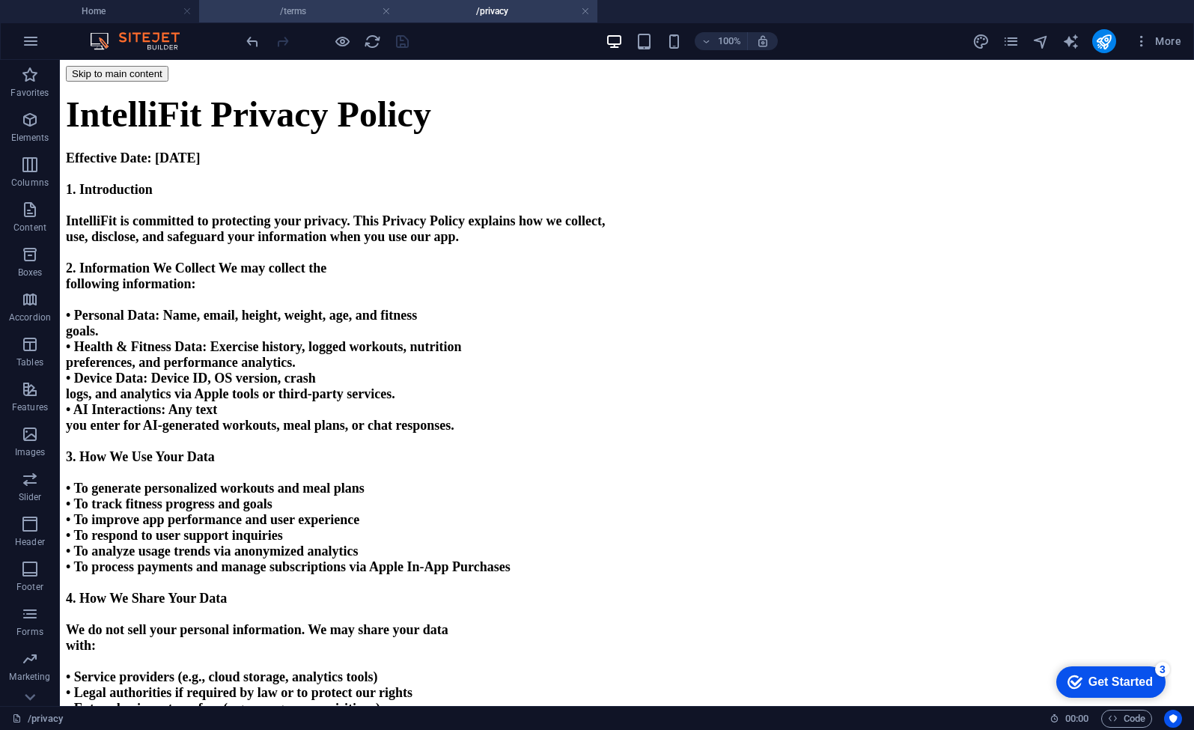
click at [328, 7] on h4 "/terms" at bounding box center [298, 11] width 199 height 16
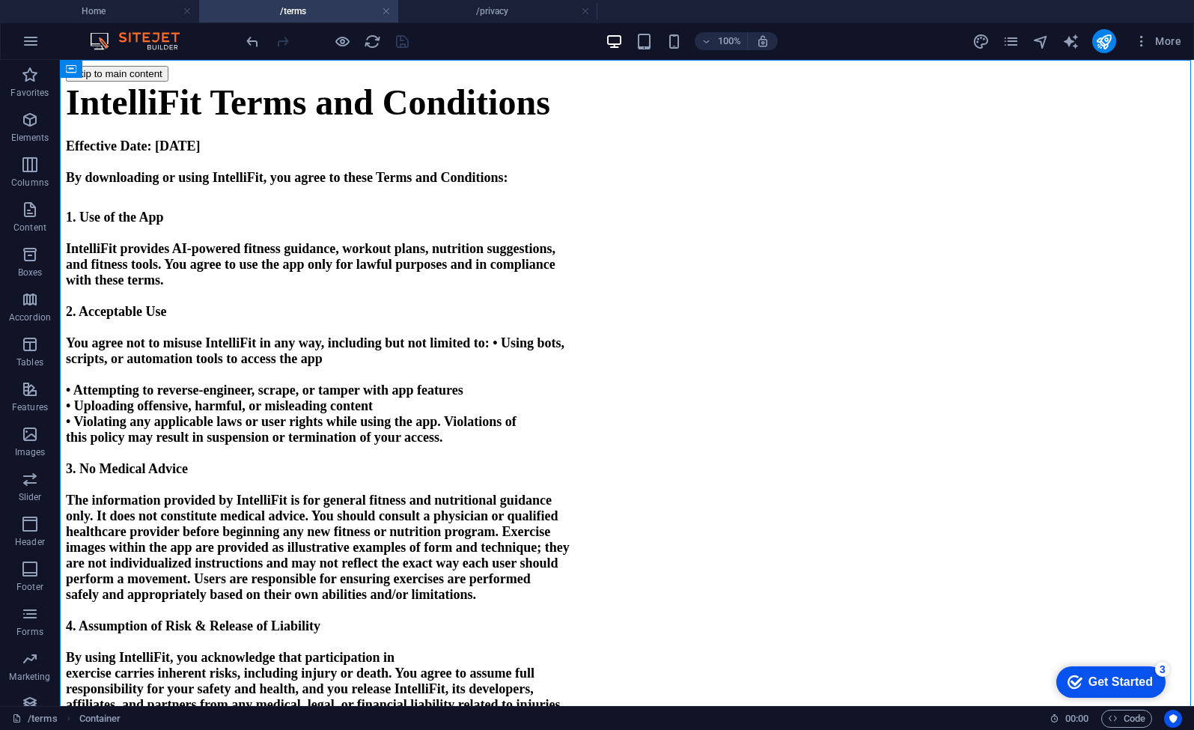
click at [998, 46] on div "More" at bounding box center [1079, 41] width 215 height 24
click at [1013, 43] on icon "pages" at bounding box center [1010, 41] width 17 height 17
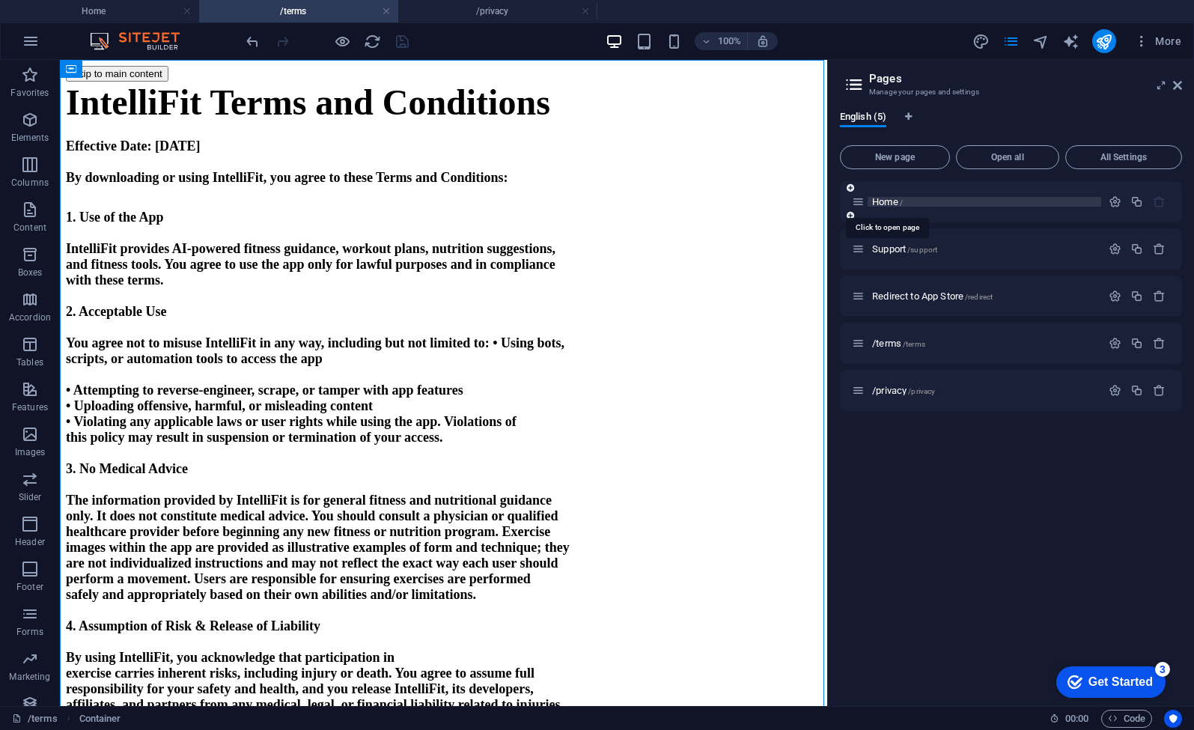
click at [897, 198] on span "Home /" at bounding box center [887, 201] width 31 height 11
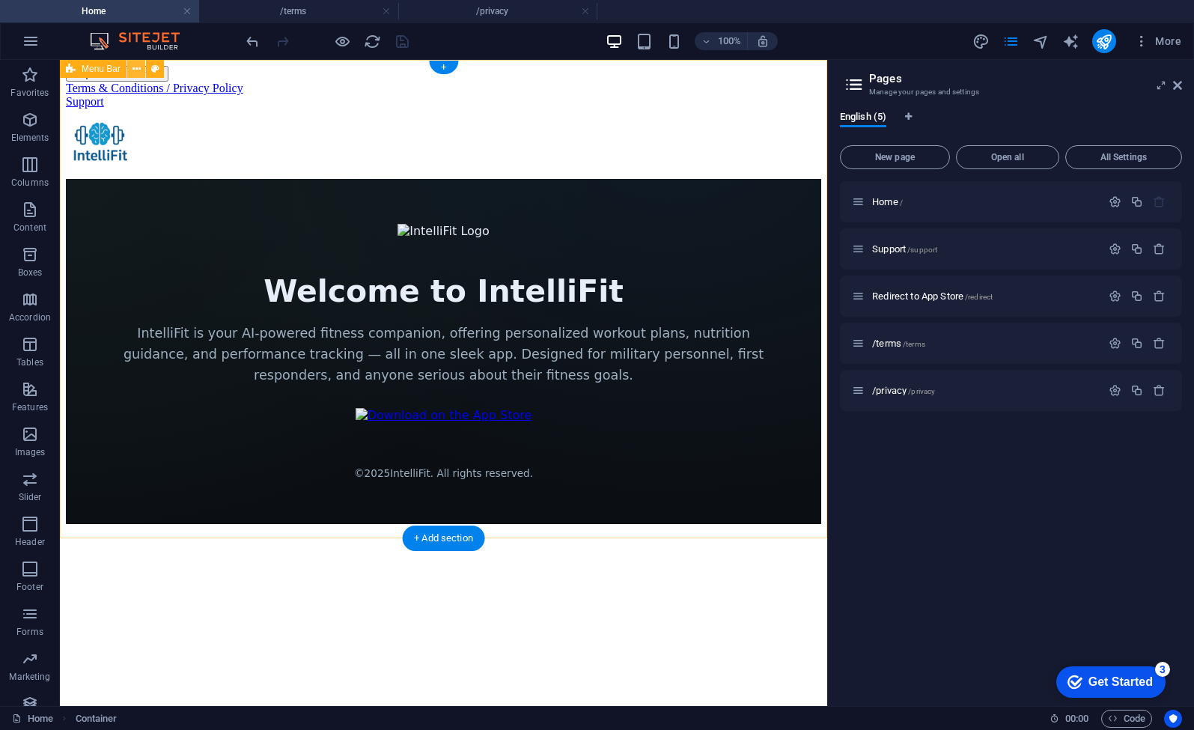
click at [133, 70] on icon at bounding box center [136, 69] width 8 height 16
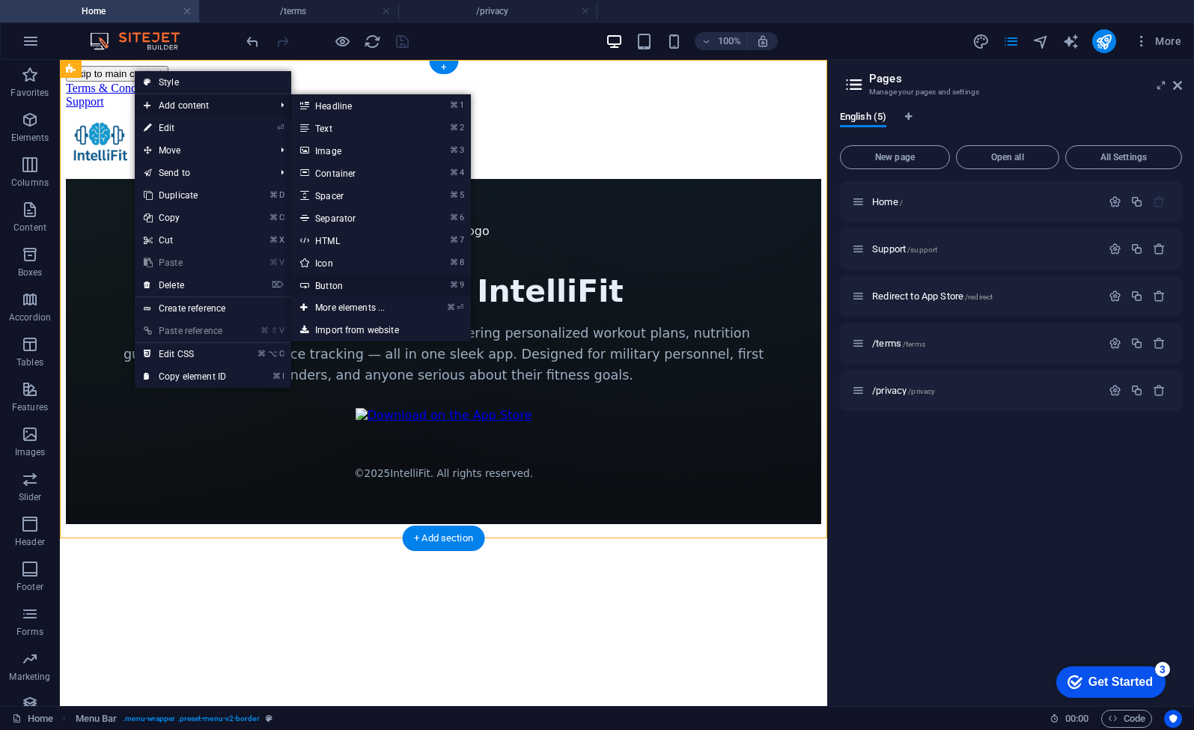
click at [340, 285] on link "⌘ 9 Button" at bounding box center [352, 285] width 123 height 22
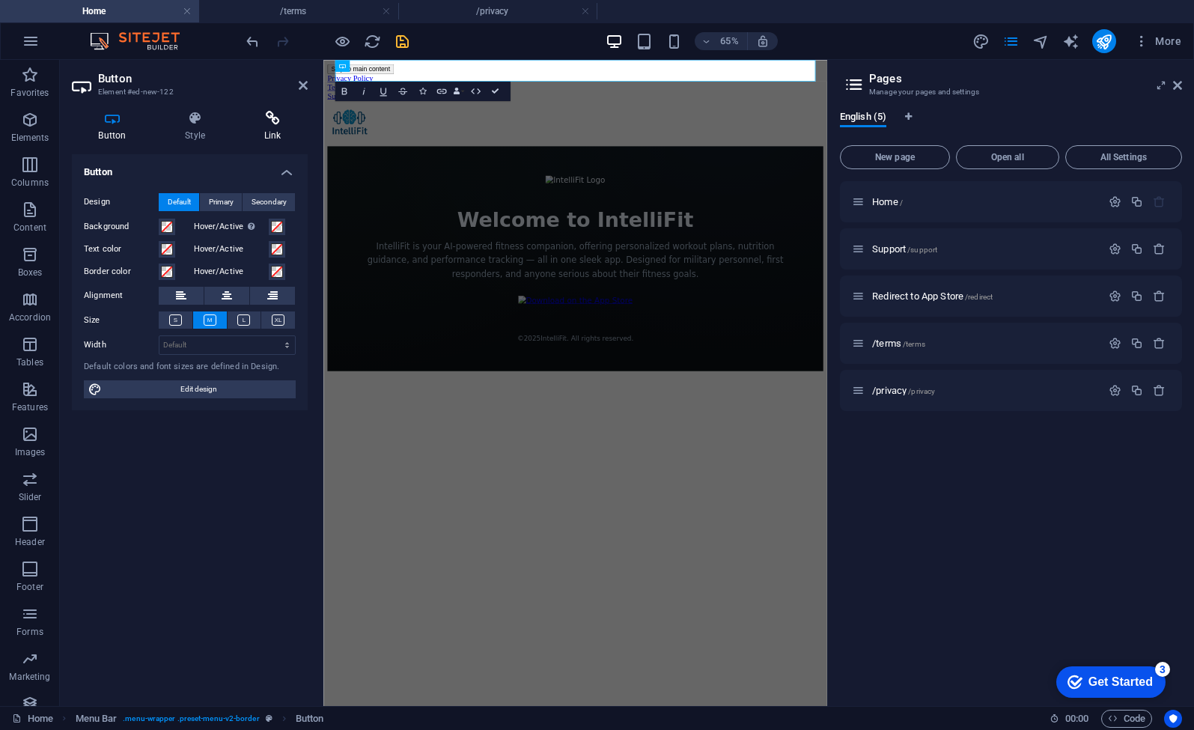
click at [271, 123] on icon at bounding box center [272, 118] width 70 height 15
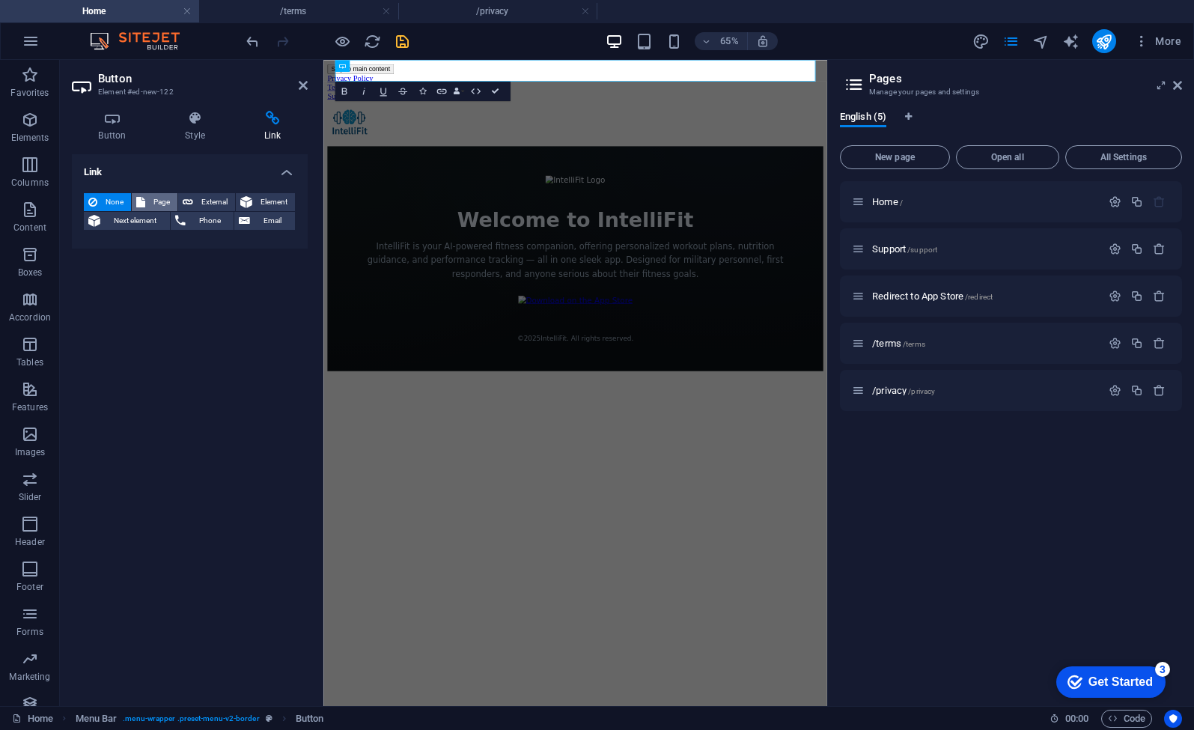
click at [158, 201] on span "Page" at bounding box center [161, 202] width 23 height 18
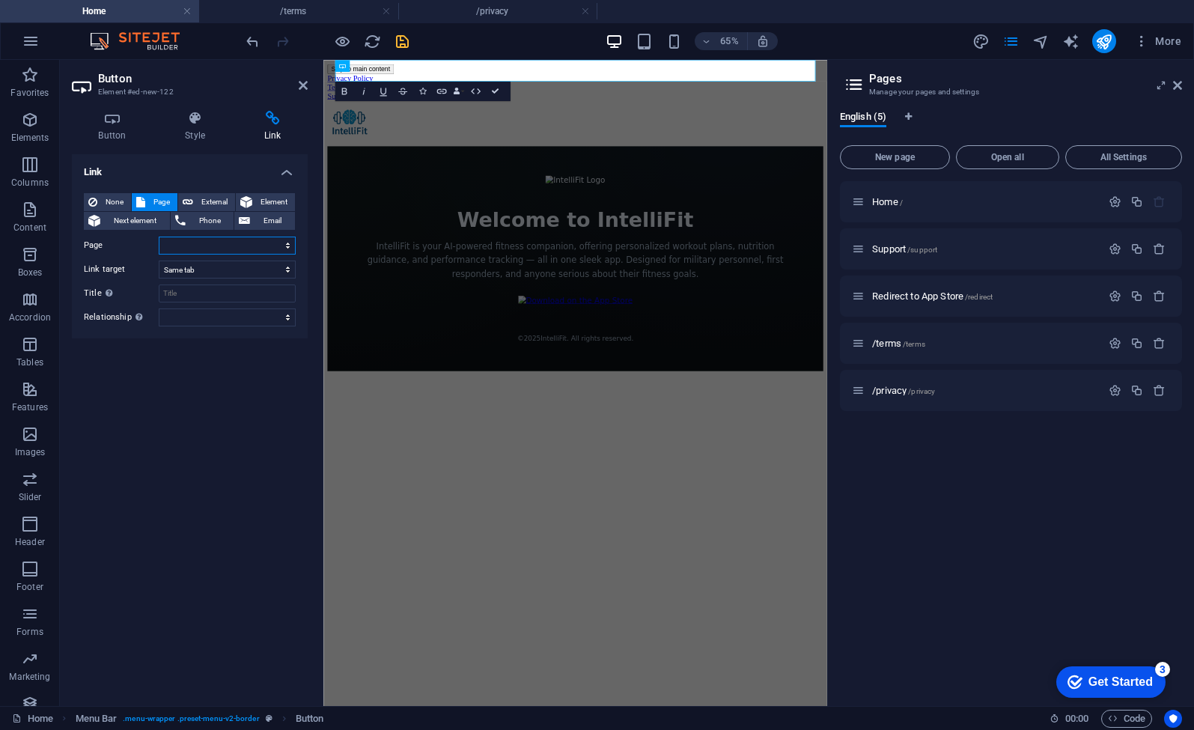
select select "4"
click at [232, 366] on div "Link None Page External Element Next element Phone Email Page Home Support Redi…" at bounding box center [190, 424] width 236 height 540
click at [406, 42] on icon "save" at bounding box center [402, 41] width 17 height 17
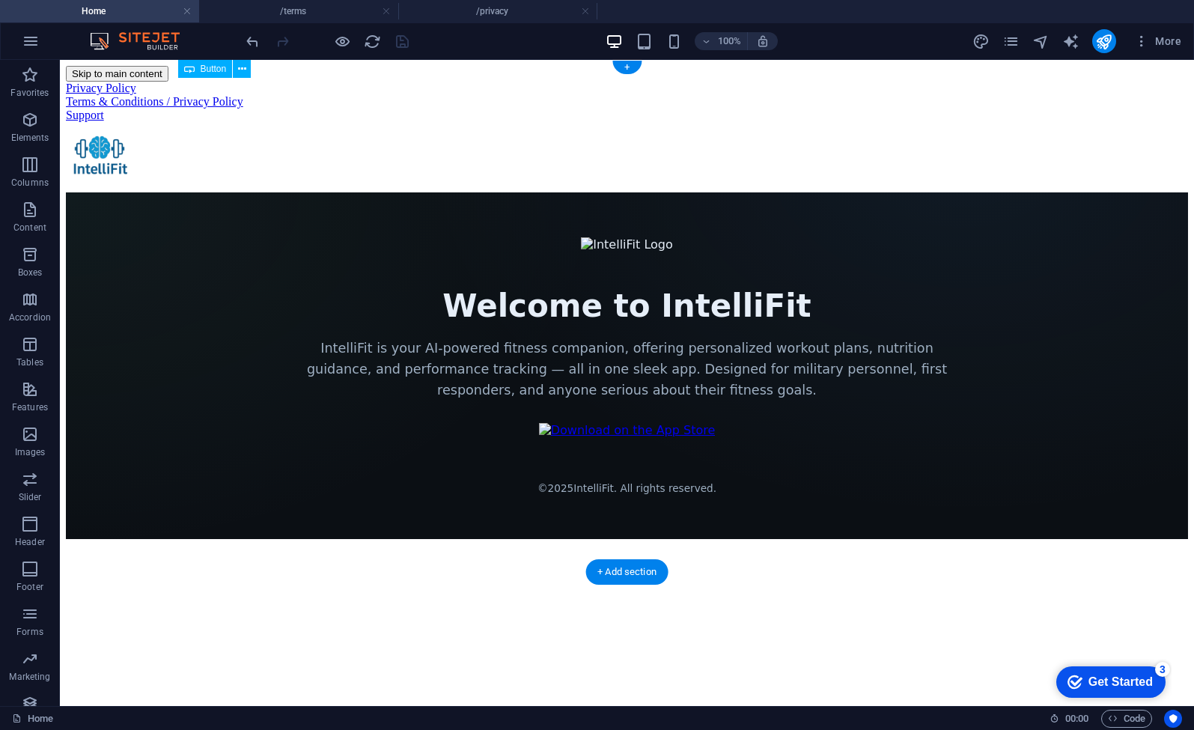
click at [278, 82] on div "Privacy Policy" at bounding box center [627, 88] width 1122 height 13
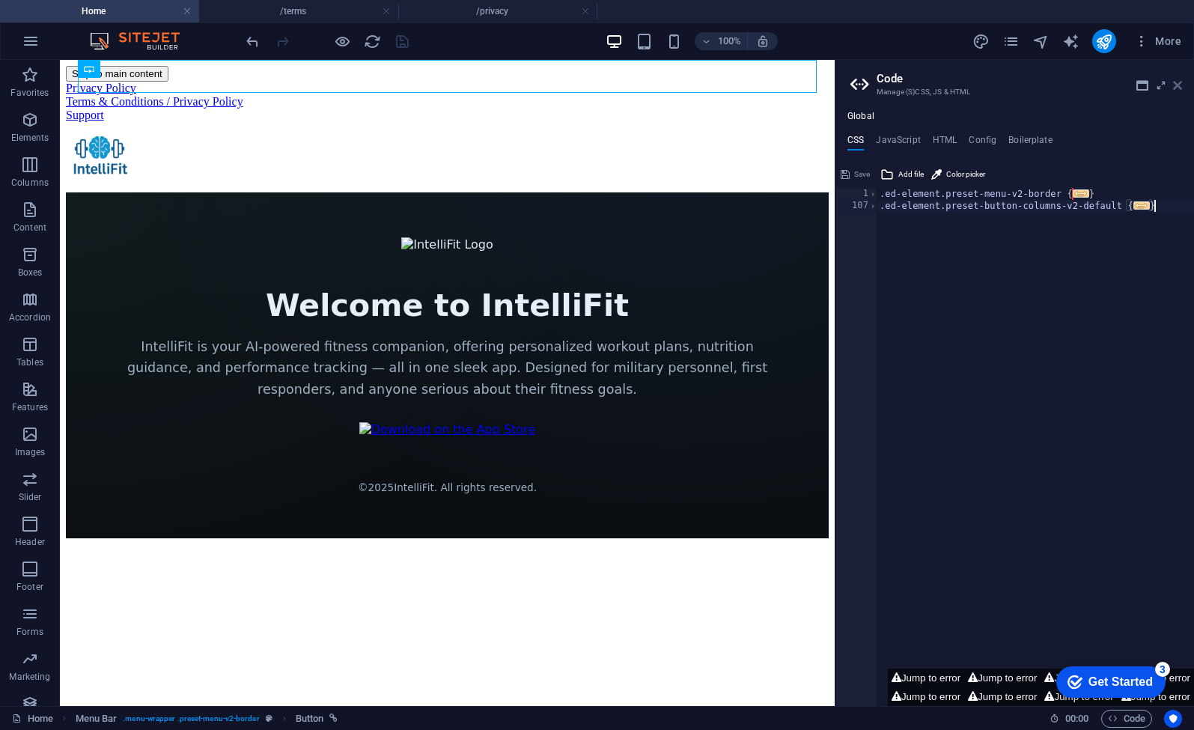
click at [1177, 84] on icon at bounding box center [1177, 85] width 9 height 12
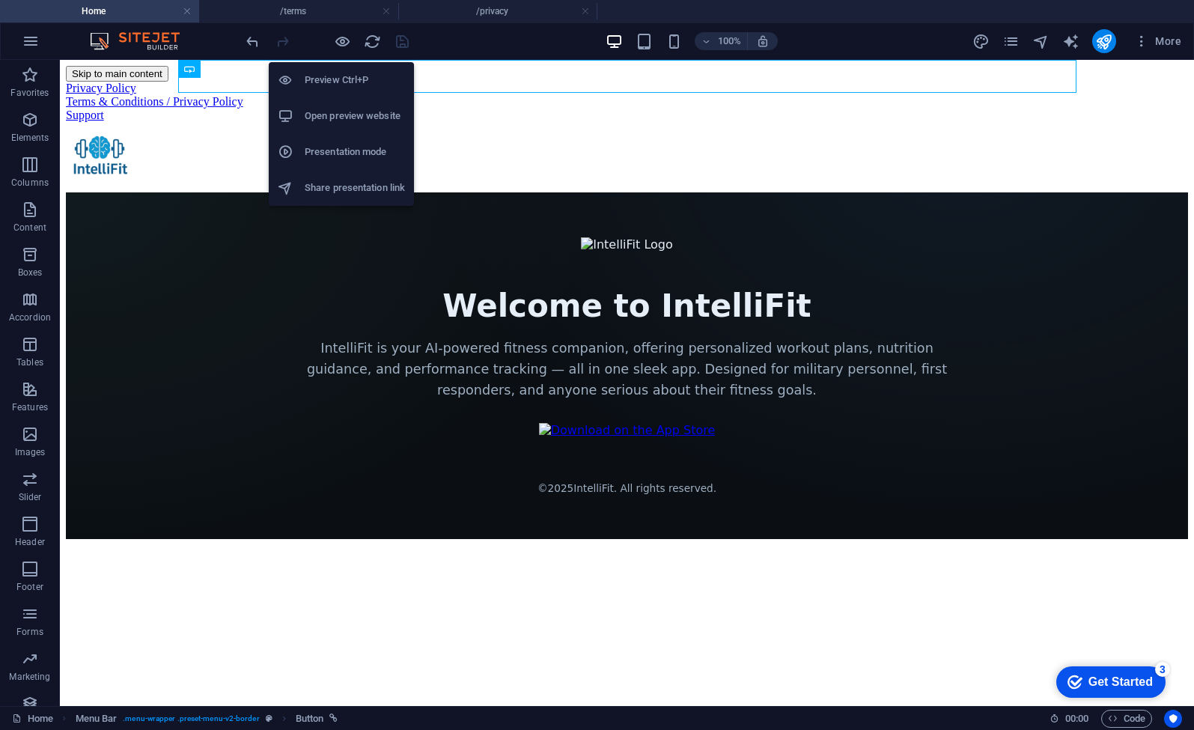
drag, startPoint x: 346, startPoint y: 41, endPoint x: 340, endPoint y: 78, distance: 37.2
click at [340, 78] on body "intellifitapp.com Home /terms /privacy Favorites Elements Columns Content Boxes…" at bounding box center [597, 365] width 1194 height 730
click at [340, 82] on div "Privacy Policy" at bounding box center [627, 88] width 1122 height 13
click at [340, 68] on li "Preview Ctrl+P" at bounding box center [341, 80] width 145 height 36
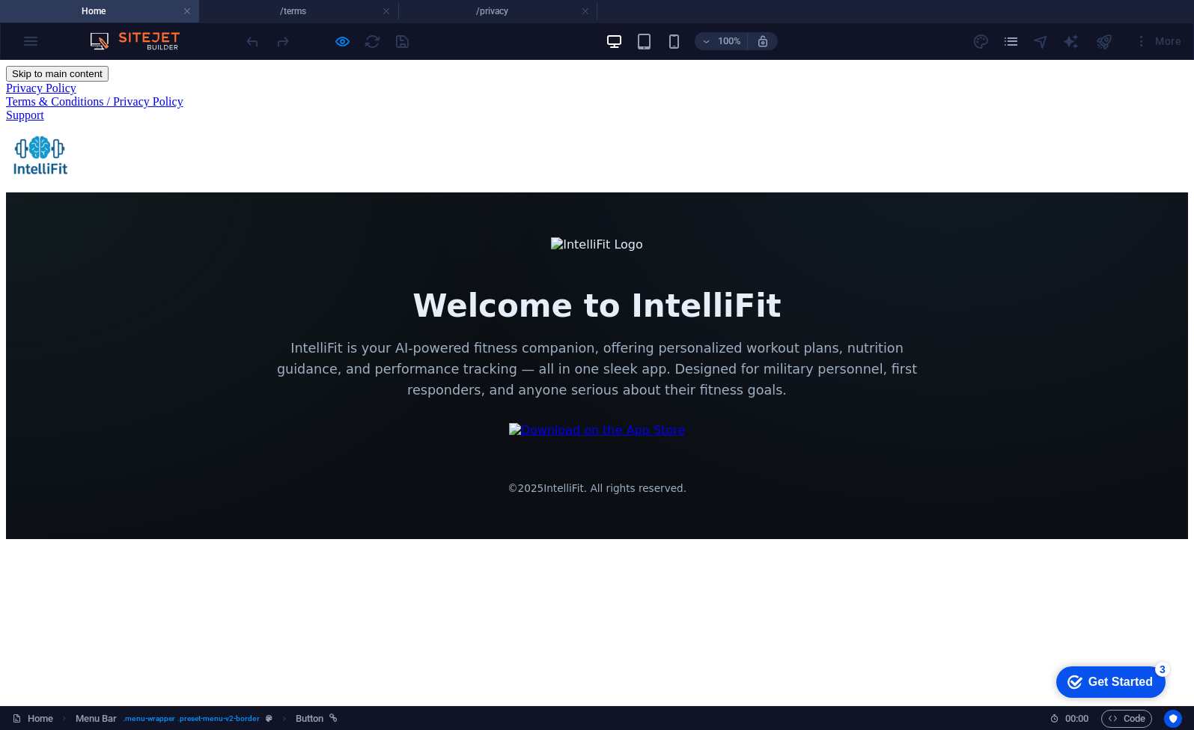
click at [76, 82] on link "Privacy Policy" at bounding box center [41, 88] width 70 height 13
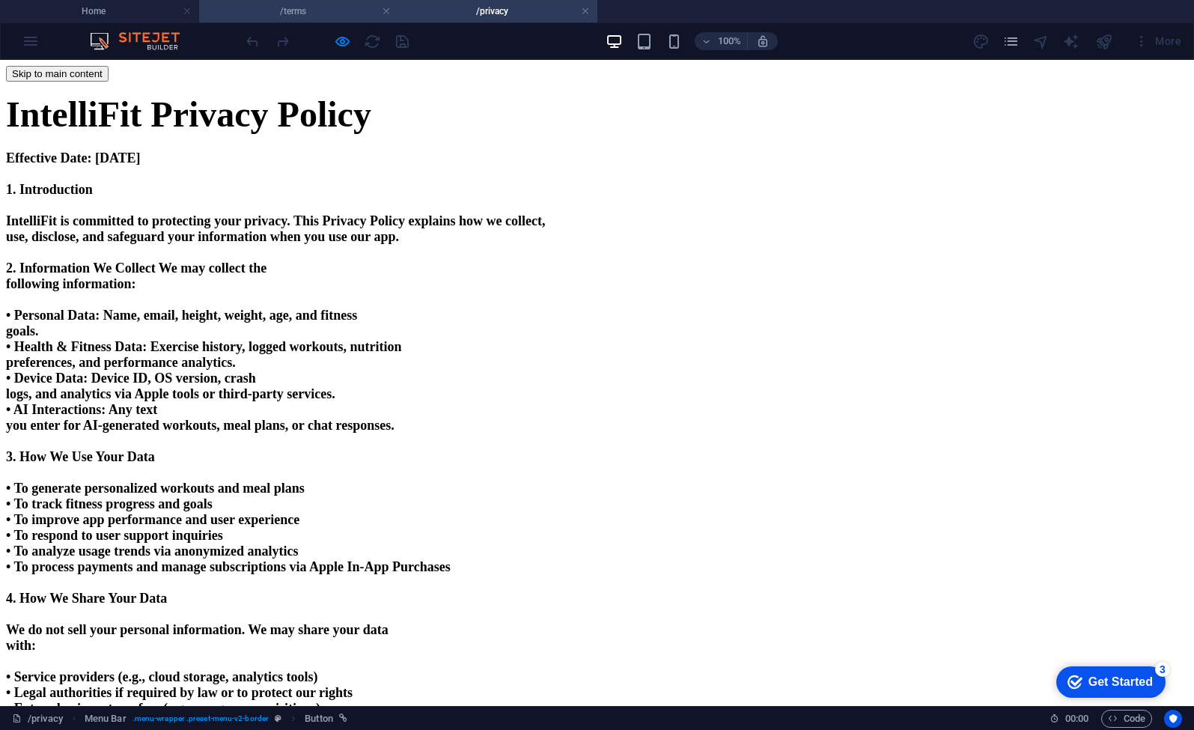
click at [340, 11] on h4 "/terms" at bounding box center [298, 11] width 199 height 16
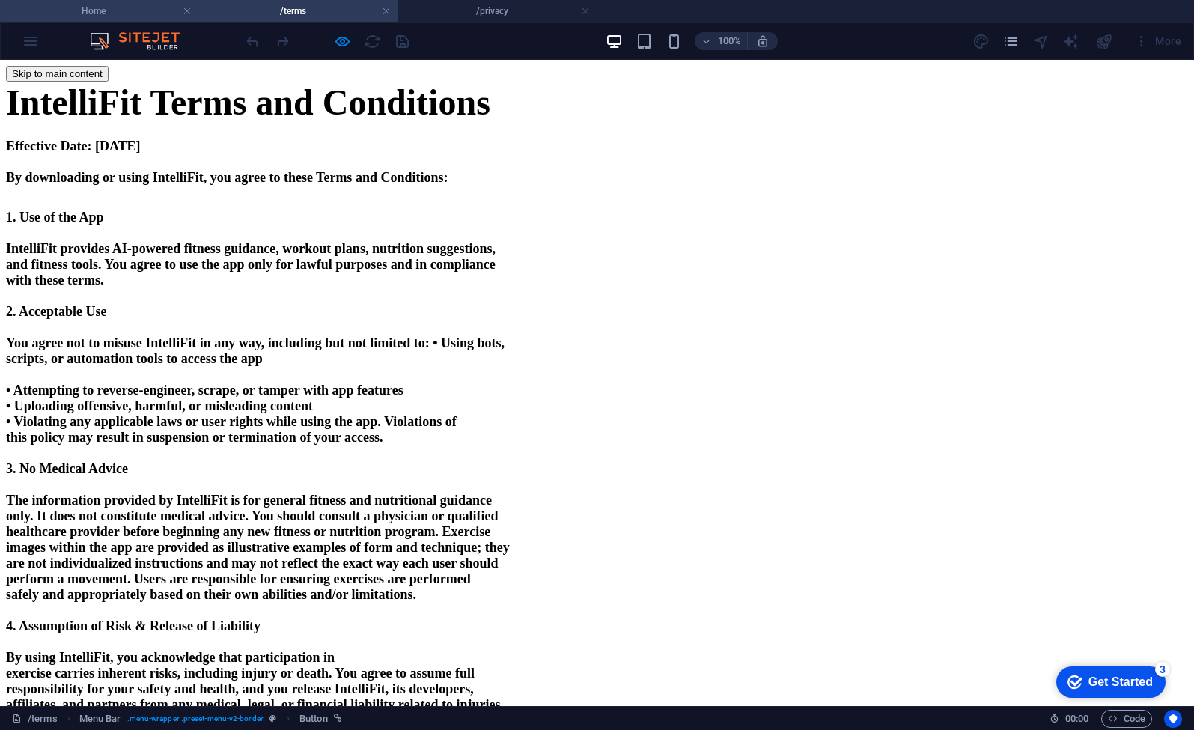
click at [112, 16] on h4 "Home" at bounding box center [99, 11] width 199 height 16
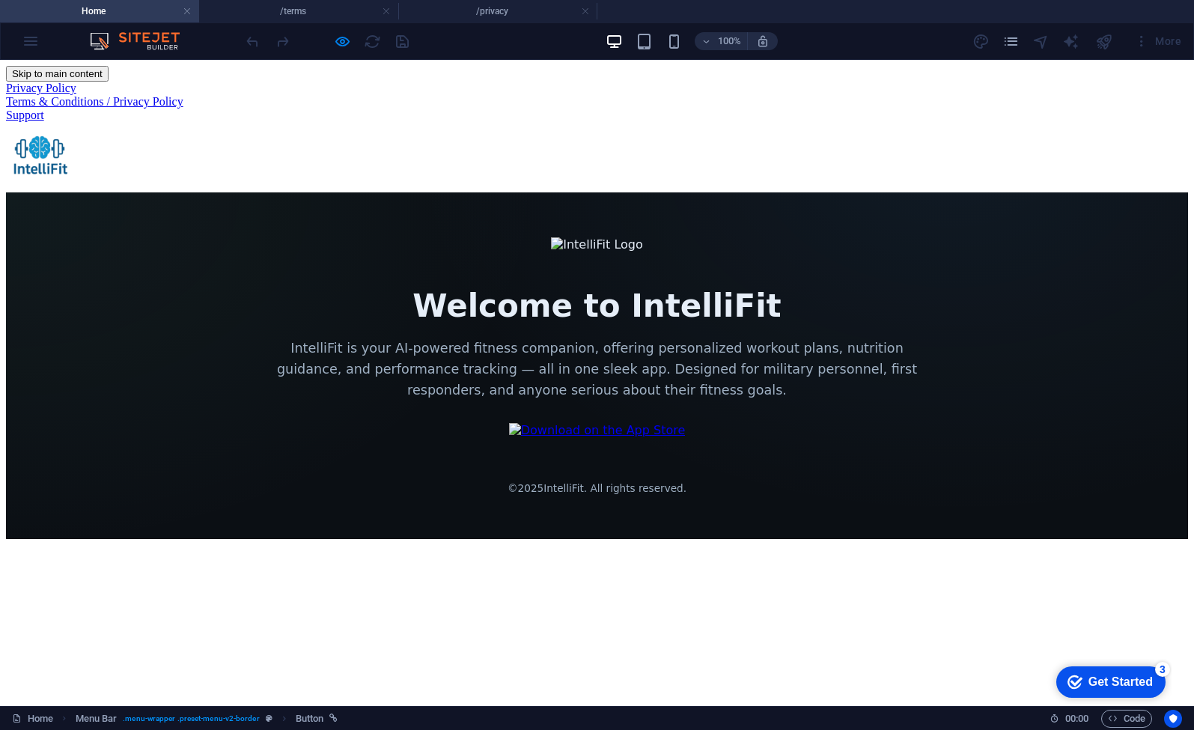
click at [183, 106] on link "Terms & Conditions / Privacy Policy" at bounding box center [94, 101] width 177 height 13
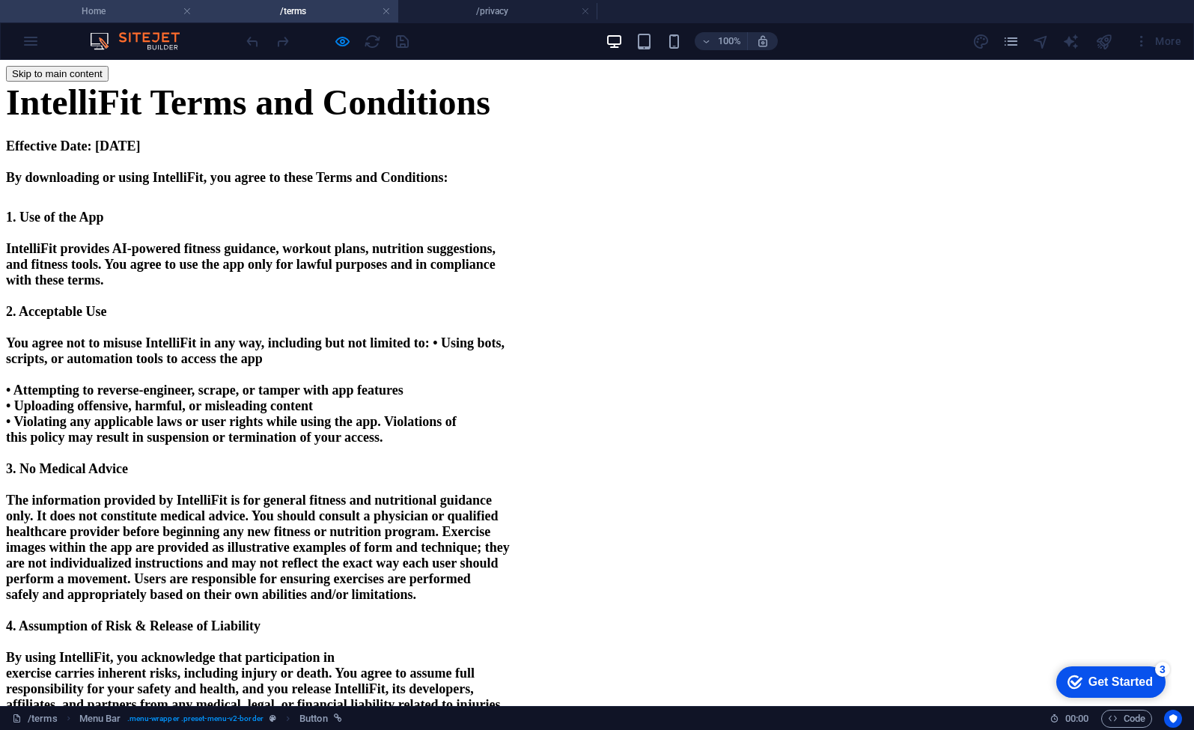
click at [133, 11] on h4 "Home" at bounding box center [99, 11] width 199 height 16
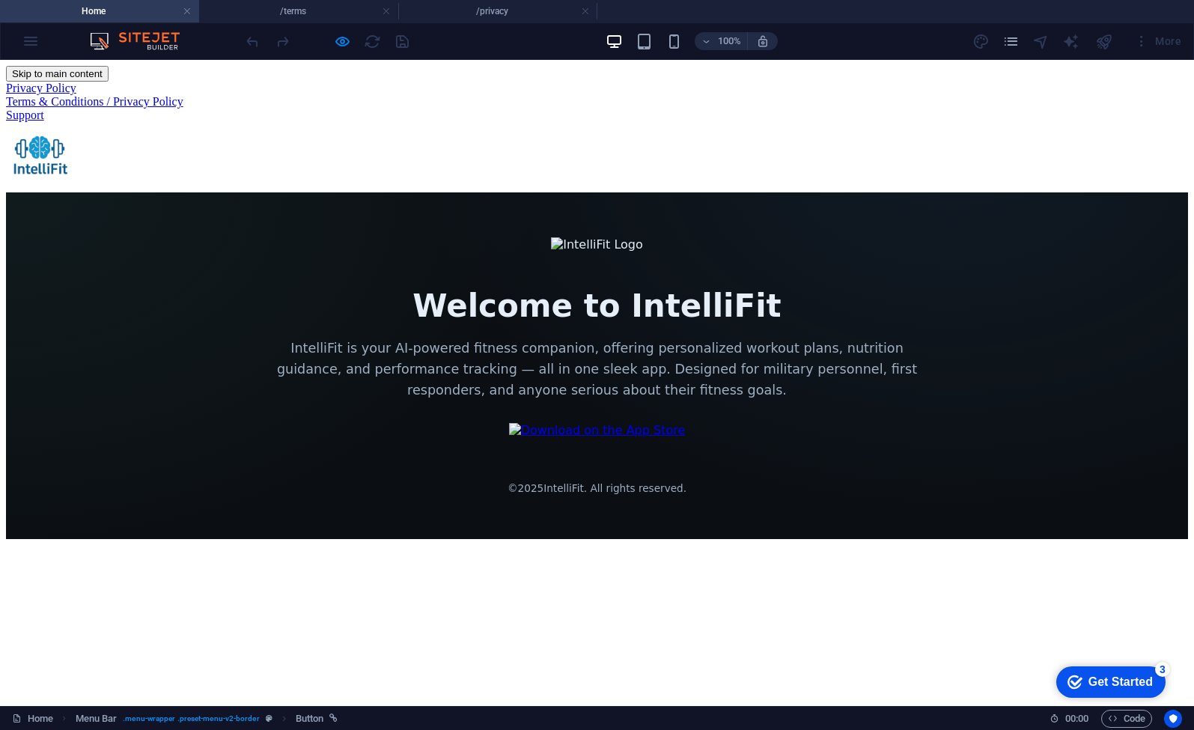
click at [403, 171] on div "Privacy Policy Terms & Conditions / Privacy Policy Support Welcome to IntelliFi…" at bounding box center [597, 310] width 1182 height 457
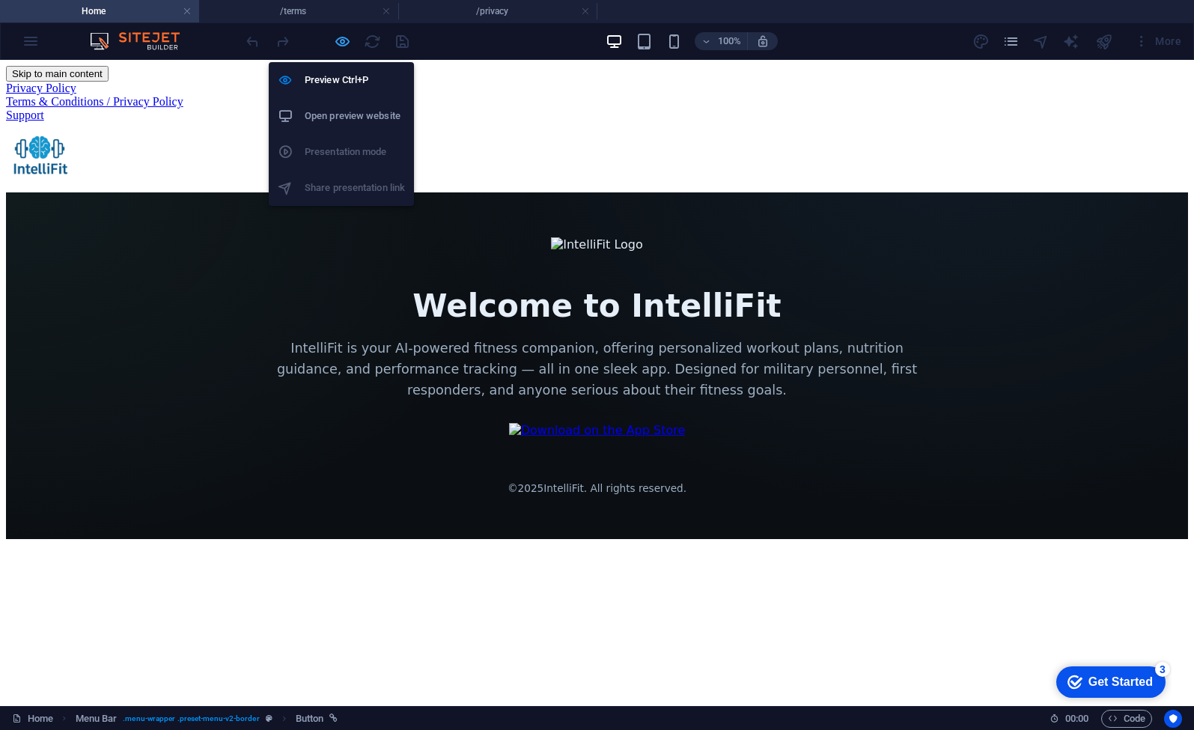
click at [341, 42] on icon "button" at bounding box center [342, 41] width 17 height 17
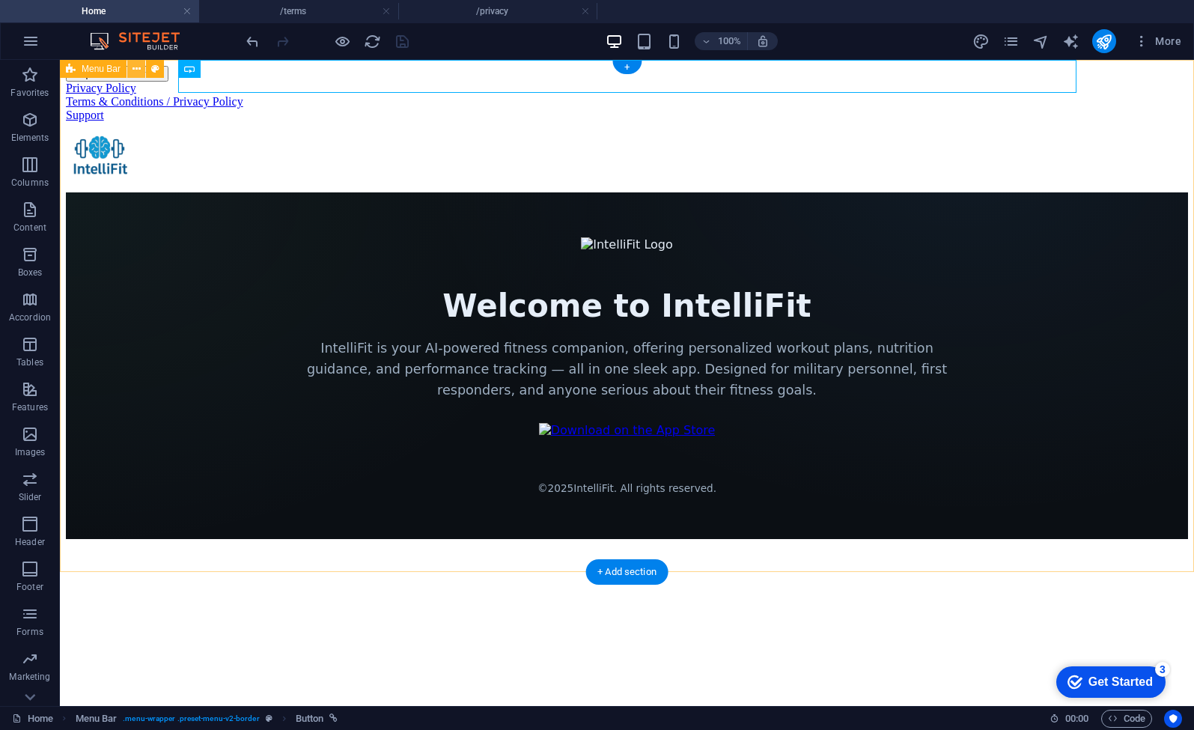
click at [135, 67] on icon at bounding box center [136, 69] width 8 height 16
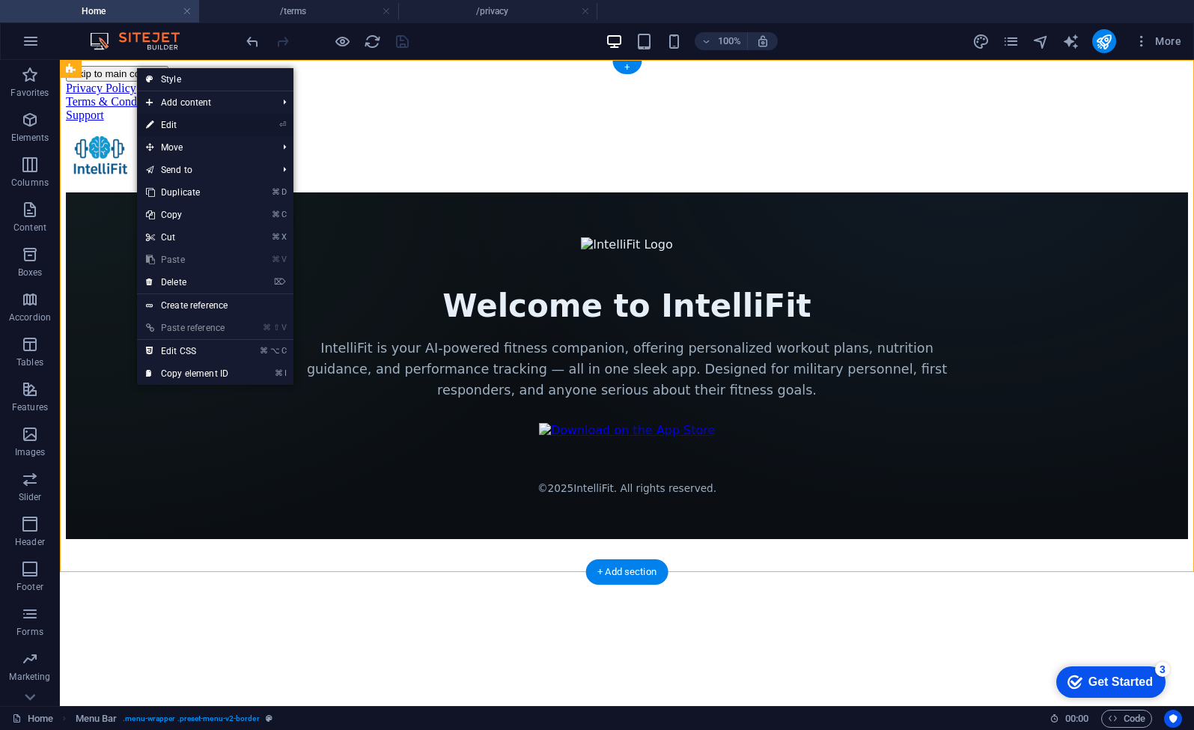
click at [180, 120] on link "⏎ Edit" at bounding box center [187, 125] width 100 height 22
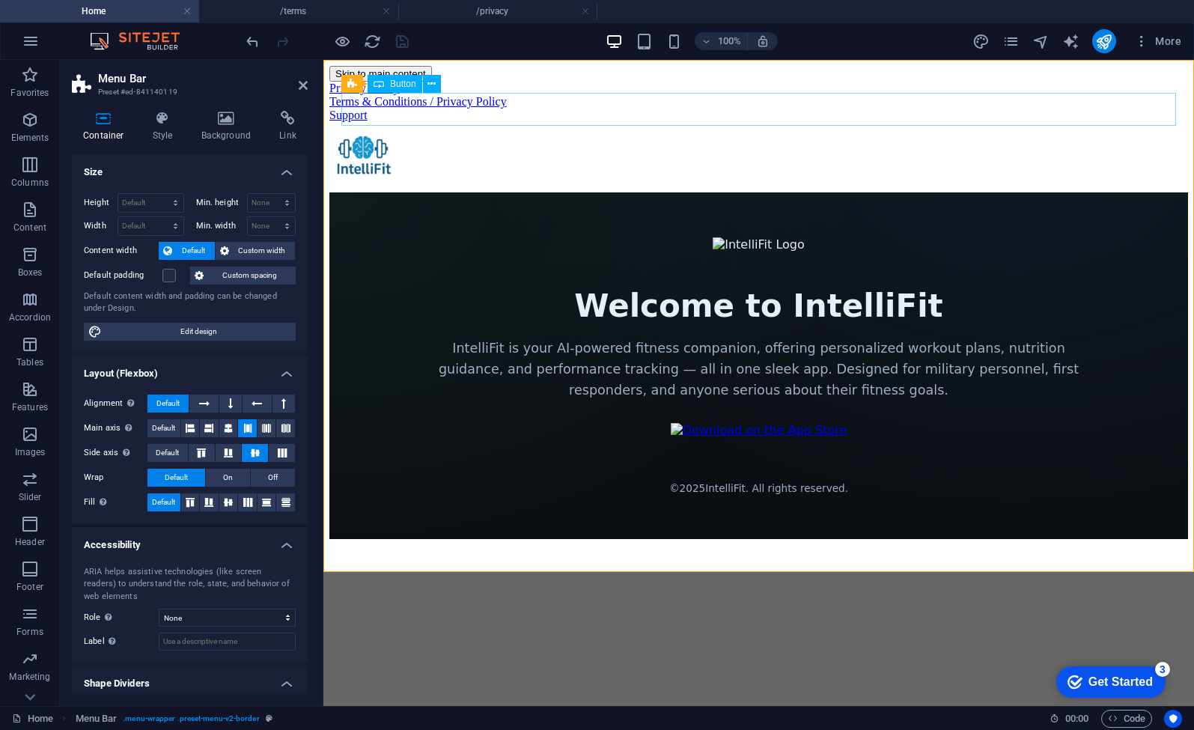
click at [451, 109] on div "Terms & Conditions / Privacy Policy" at bounding box center [758, 101] width 858 height 13
click at [471, 109] on div "Terms & Conditions / Privacy Policy" at bounding box center [758, 101] width 858 height 13
click at [499, 109] on div "Terms & Conditions / Privacy Policy" at bounding box center [758, 101] width 858 height 13
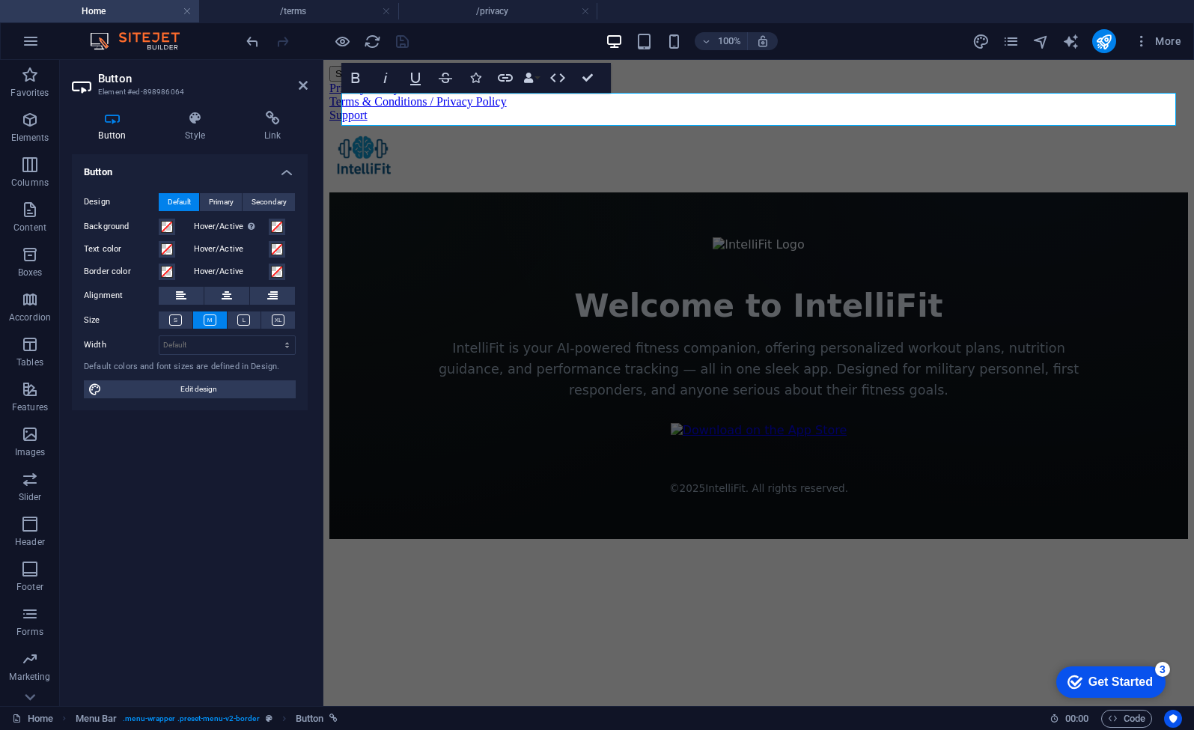
click at [507, 108] on link "Terms & Conditions / Privacy Policy" at bounding box center [417, 101] width 177 height 13
click at [534, 166] on div "Privacy Policy Terms & Conditions Support Welcome to IntelliFit IntelliFit is y…" at bounding box center [758, 310] width 858 height 457
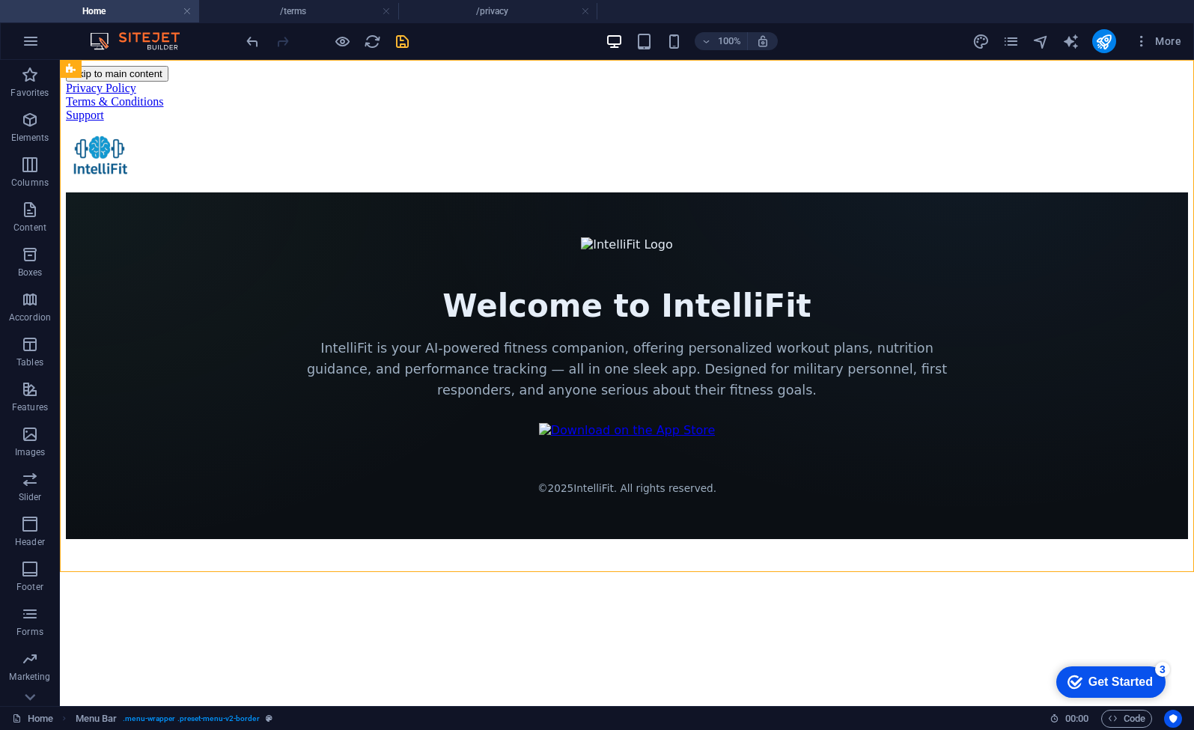
click at [406, 48] on icon "save" at bounding box center [402, 41] width 17 height 17
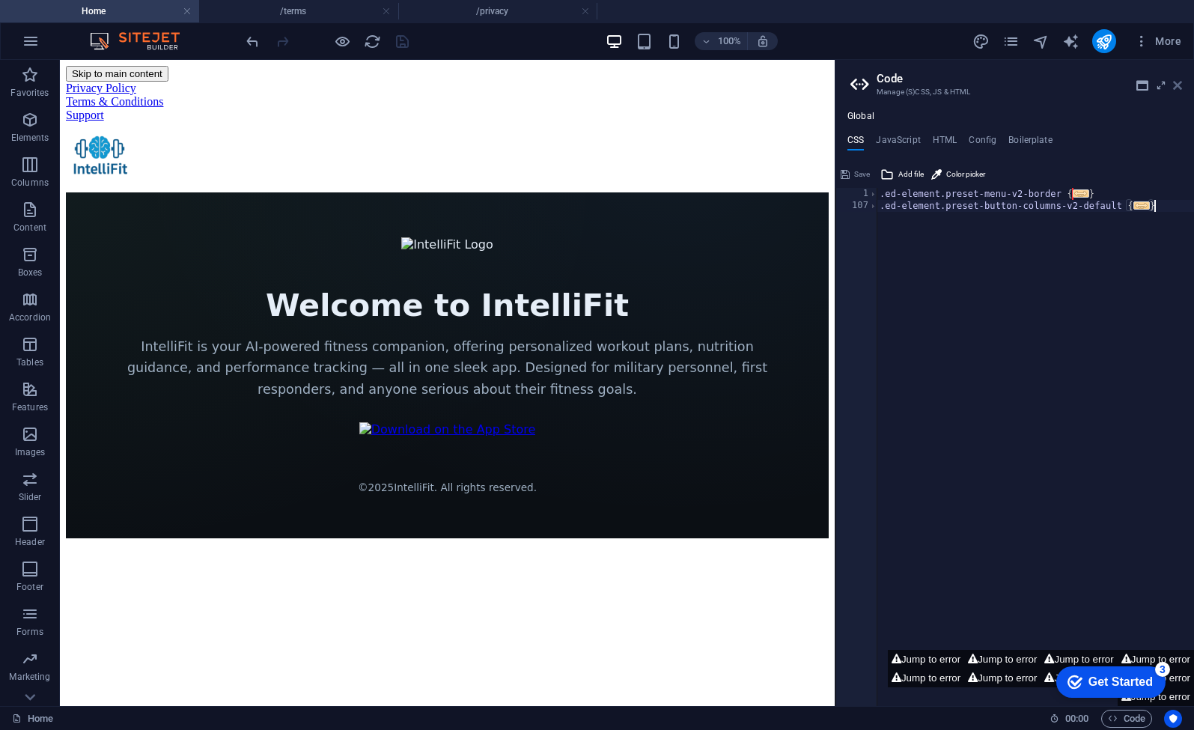
click at [1179, 91] on icon at bounding box center [1177, 85] width 9 height 12
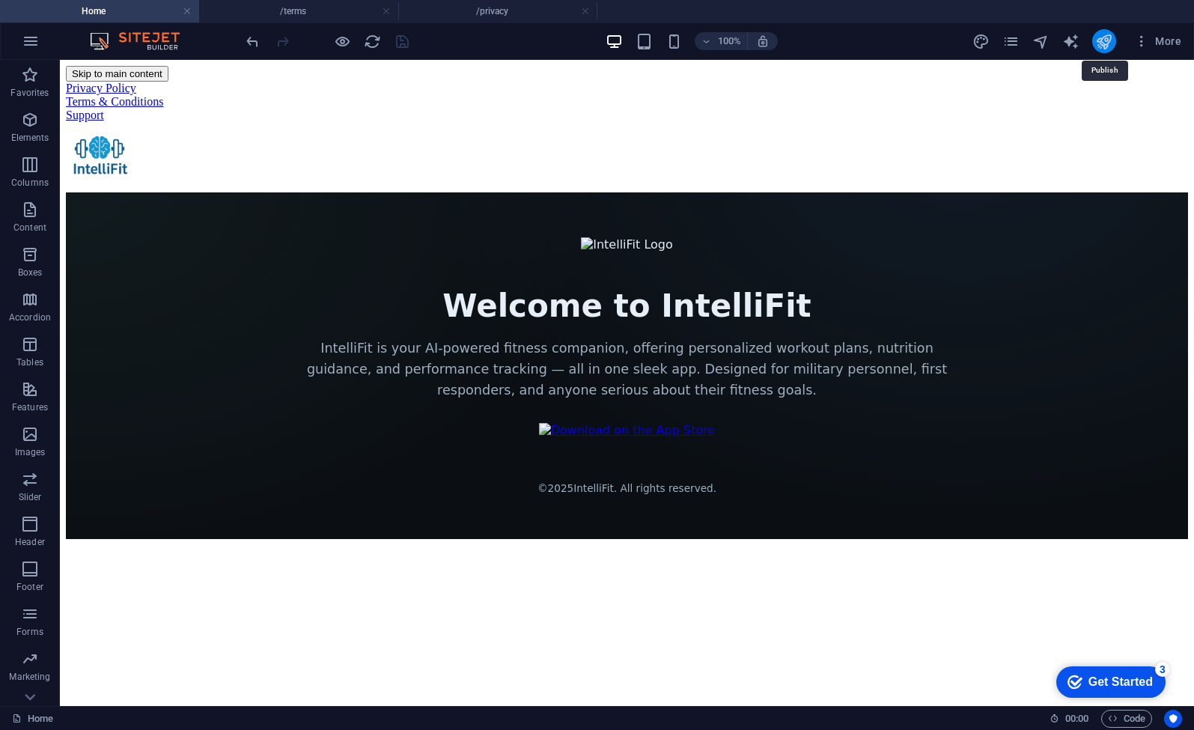
click at [1109, 44] on icon "publish" at bounding box center [1103, 41] width 17 height 17
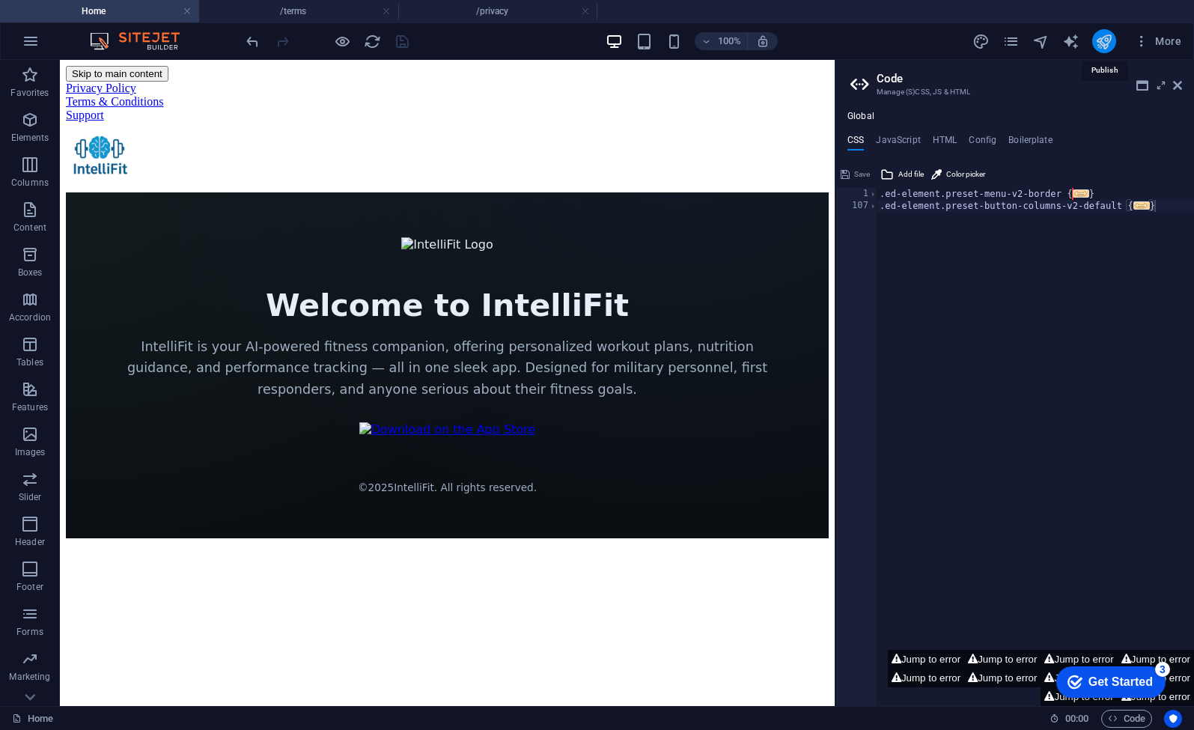
click at [1109, 41] on icon "publish" at bounding box center [1103, 41] width 17 height 17
click at [501, 12] on h4 "/privacy" at bounding box center [497, 11] width 199 height 16
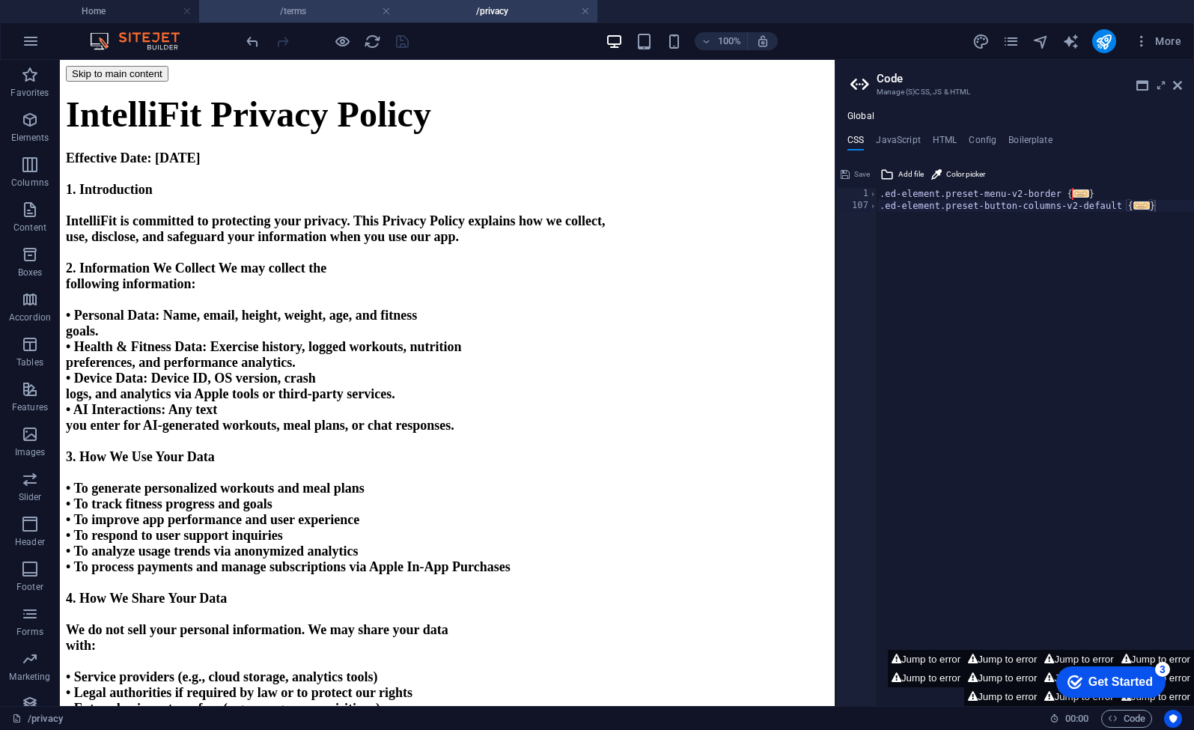
click at [313, 7] on h4 "/terms" at bounding box center [298, 11] width 199 height 16
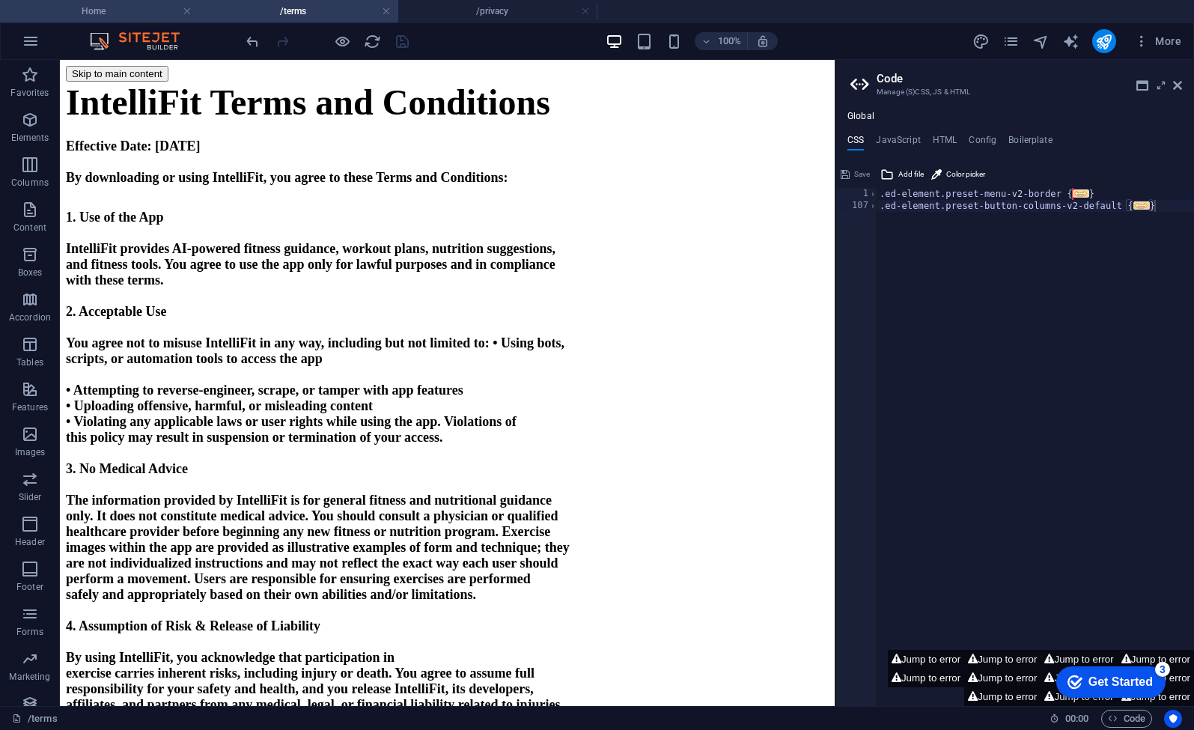
click at [127, 18] on h4 "Home" at bounding box center [99, 11] width 199 height 16
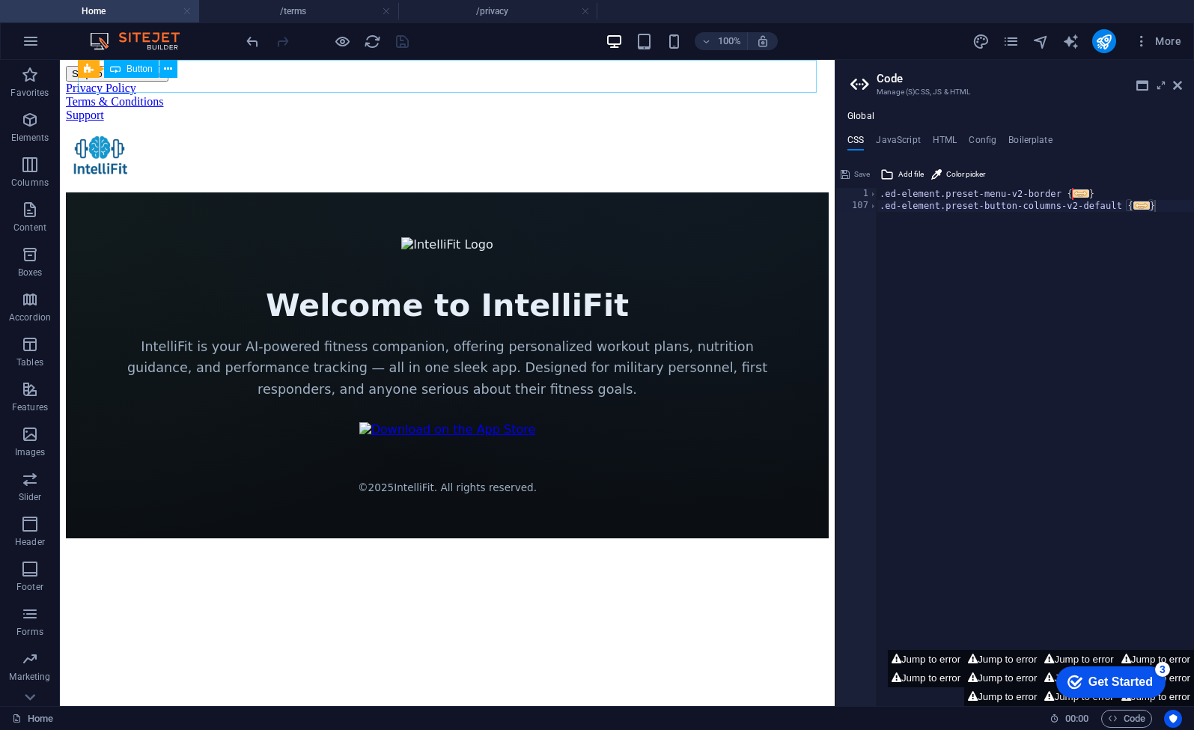
click at [187, 12] on link at bounding box center [187, 11] width 9 height 14
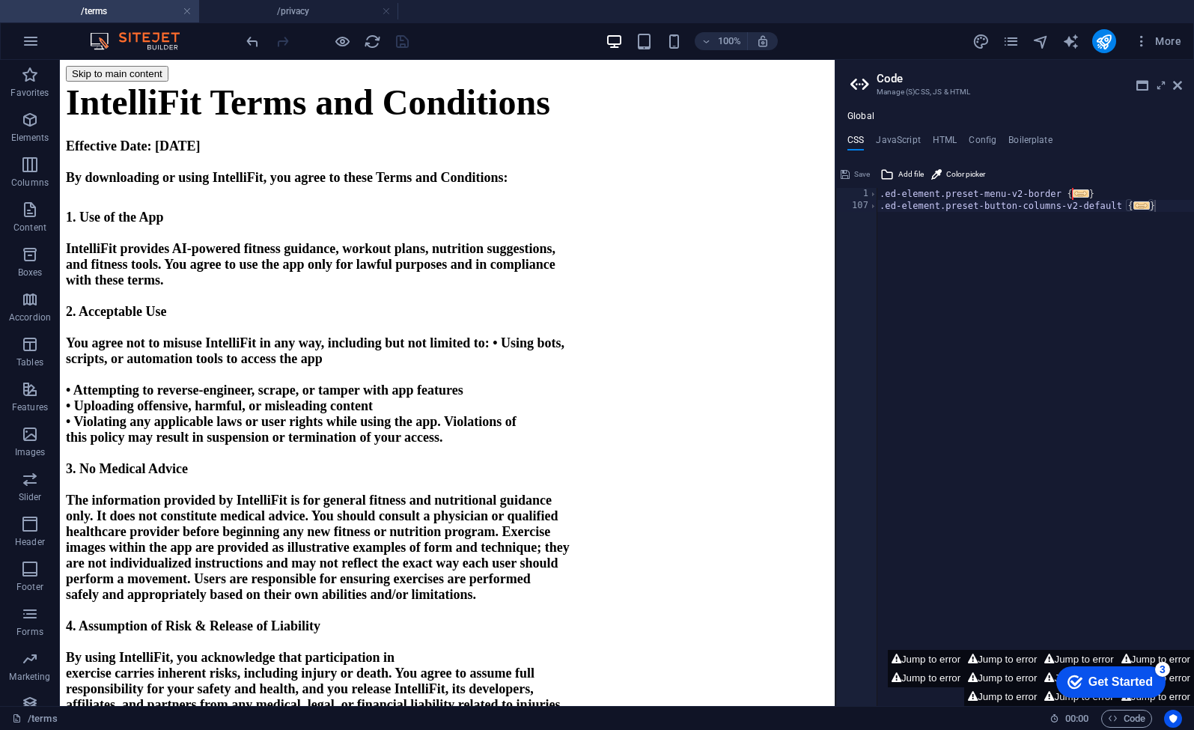
click at [187, 12] on link at bounding box center [187, 11] width 9 height 14
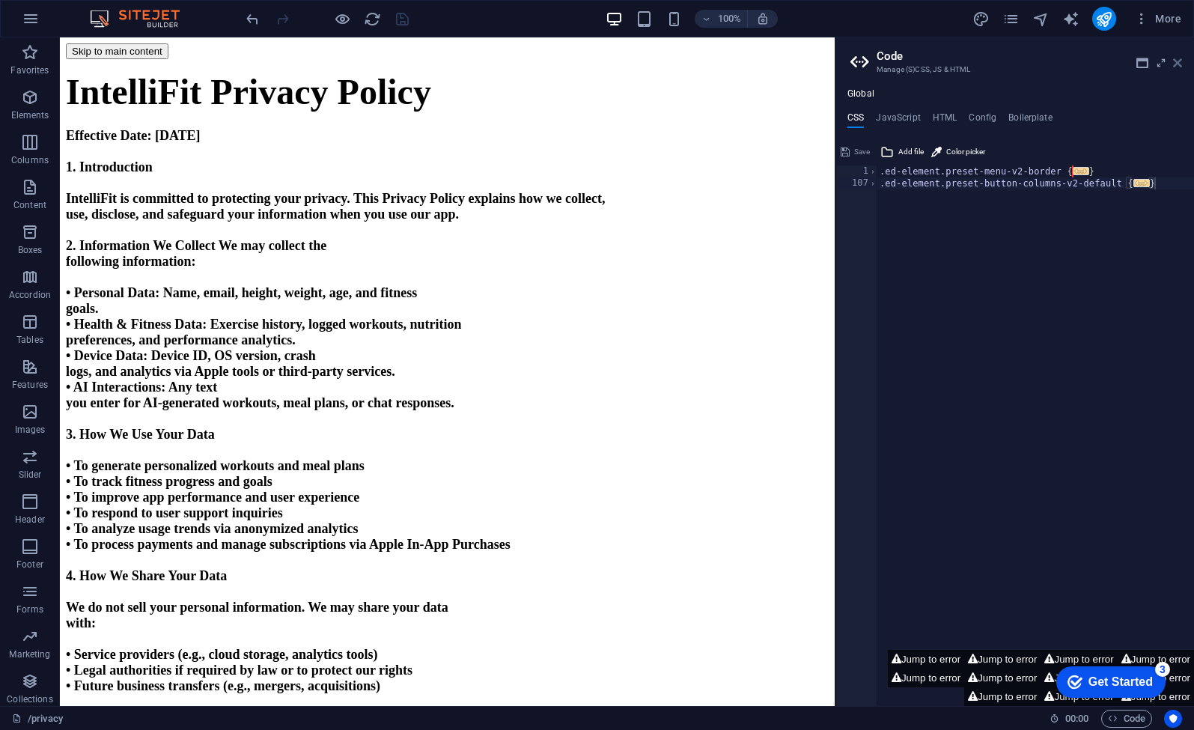
click at [1176, 61] on icon at bounding box center [1177, 63] width 9 height 12
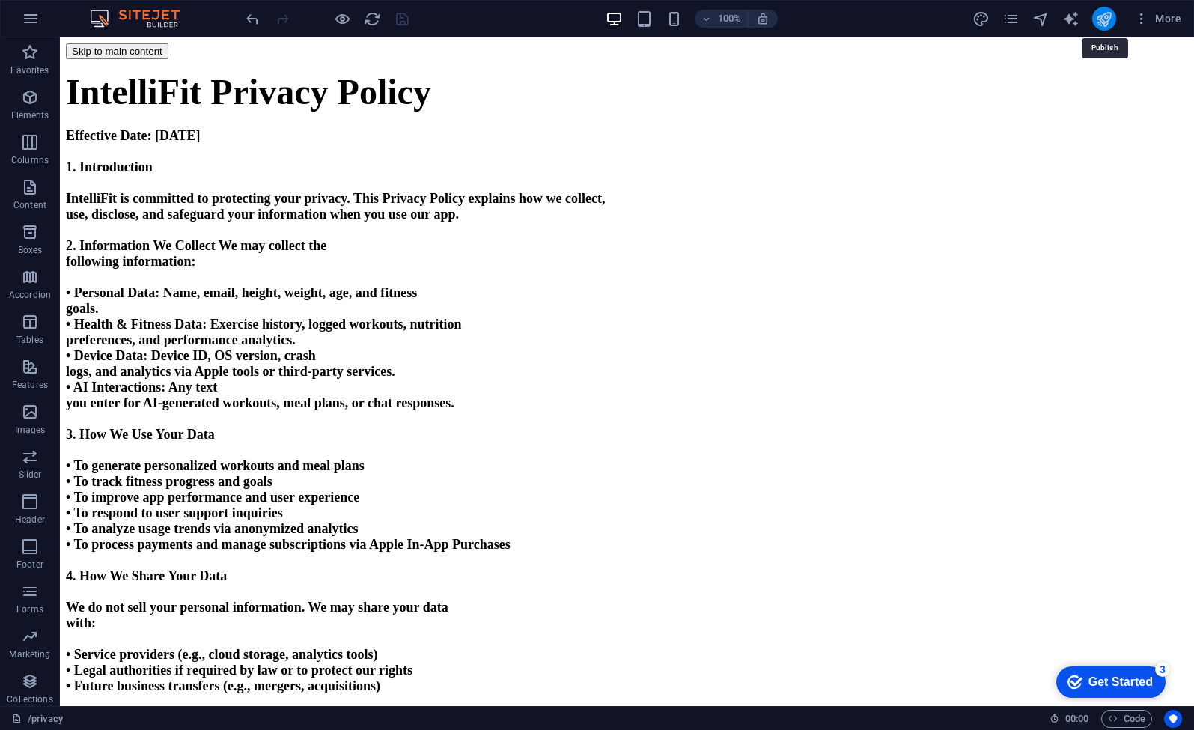
click at [1100, 23] on icon "publish" at bounding box center [1103, 18] width 17 height 17
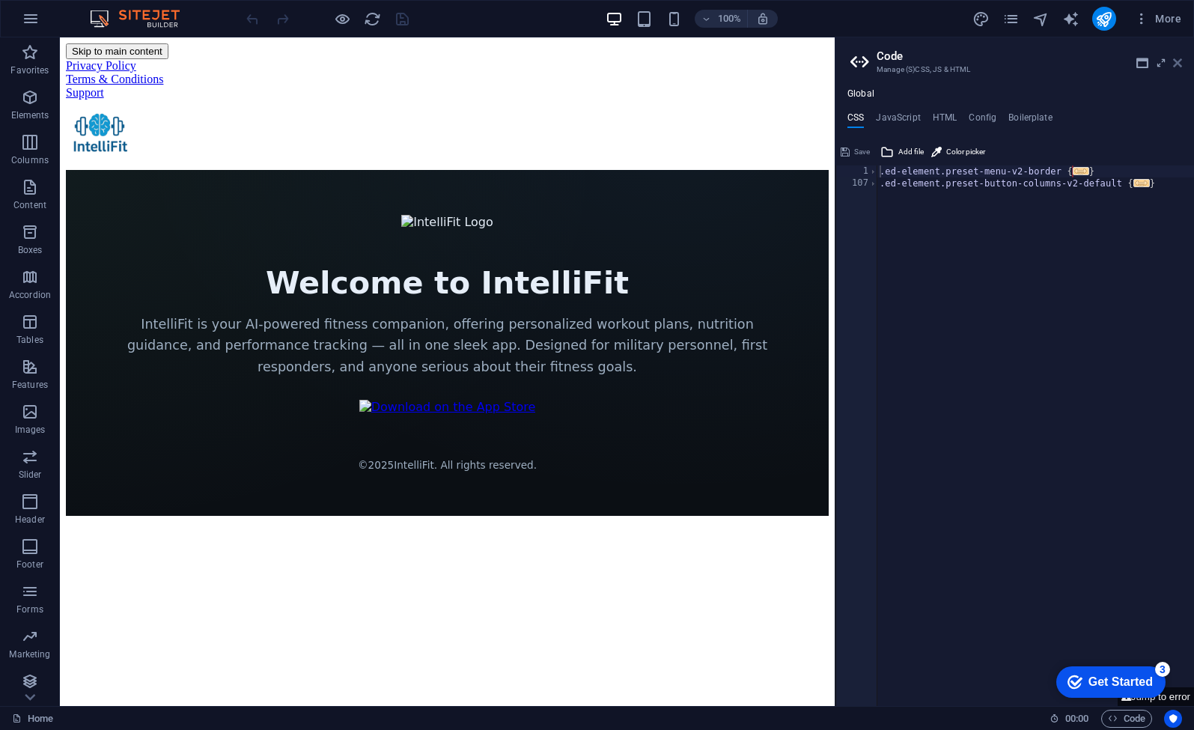
click at [1178, 66] on icon at bounding box center [1177, 63] width 9 height 12
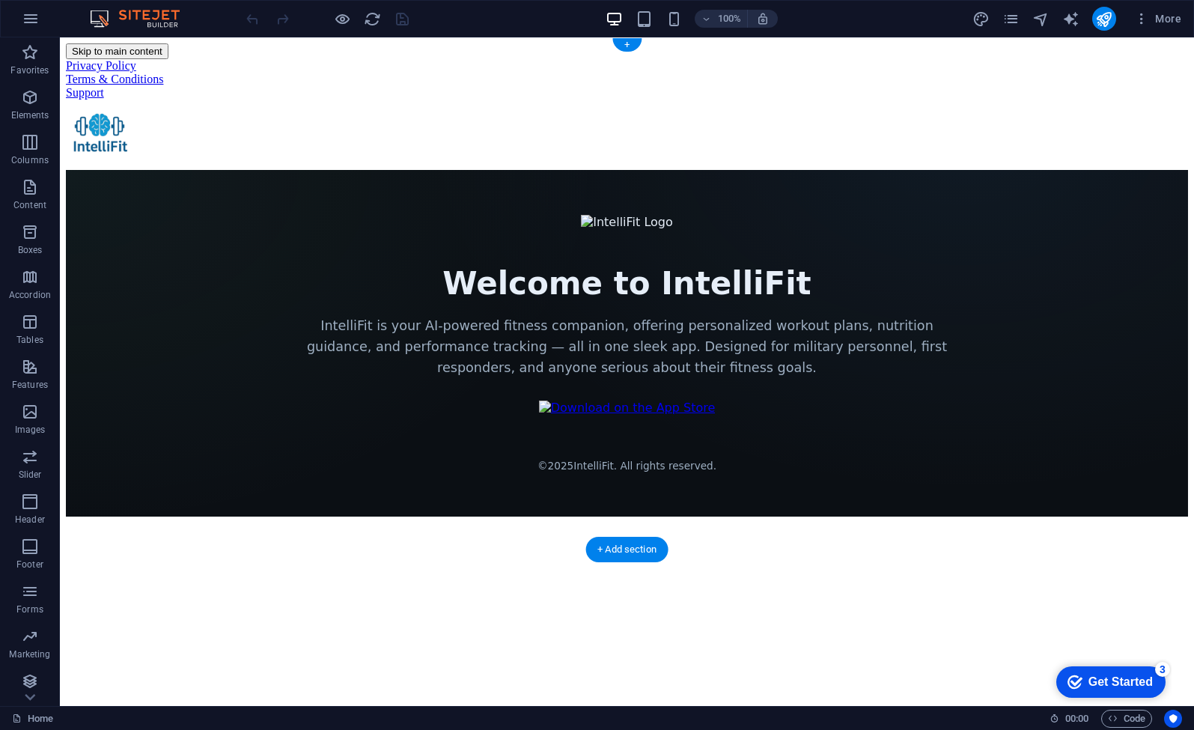
click at [264, 59] on div "Privacy Policy" at bounding box center [627, 65] width 1122 height 13
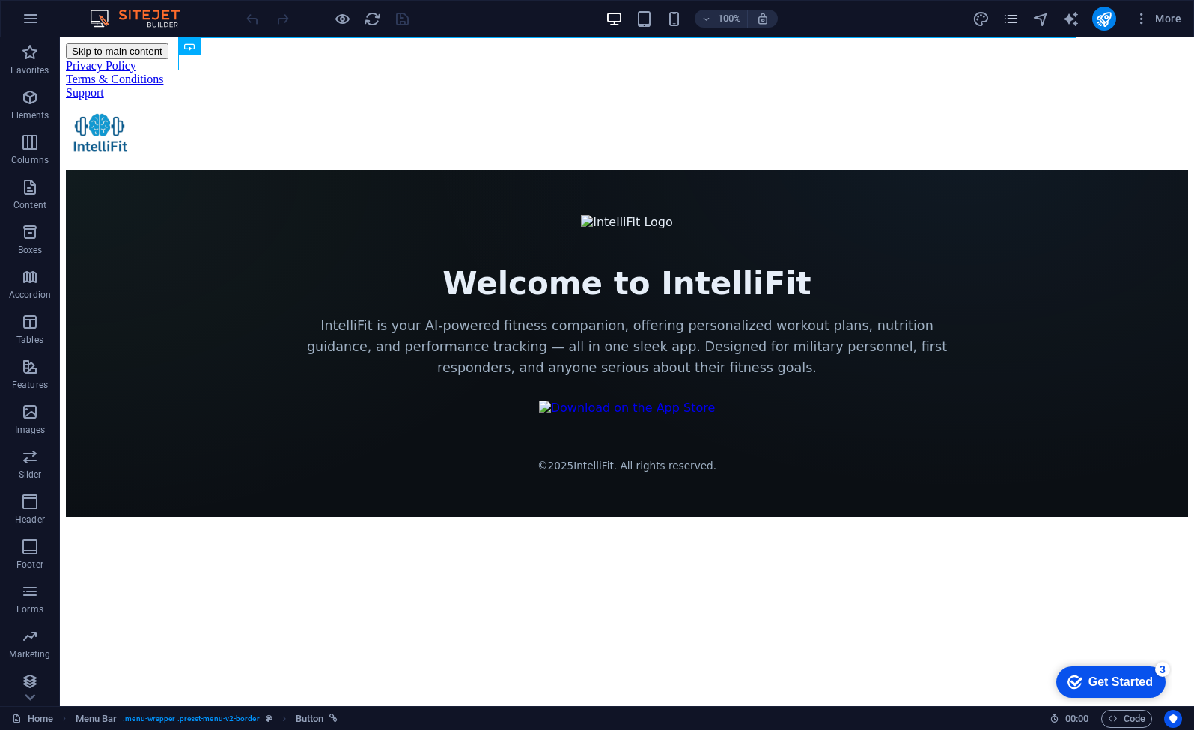
click at [1019, 25] on icon "pages" at bounding box center [1010, 18] width 17 height 17
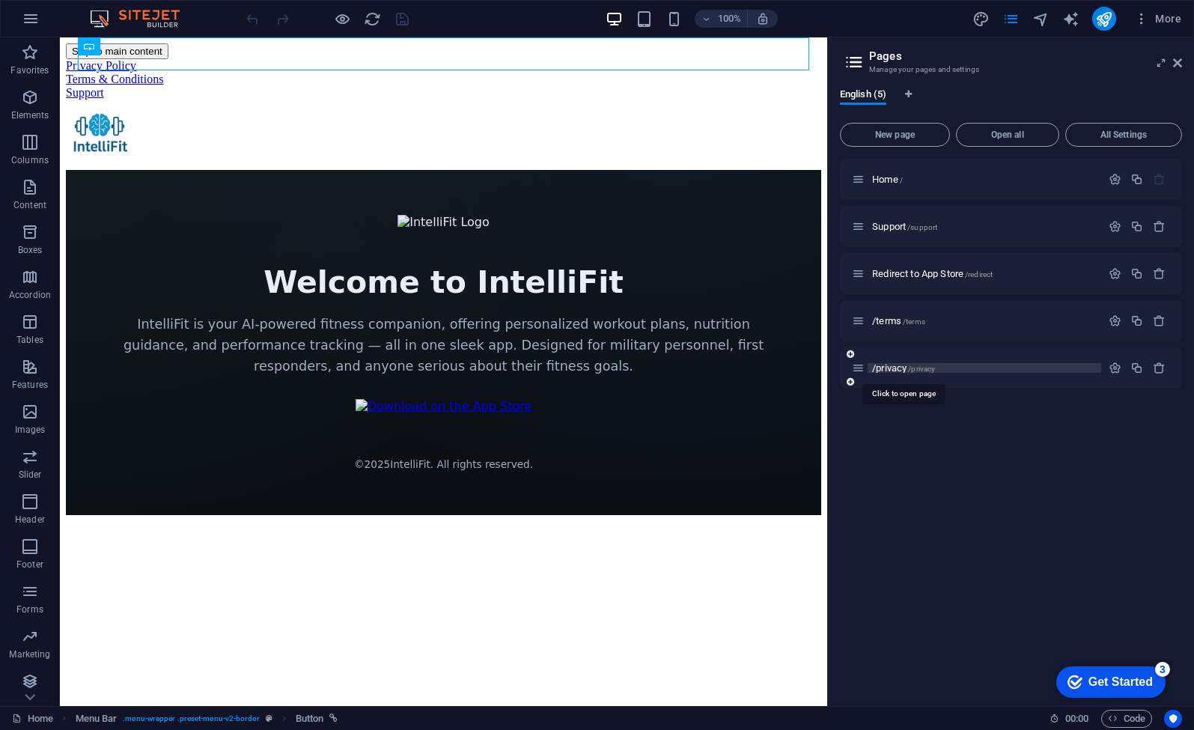
click at [906, 365] on span "/privacy /privacy" at bounding box center [903, 367] width 63 height 11
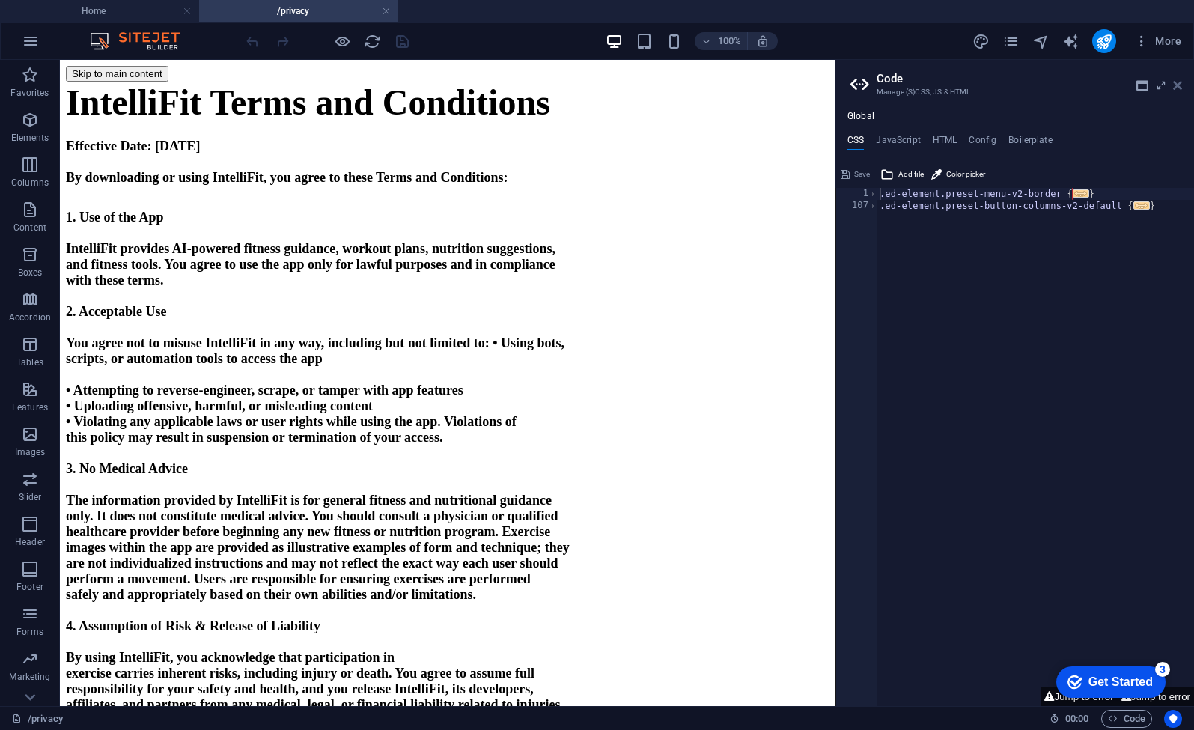
click at [1179, 88] on icon at bounding box center [1177, 85] width 9 height 12
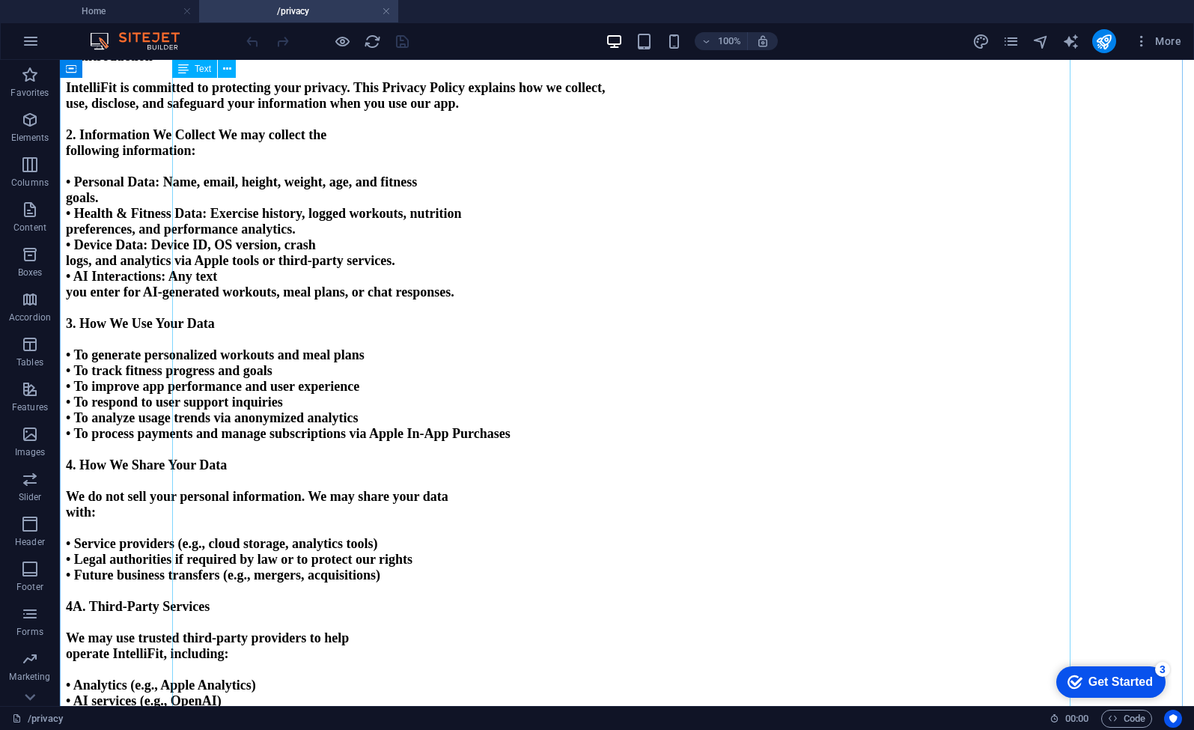
scroll to position [1599, 0]
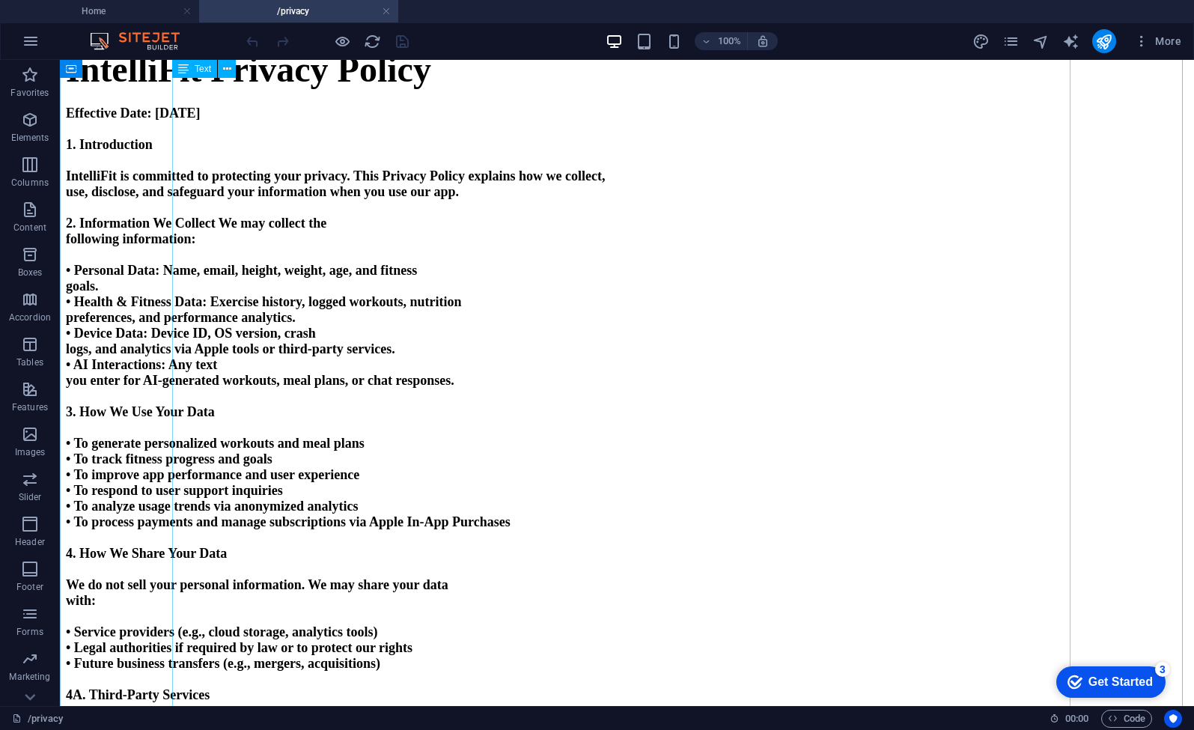
click at [418, 89] on span "IntelliFit Privacy Policy" at bounding box center [248, 69] width 365 height 40
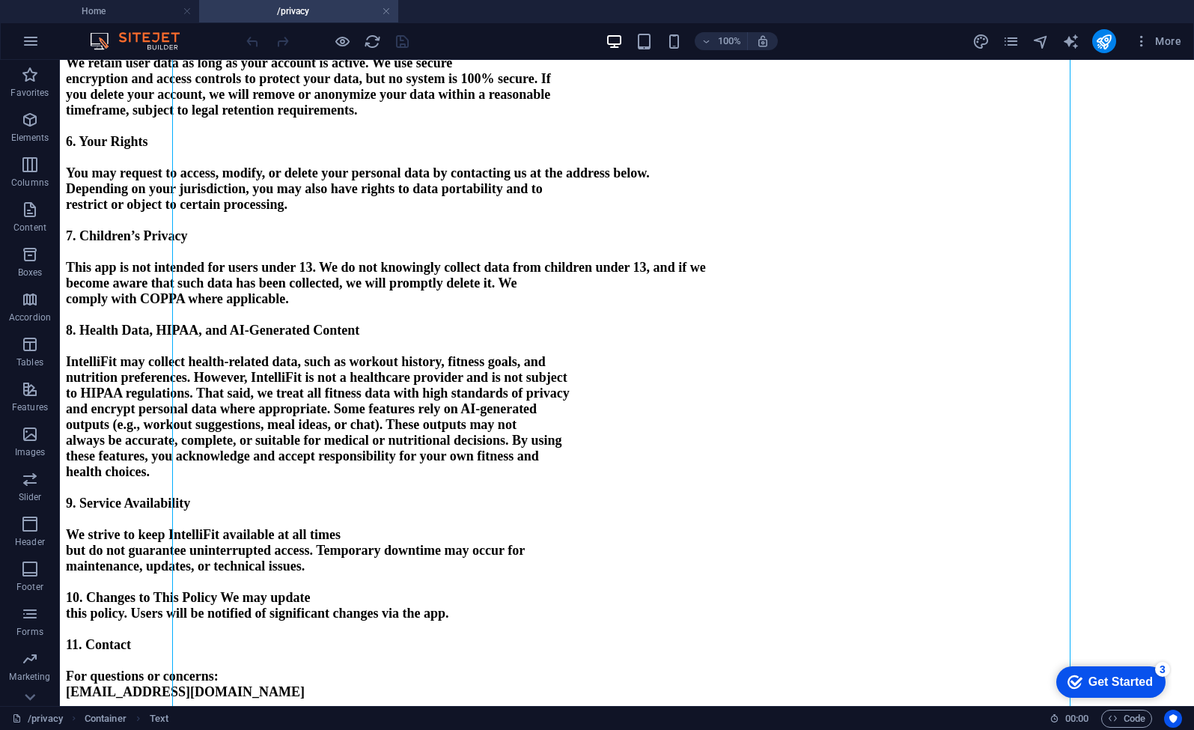
scroll to position [2832, 0]
drag, startPoint x: 176, startPoint y: 229, endPoint x: 521, endPoint y: 636, distance: 533.6
copy div "LoremipSum Dolorsi Ametco Adipiscin Elit: Seddoe 79te, 5153 7. Incididuntut Lab…"
click at [1014, 41] on icon "pages" at bounding box center [1010, 41] width 17 height 17
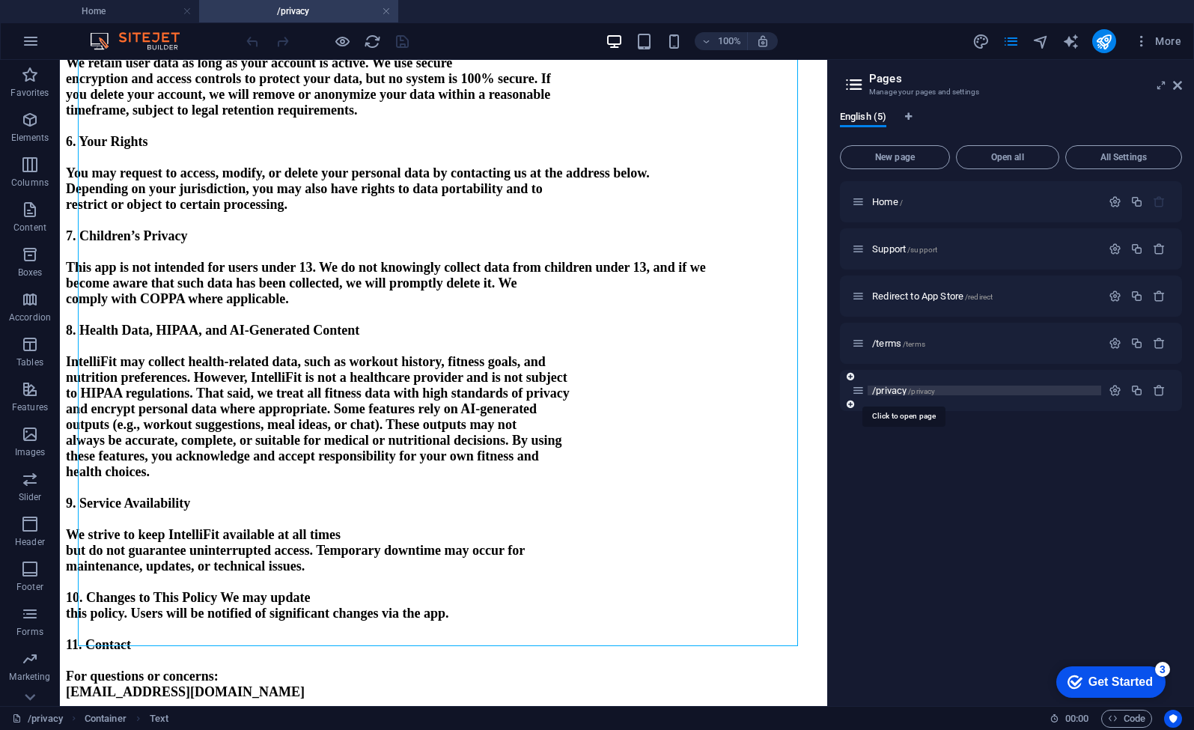
click at [900, 387] on span "/privacy /privacy" at bounding box center [903, 390] width 63 height 11
click at [910, 391] on span "/privacy" at bounding box center [921, 391] width 27 height 8
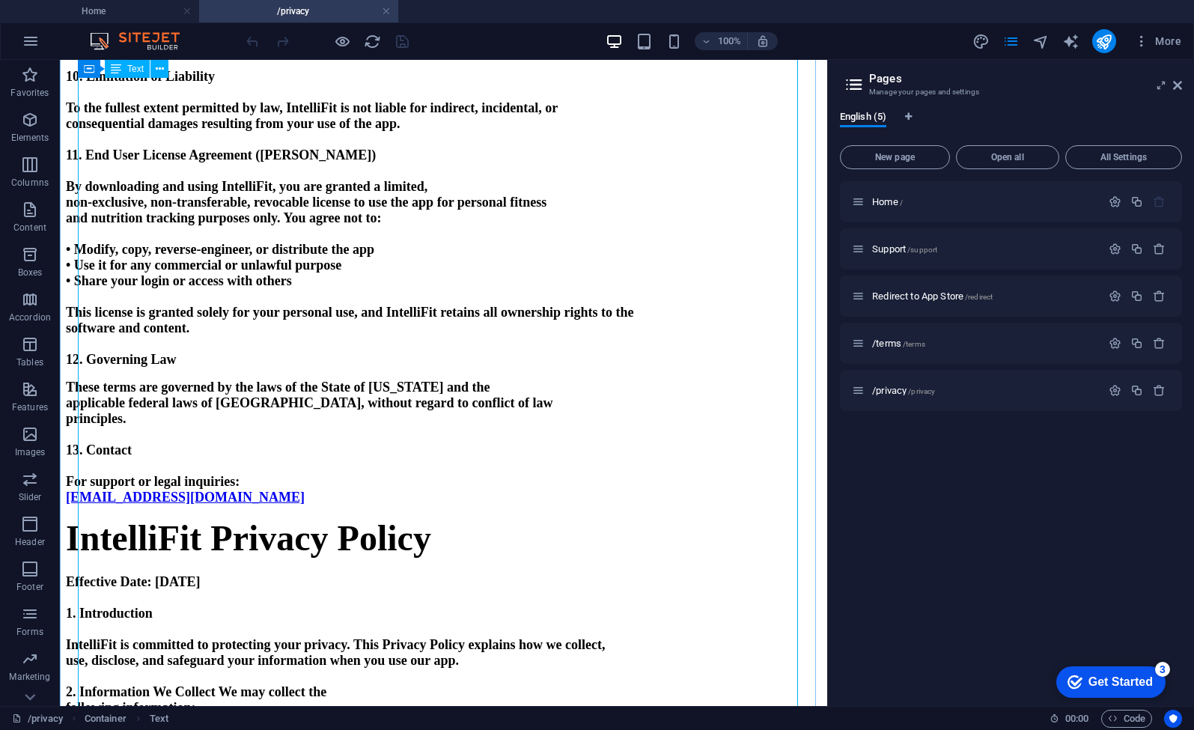
scroll to position [1626, 0]
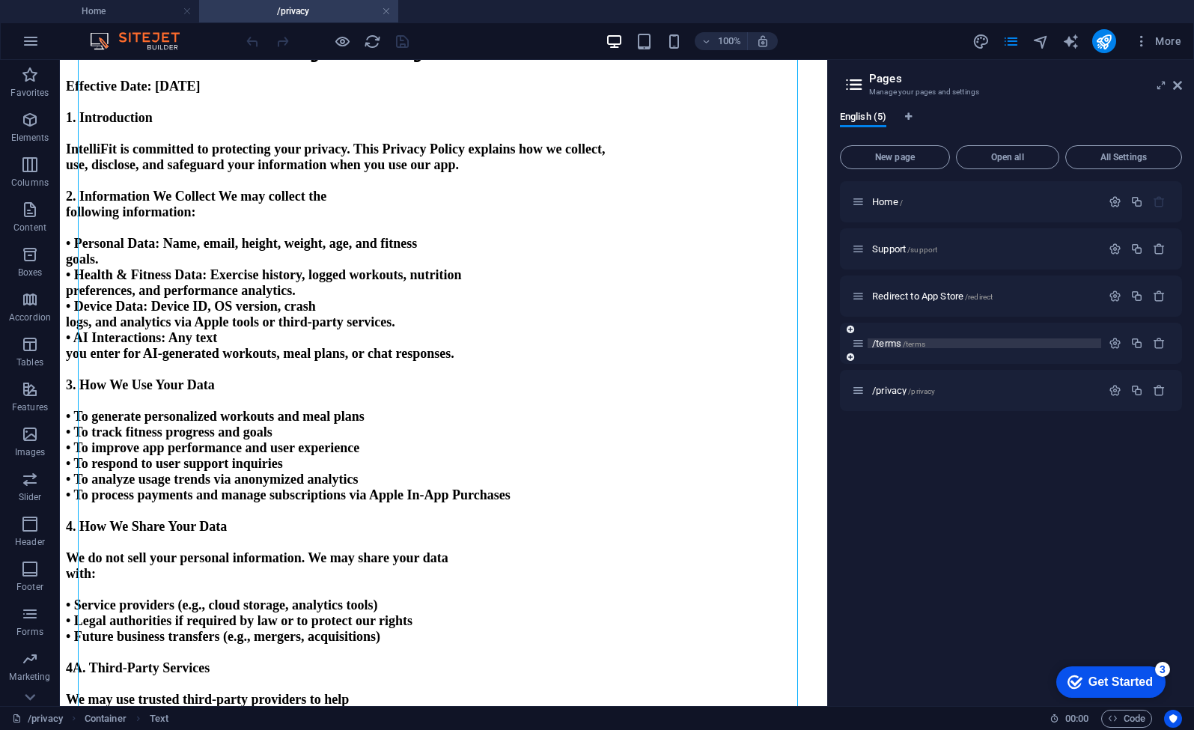
click at [895, 344] on span "/terms /terms" at bounding box center [898, 343] width 53 height 11
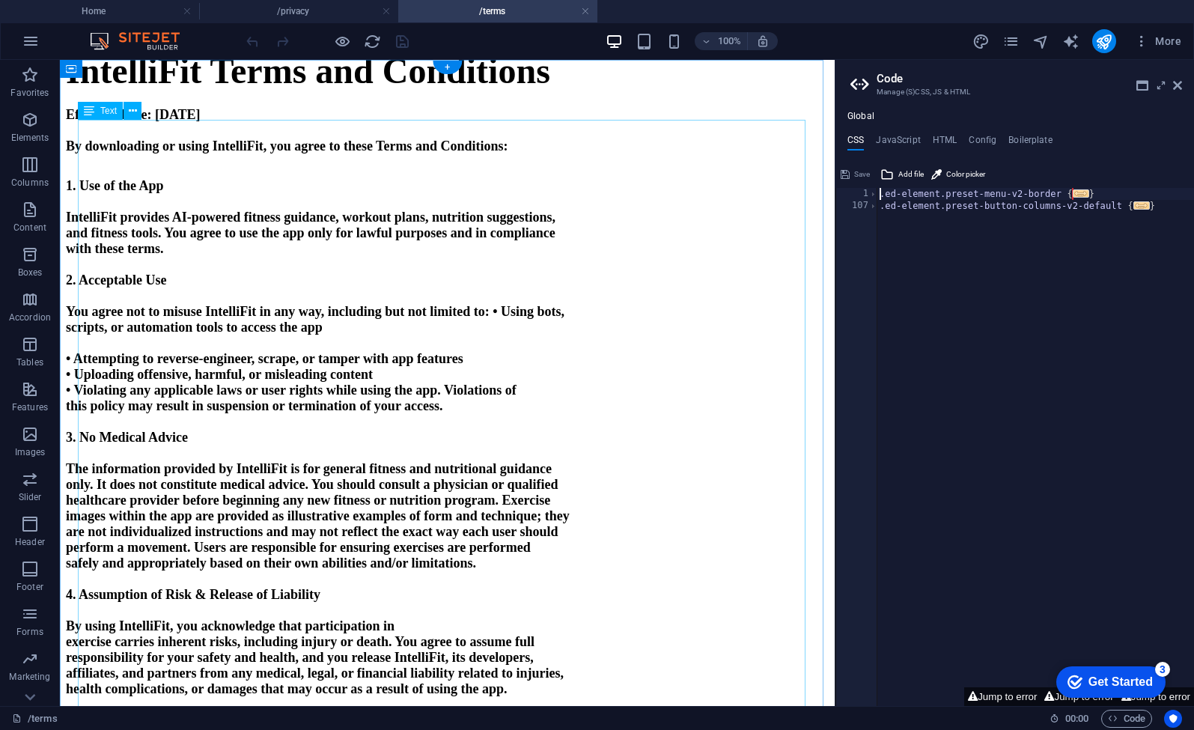
scroll to position [0, 0]
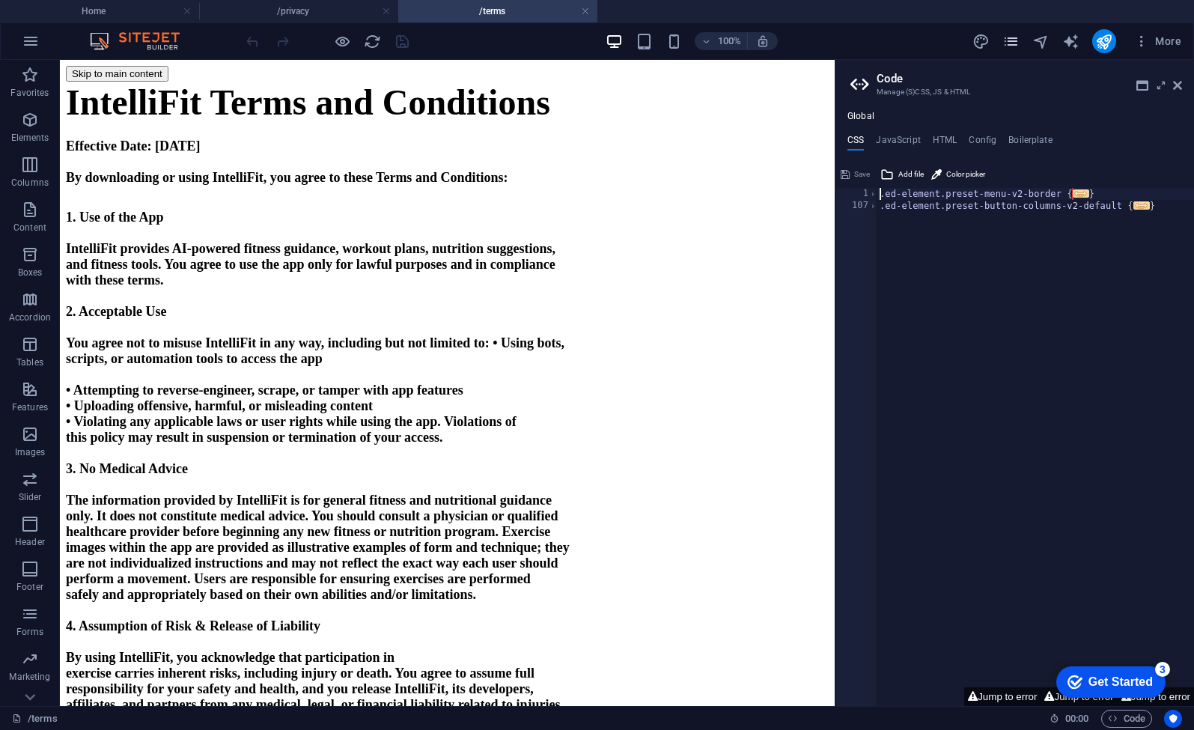
click at [1012, 49] on icon "pages" at bounding box center [1010, 41] width 17 height 17
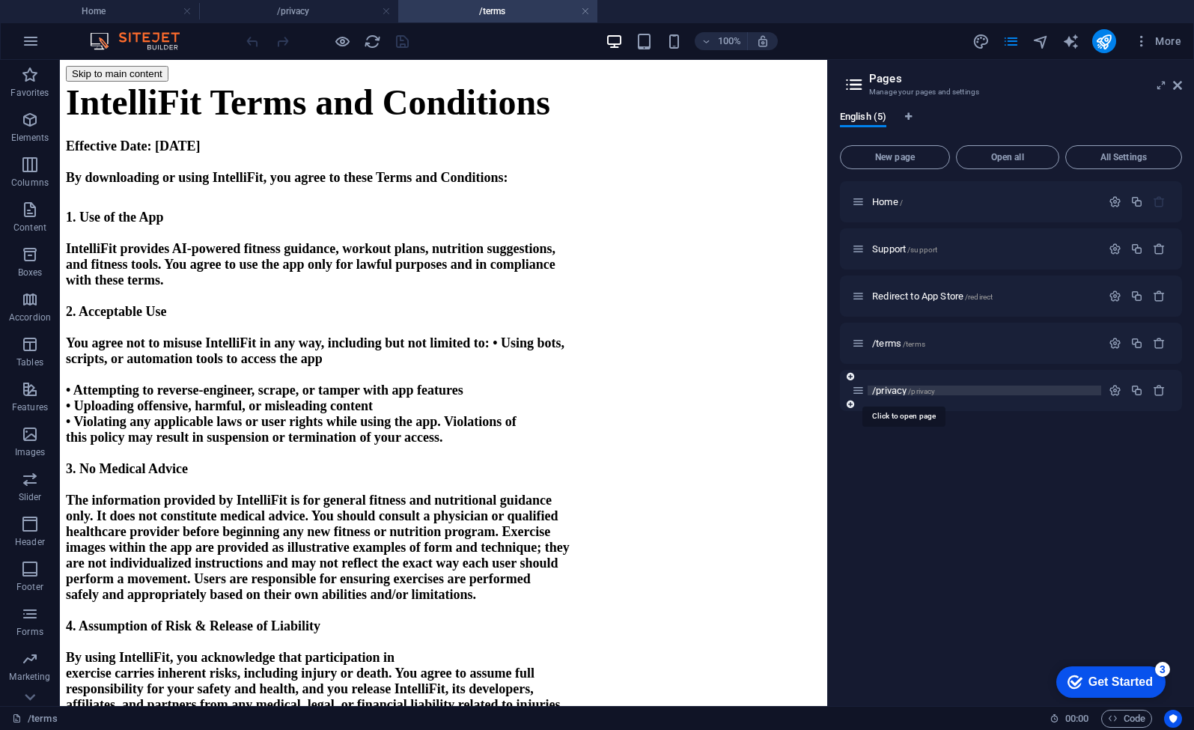
click at [900, 394] on span "/privacy /privacy" at bounding box center [903, 390] width 63 height 11
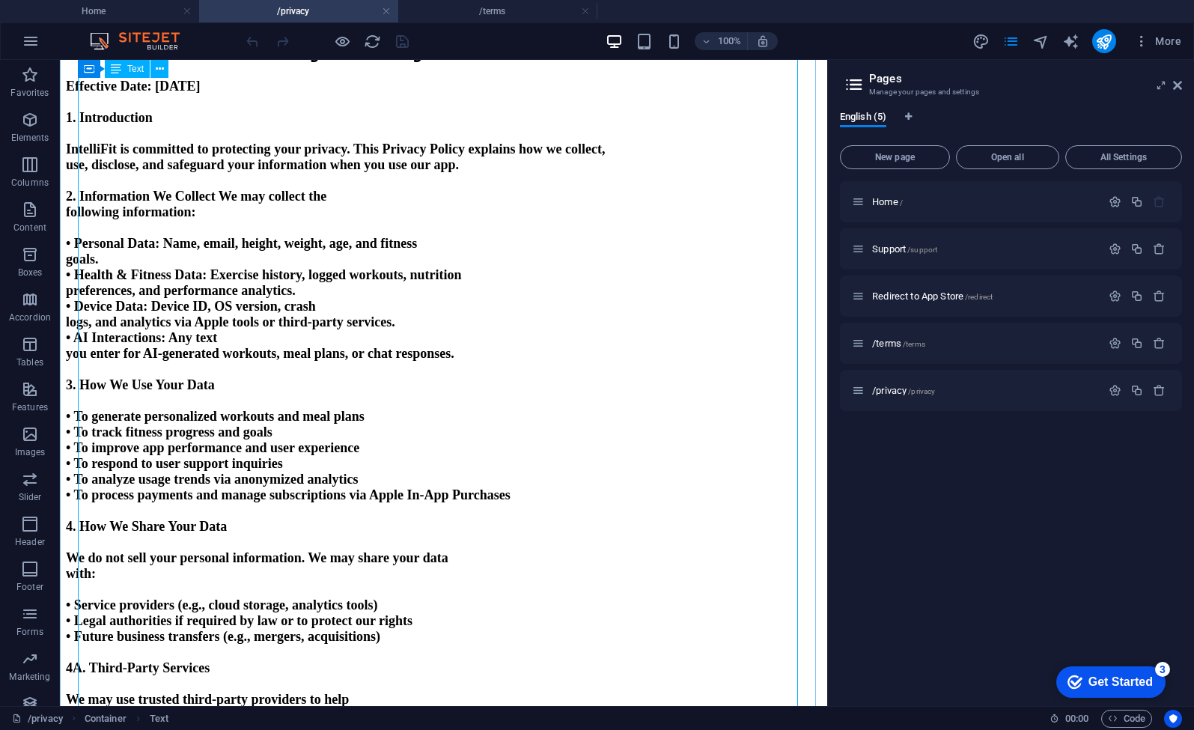
click at [431, 62] on span "IntelliFit Privacy Policy" at bounding box center [248, 42] width 365 height 40
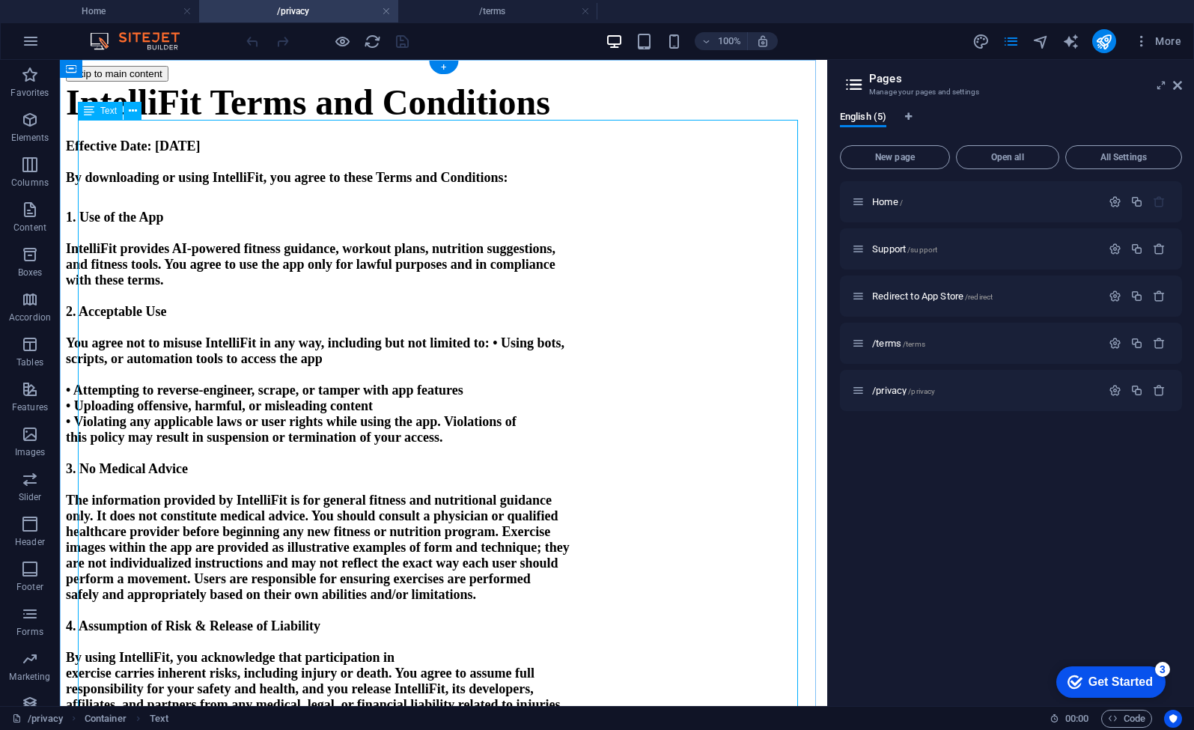
drag, startPoint x: 406, startPoint y: 338, endPoint x: 82, endPoint y: 157, distance: 370.8
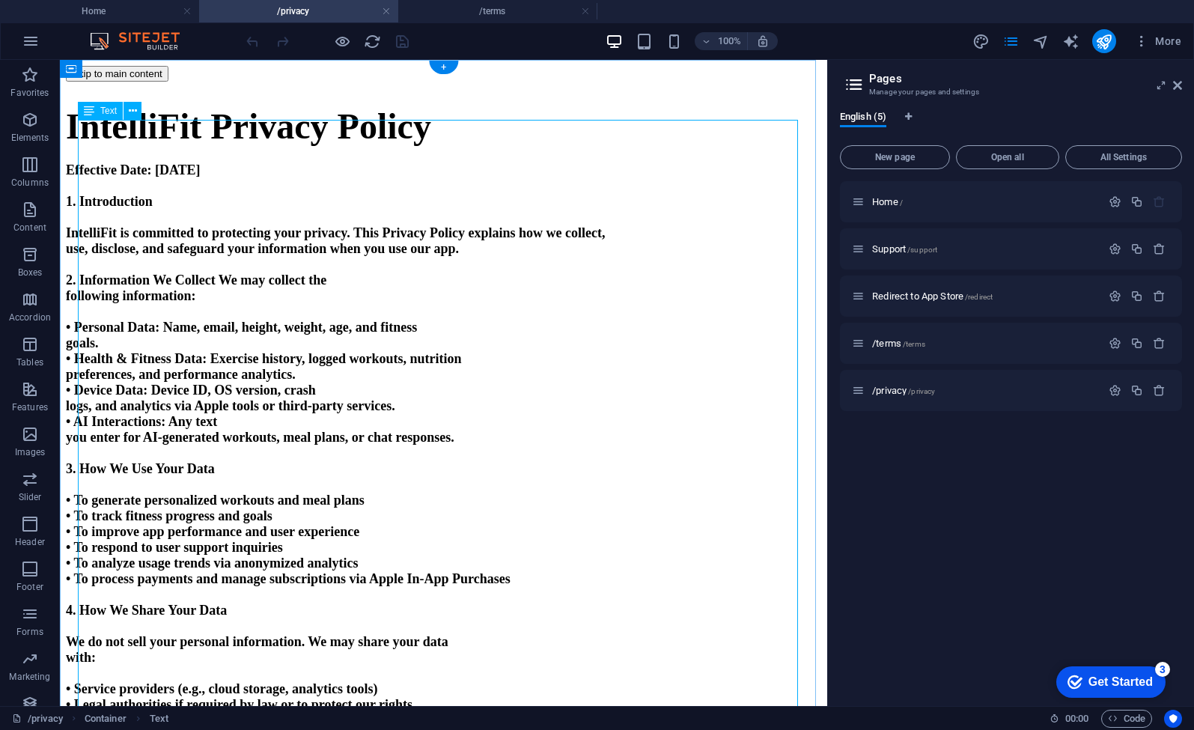
click at [82, 146] on span "IntelliFit Privacy Policy" at bounding box center [248, 126] width 365 height 40
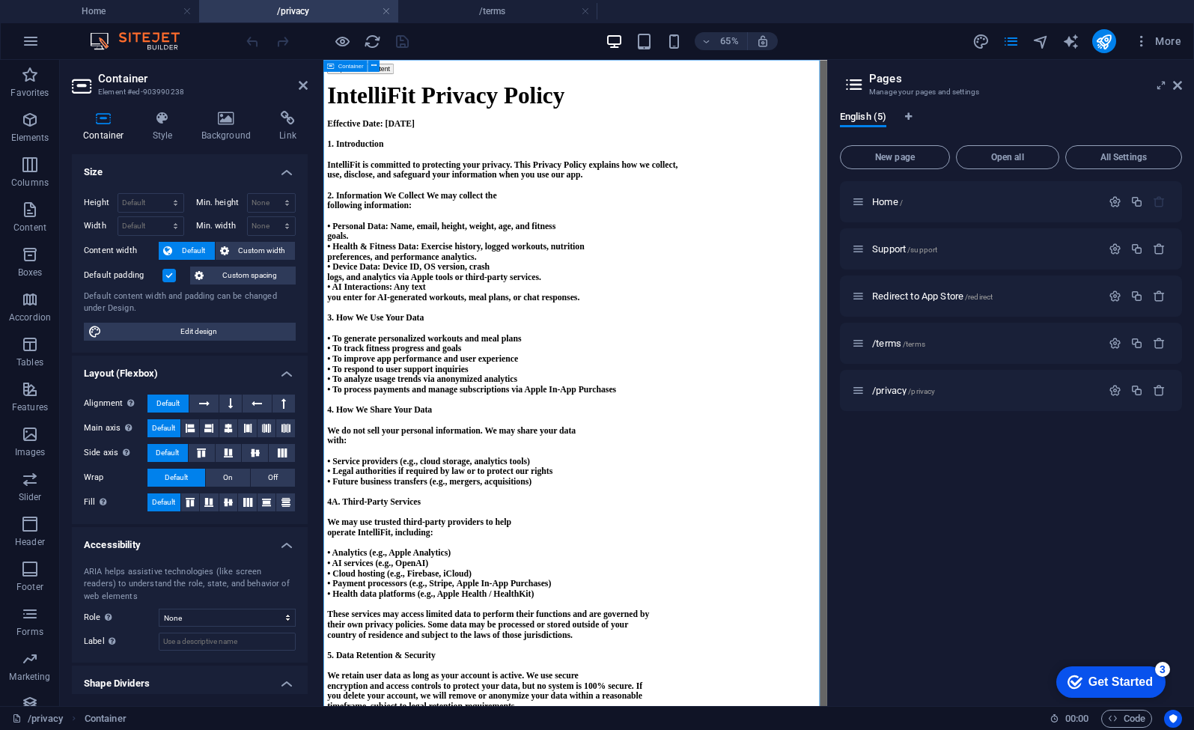
drag, startPoint x: 428, startPoint y: 60, endPoint x: 160, endPoint y: 1, distance: 274.4
click at [428, 60] on div "Drag here to replace the existing content. Press “Ctrl” if you want to create a…" at bounding box center [575, 383] width 504 height 646
click at [299, 82] on icon at bounding box center [303, 85] width 9 height 12
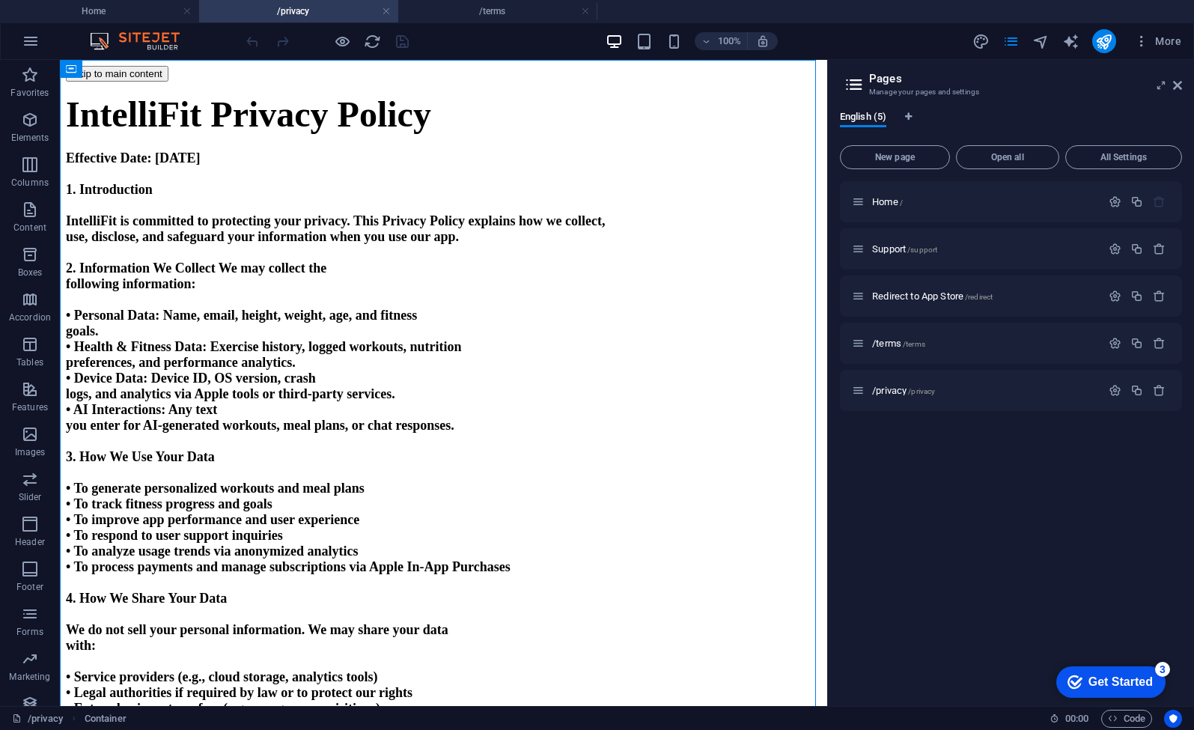
drag, startPoint x: 407, startPoint y: 45, endPoint x: 570, endPoint y: 19, distance: 165.2
click at [407, 45] on div at bounding box center [327, 41] width 168 height 24
drag, startPoint x: 1102, startPoint y: 36, endPoint x: 1179, endPoint y: 86, distance: 92.0
click at [1179, 86] on icon at bounding box center [1177, 85] width 9 height 12
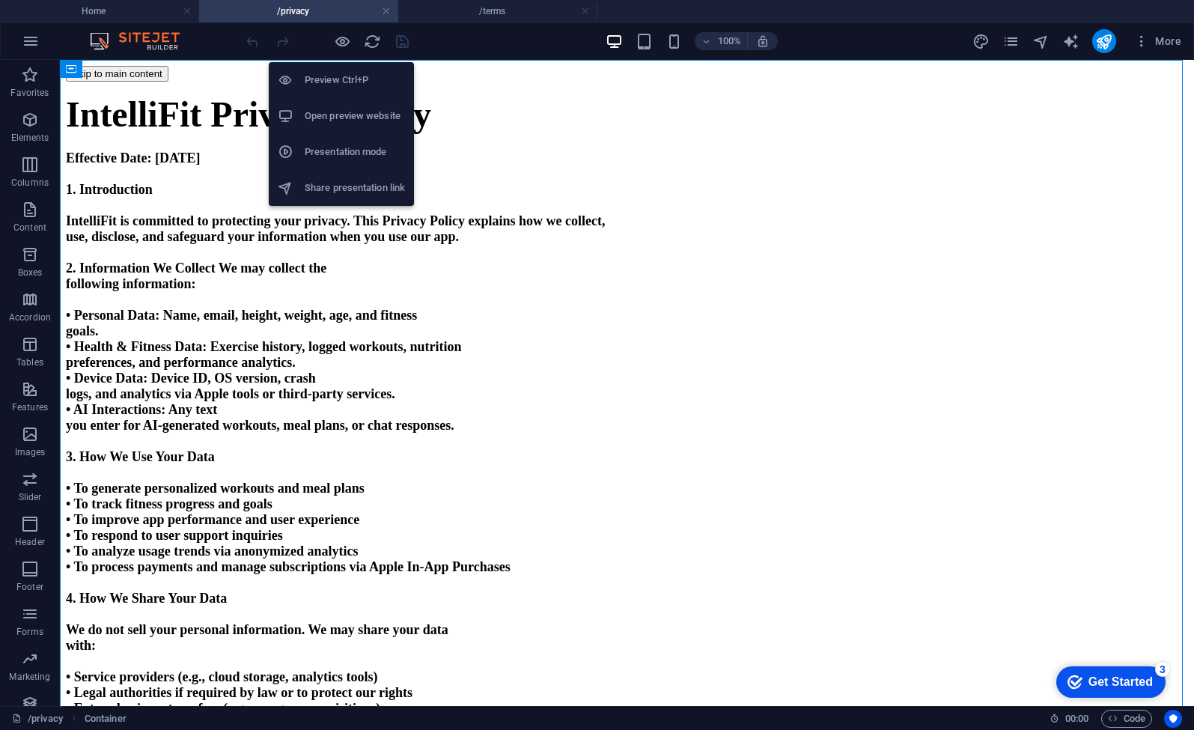
click at [340, 79] on h6 "Preview Ctrl+P" at bounding box center [355, 80] width 100 height 18
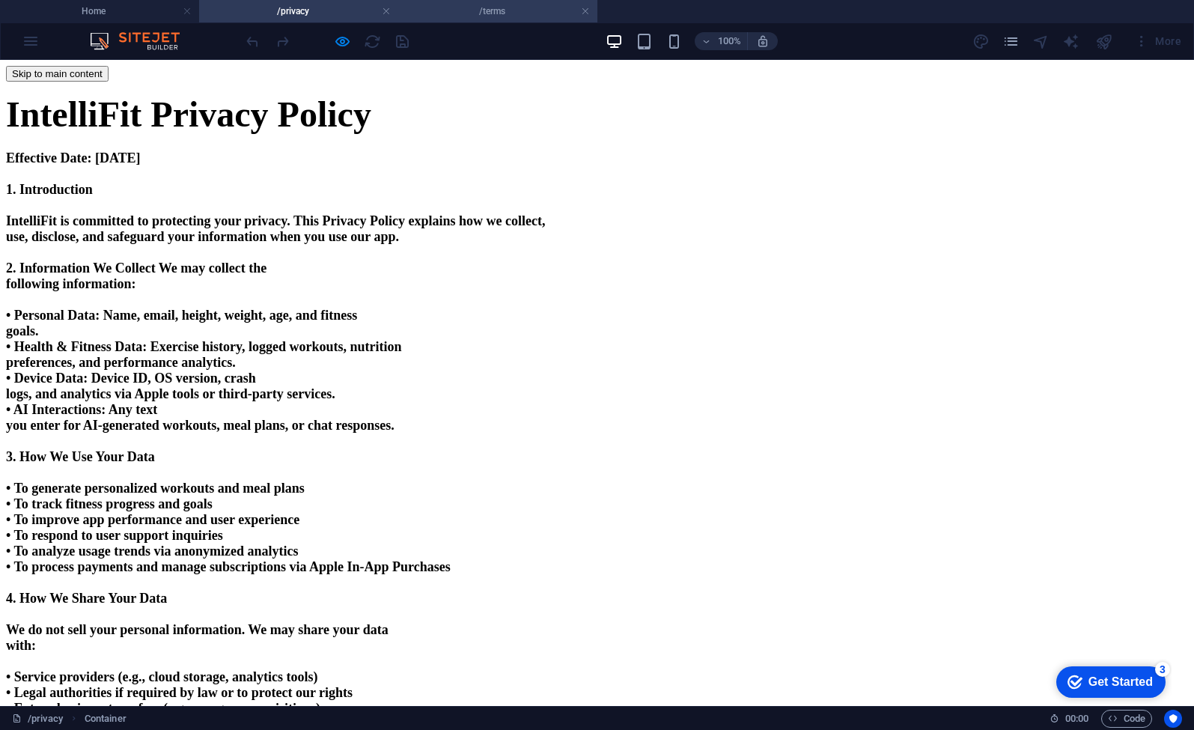
click at [481, 14] on h4 "/terms" at bounding box center [497, 11] width 199 height 16
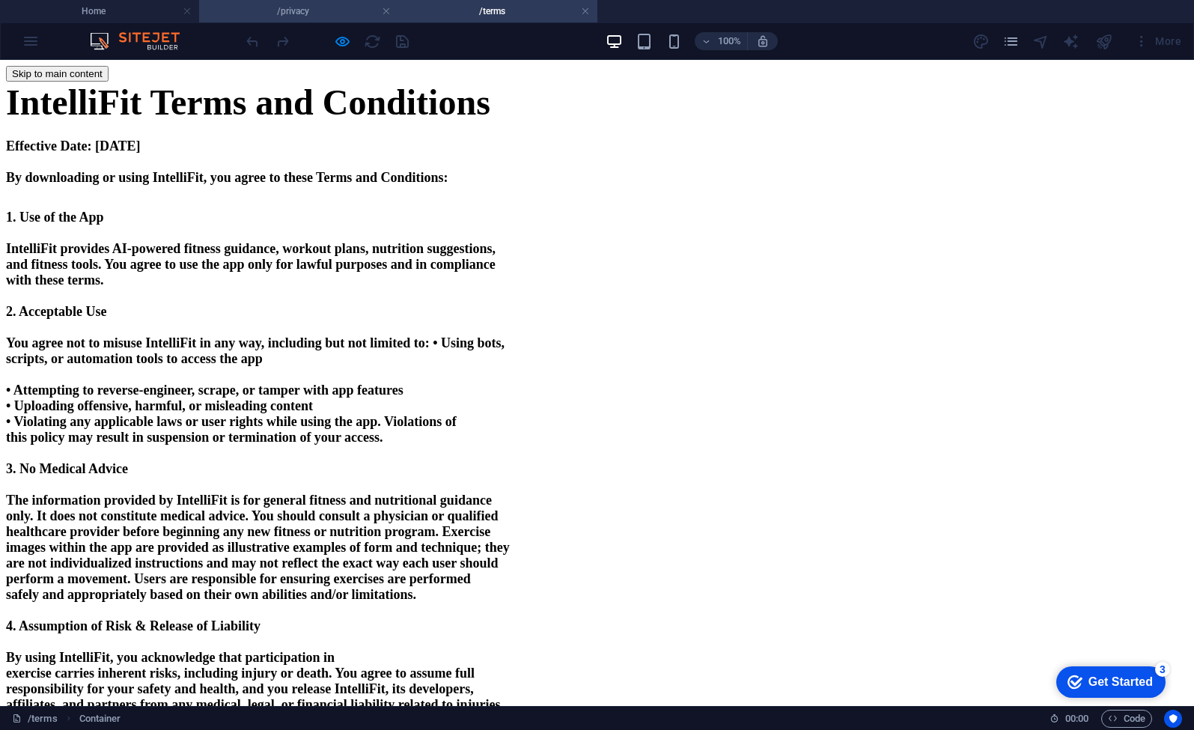
click at [332, 18] on h4 "/privacy" at bounding box center [298, 11] width 199 height 16
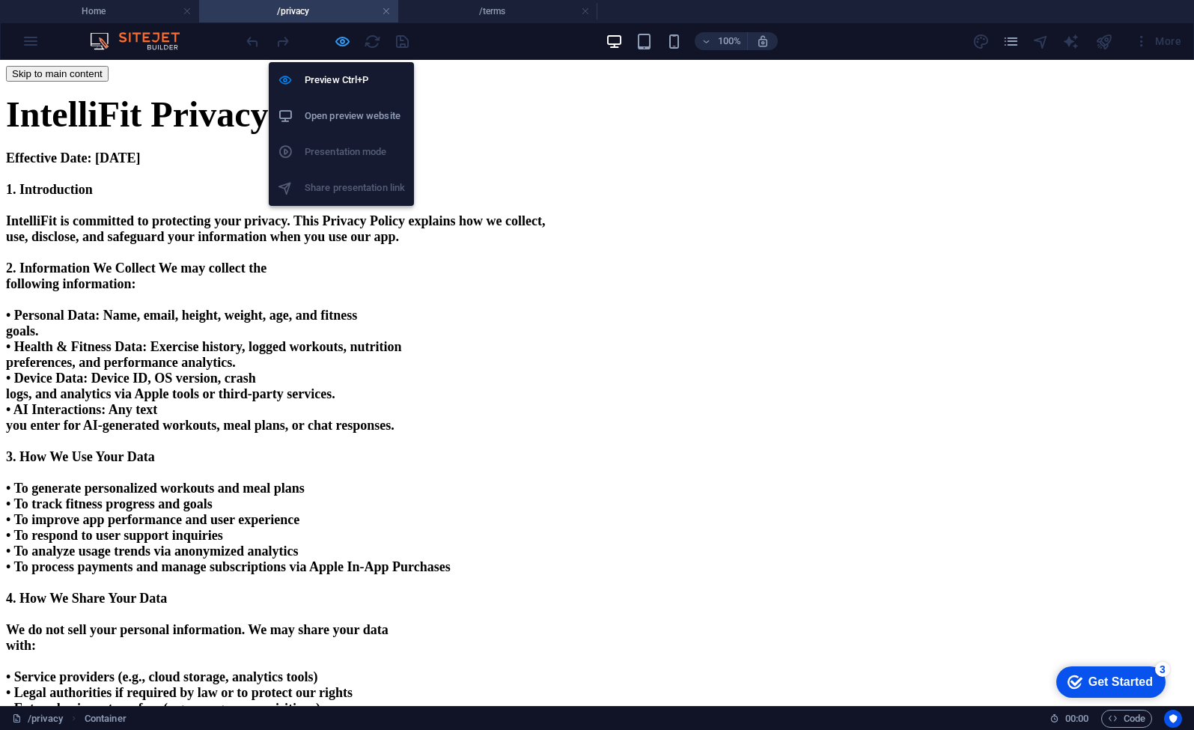
click at [342, 47] on icon "button" at bounding box center [342, 41] width 17 height 17
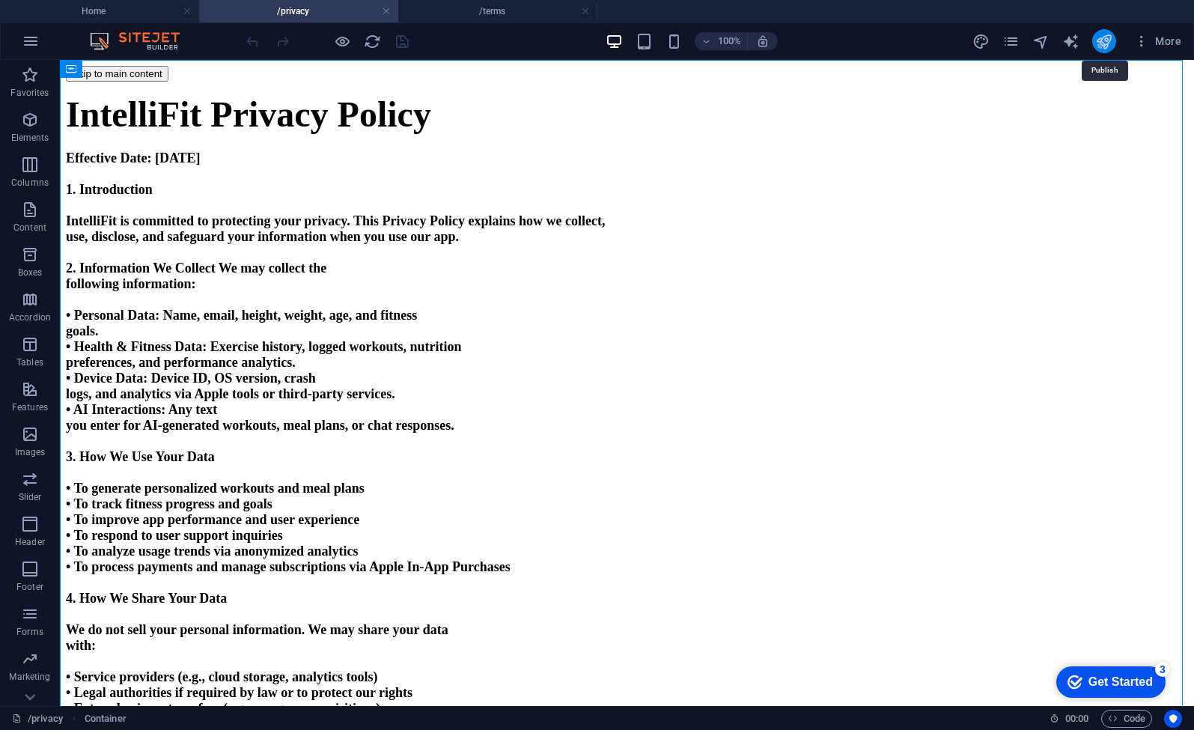
click at [1103, 44] on icon "publish" at bounding box center [1103, 41] width 17 height 17
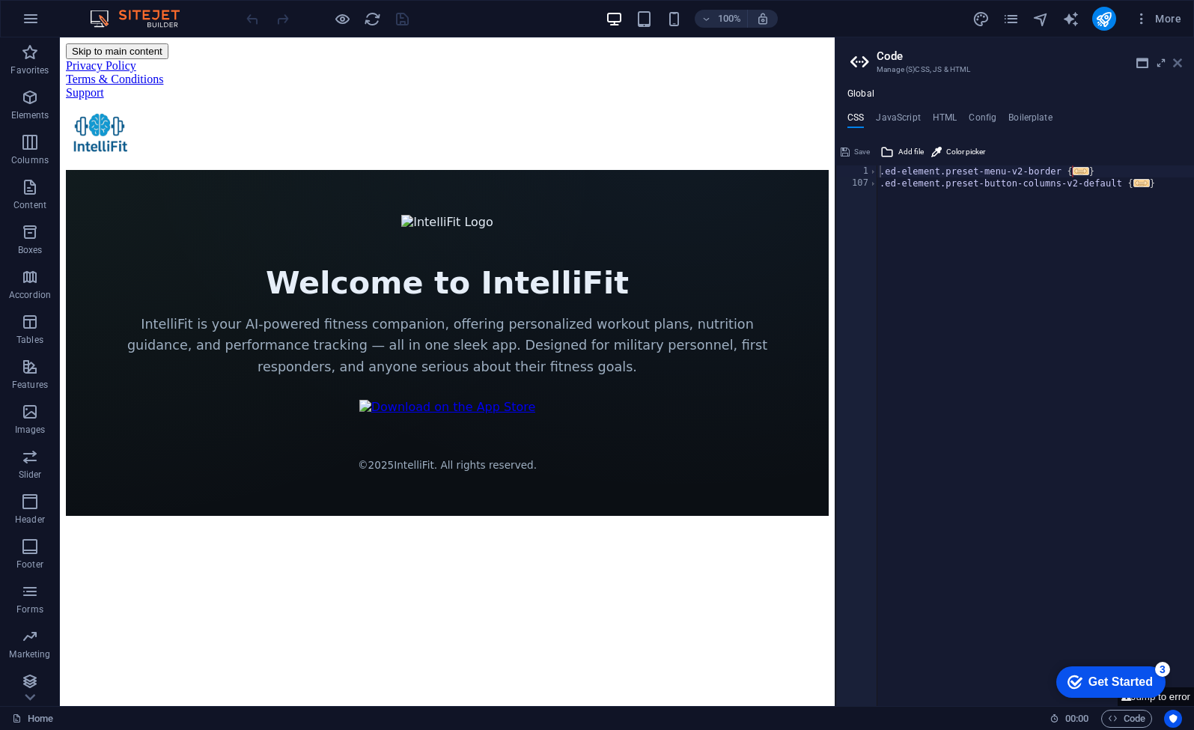
click at [1179, 61] on icon at bounding box center [1177, 63] width 9 height 12
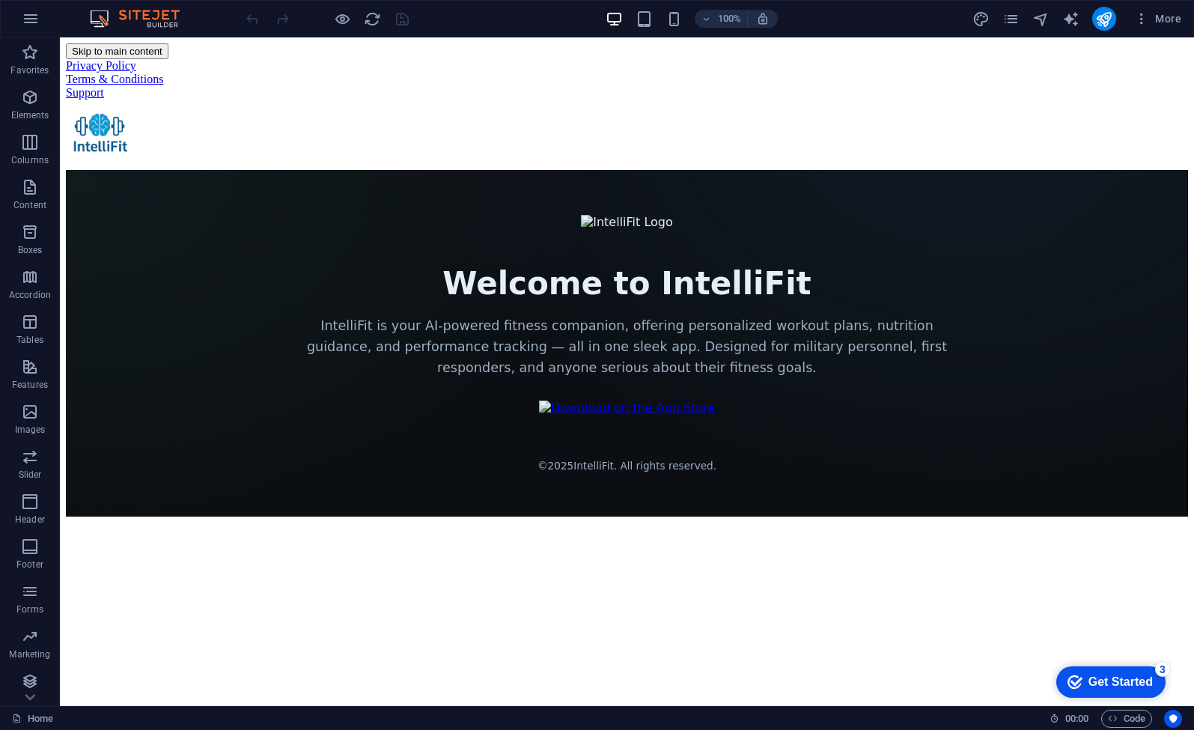
click at [998, 22] on div "More" at bounding box center [1079, 19] width 215 height 24
click at [1007, 22] on icon "pages" at bounding box center [1010, 18] width 17 height 17
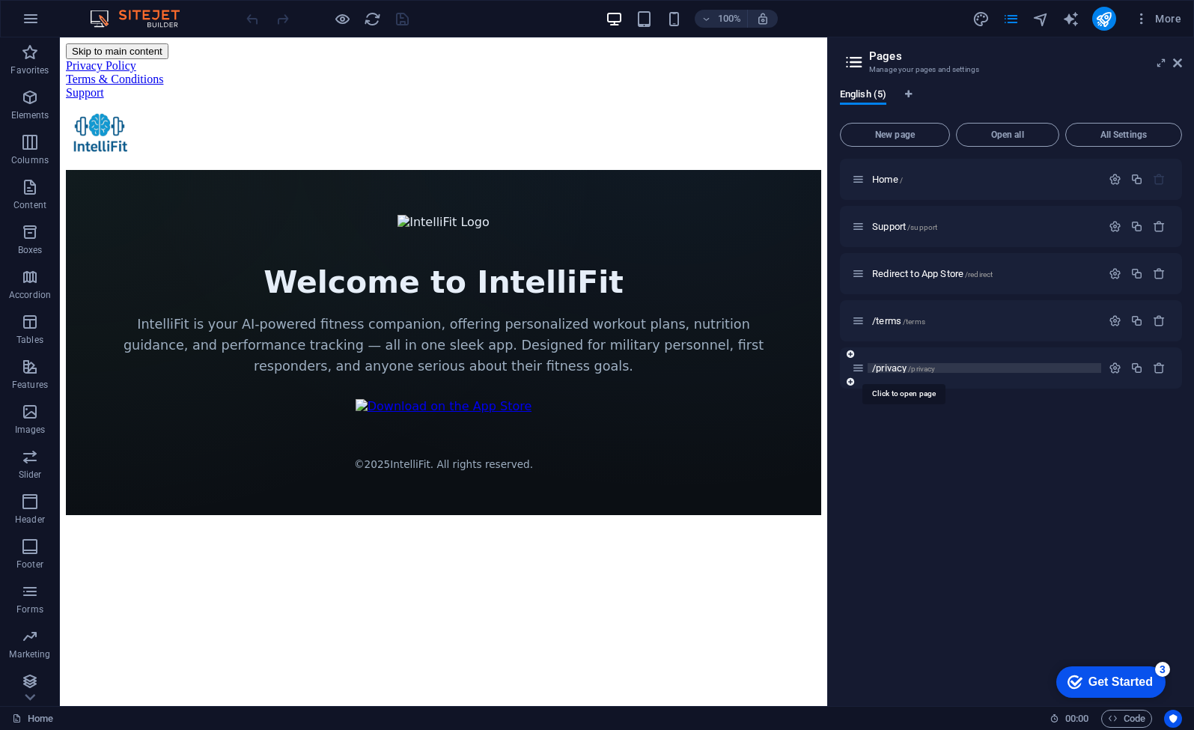
click at [900, 365] on span "/privacy /privacy" at bounding box center [903, 367] width 63 height 11
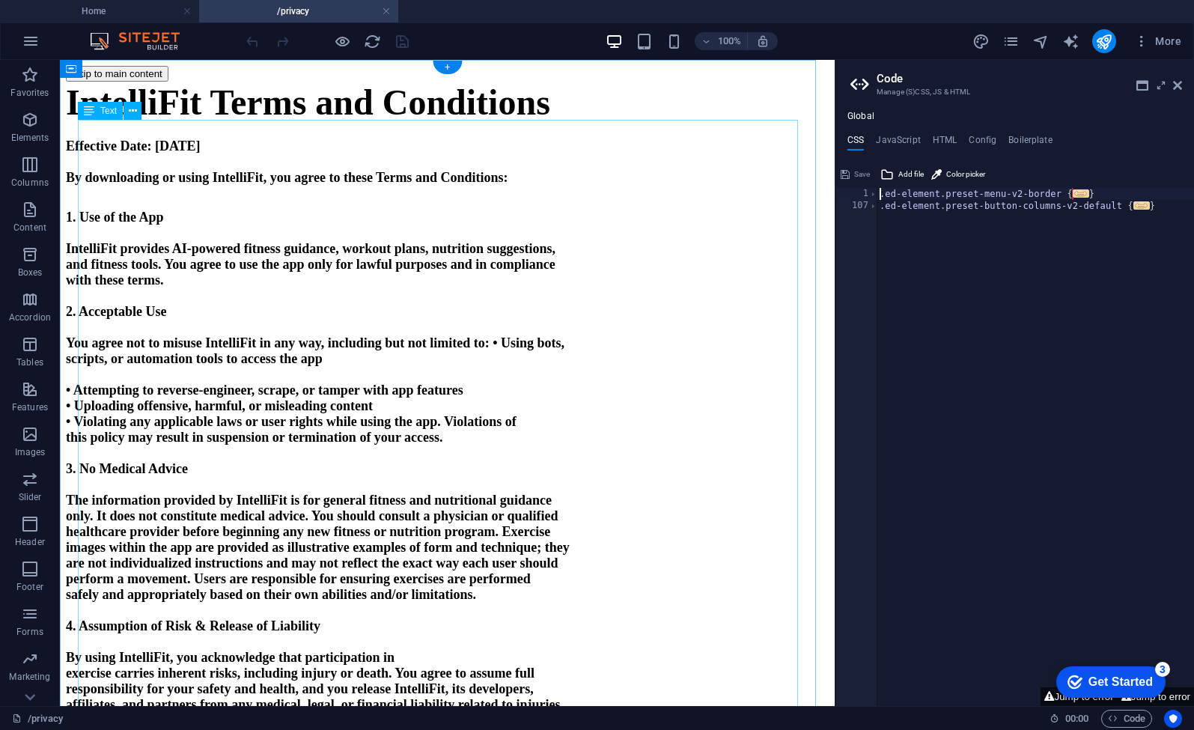
click at [433, 170] on p at bounding box center [447, 162] width 763 height 16
click at [132, 111] on icon at bounding box center [133, 111] width 8 height 16
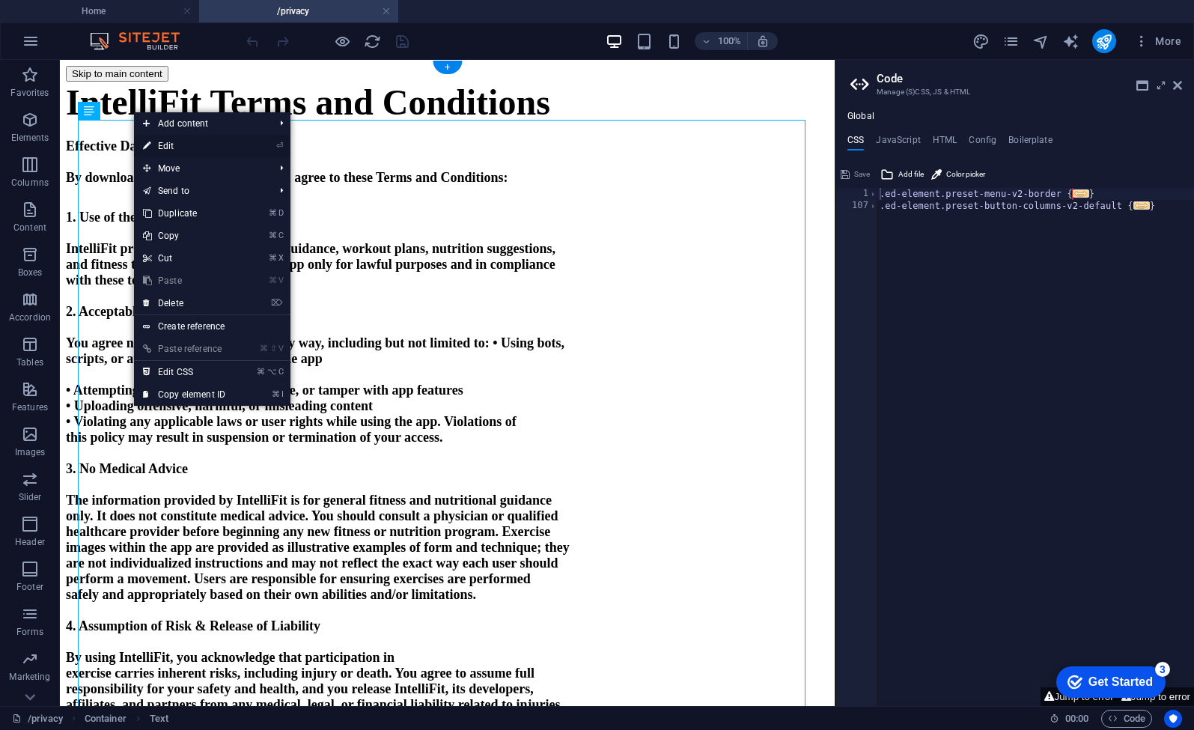
click at [180, 148] on link "⏎ Edit" at bounding box center [184, 146] width 100 height 22
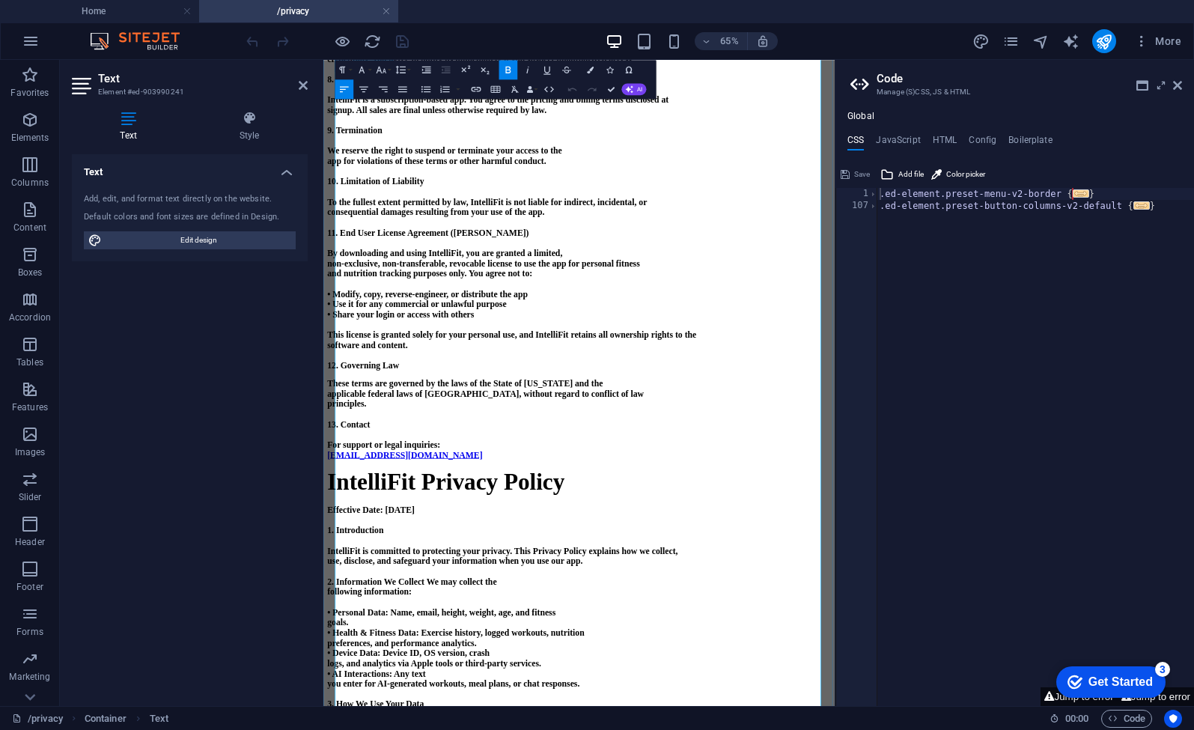
scroll to position [1071, 0]
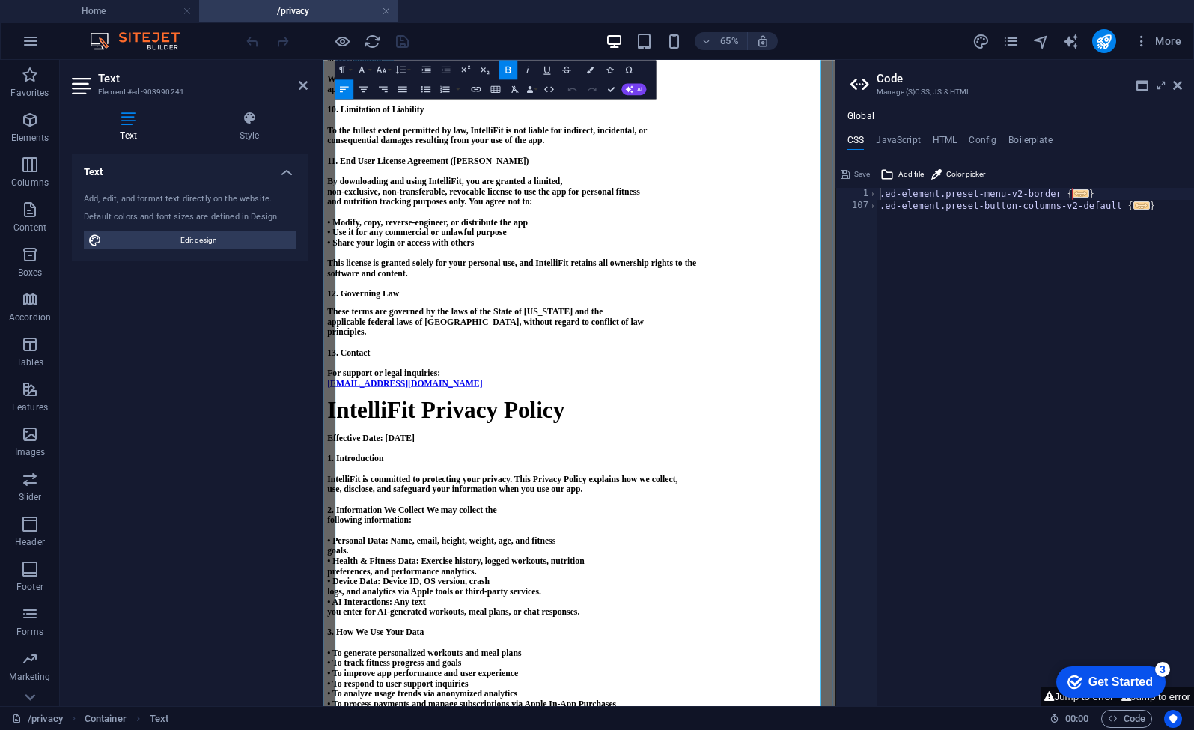
drag, startPoint x: 702, startPoint y: 697, endPoint x: 689, endPoint y: 697, distance: 12.7
click at [689, 549] on p "For support or legal inquiries:" at bounding box center [716, 542] width 775 height 16
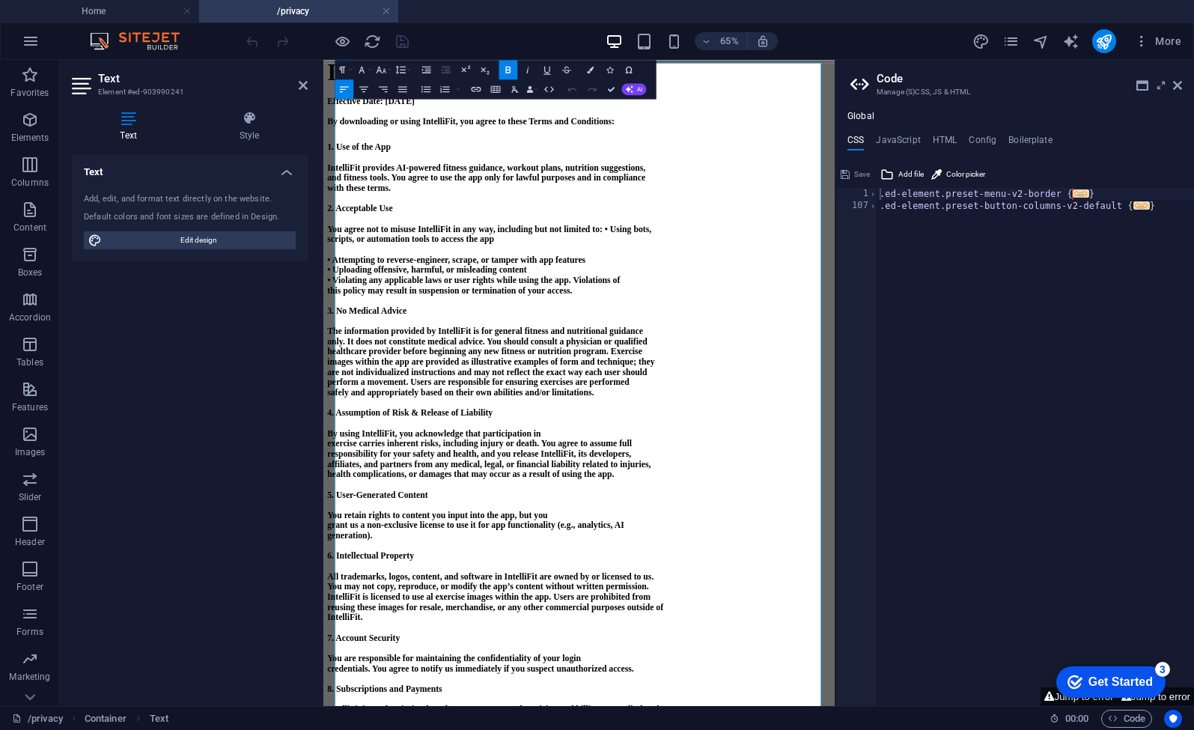
scroll to position [0, 0]
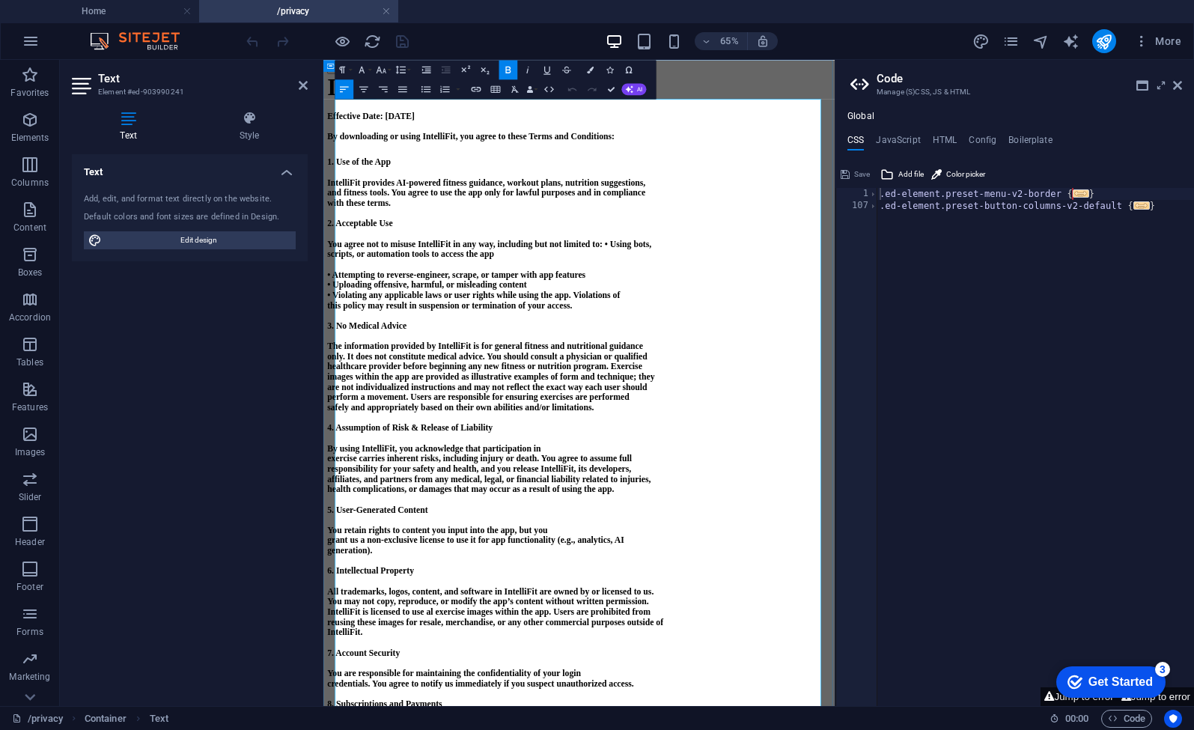
drag, startPoint x: 696, startPoint y: 708, endPoint x: 342, endPoint y: 153, distance: 657.9
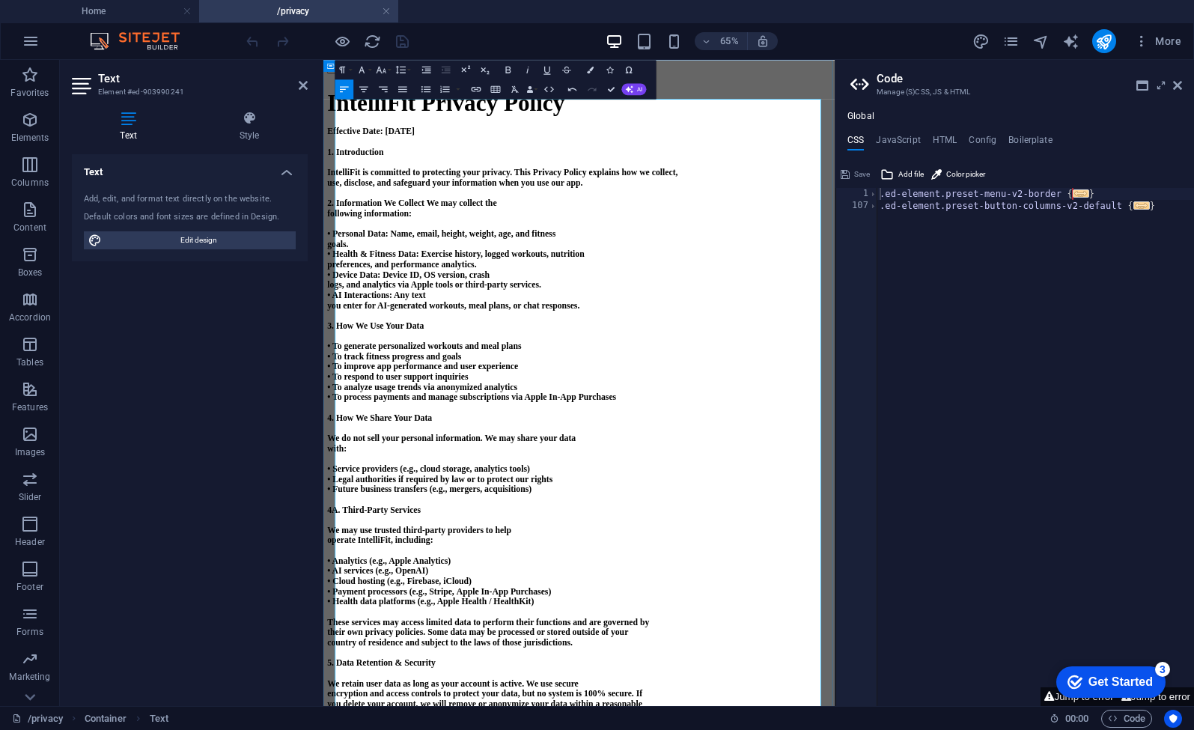
click at [343, 146] on span "IntelliFit Privacy Policy" at bounding box center [511, 126] width 365 height 40
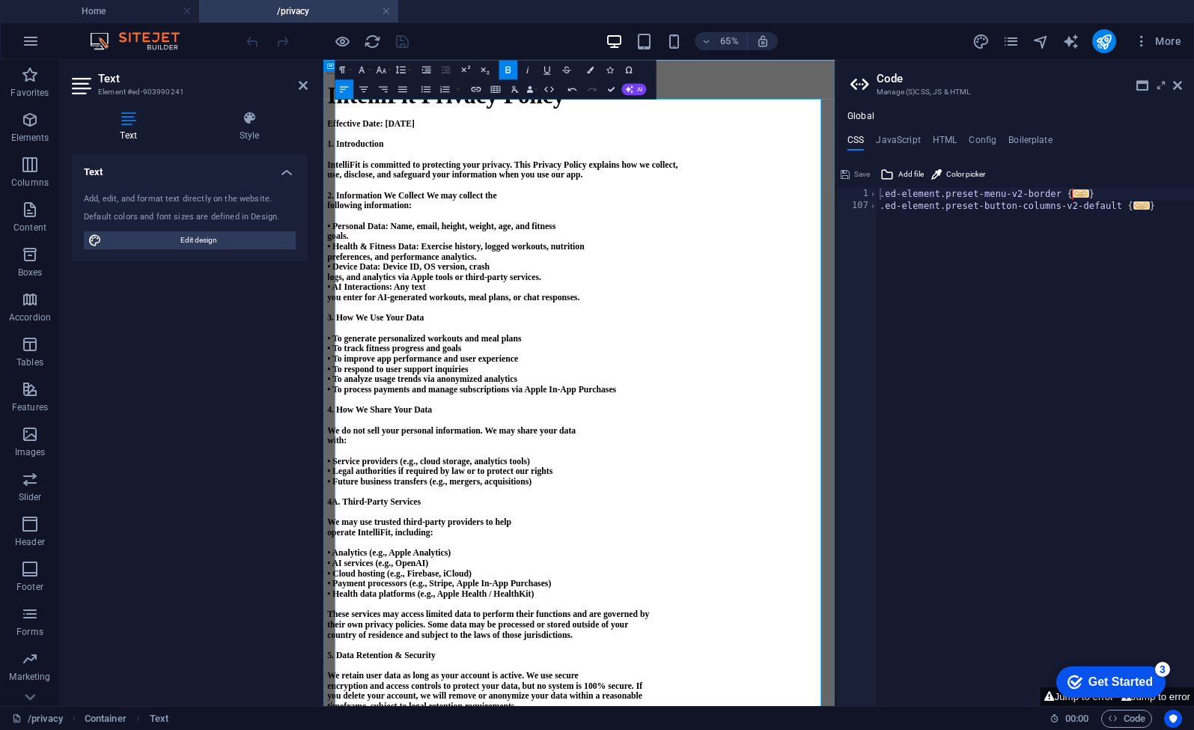
click at [404, 43] on div at bounding box center [327, 41] width 168 height 24
click at [302, 87] on icon at bounding box center [303, 85] width 9 height 12
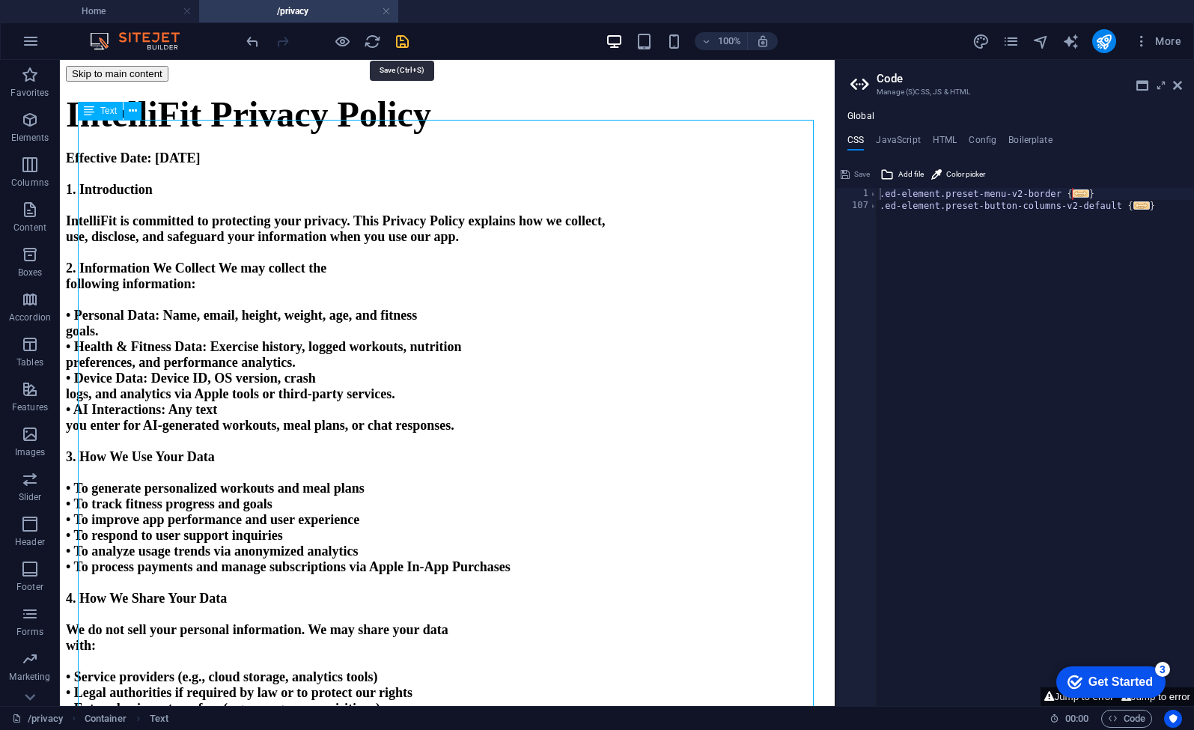
click at [403, 43] on icon "save" at bounding box center [402, 41] width 17 height 17
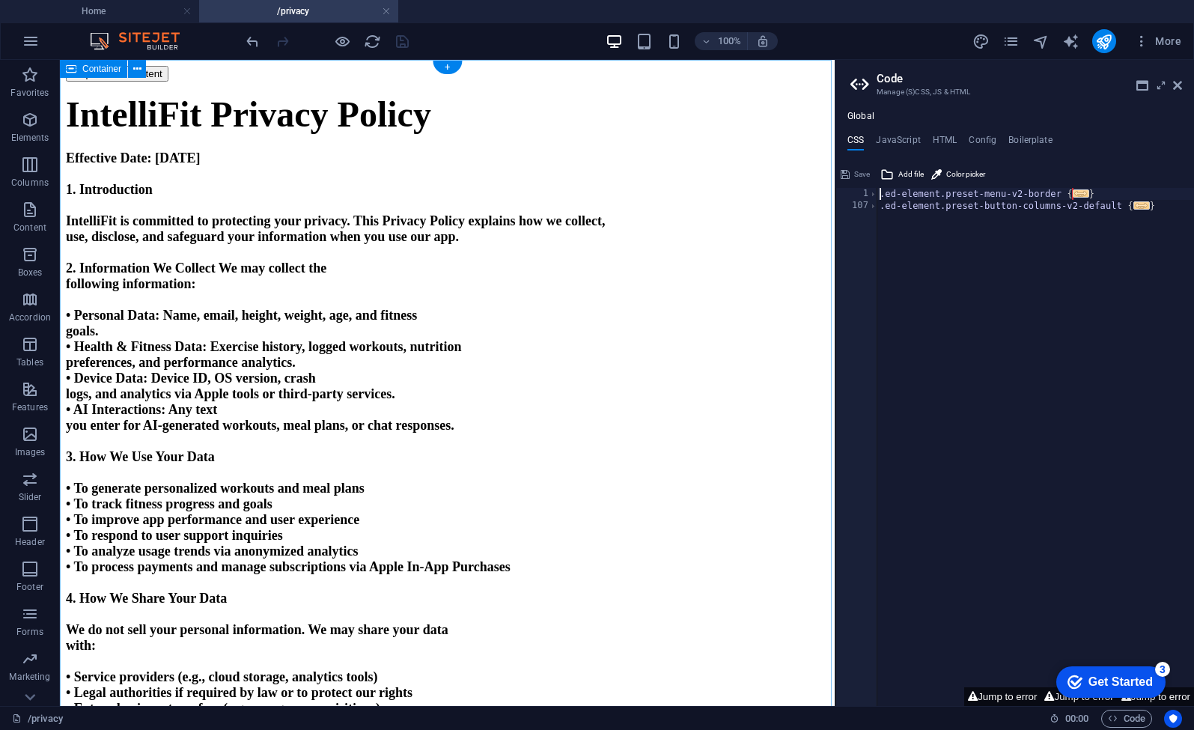
click at [1111, 40] on icon "publish" at bounding box center [1103, 41] width 17 height 17
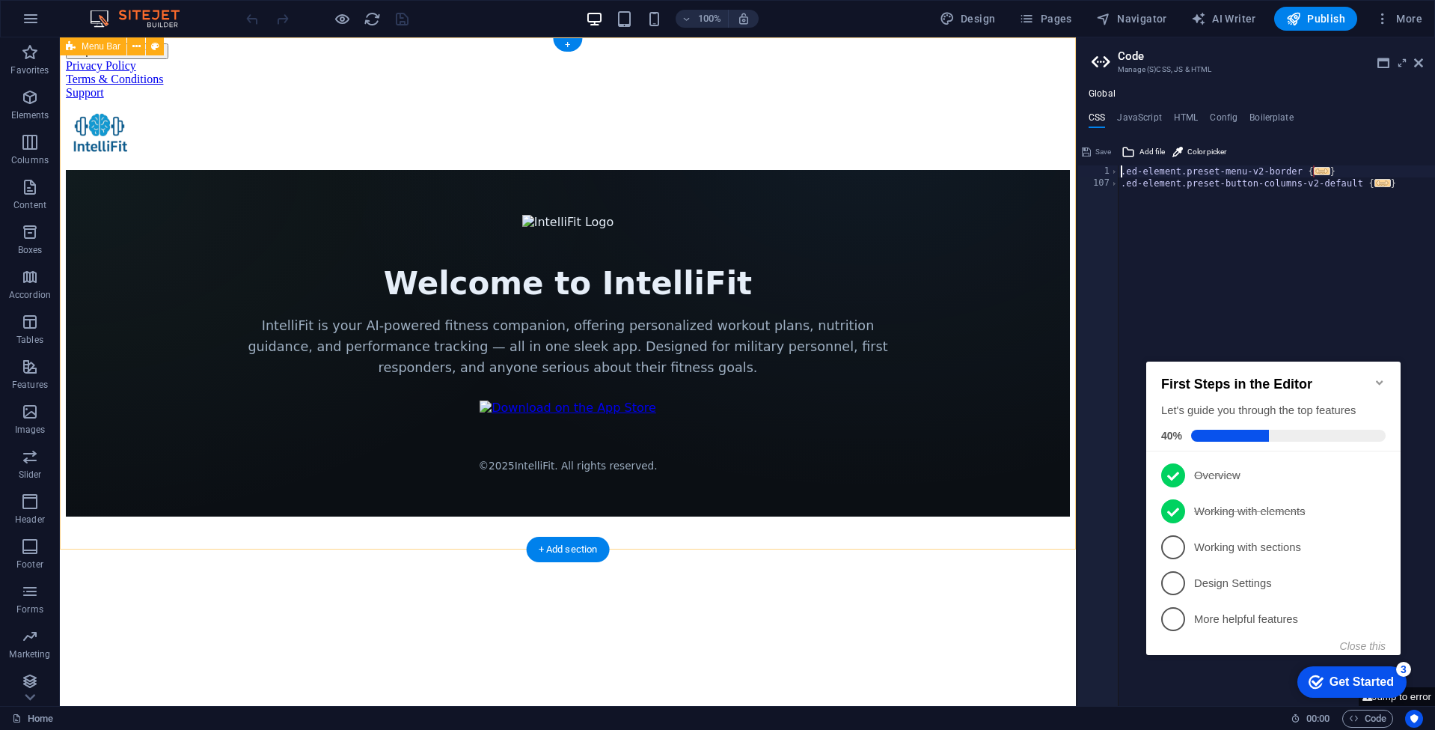
click at [89, 135] on div "Privacy Policy Terms & Conditions Support Welcome to IntelliFit IntelliFit is y…" at bounding box center [568, 287] width 1004 height 457
click at [1319, 19] on span "Publish" at bounding box center [1315, 18] width 59 height 15
